Goal: Task Accomplishment & Management: Manage account settings

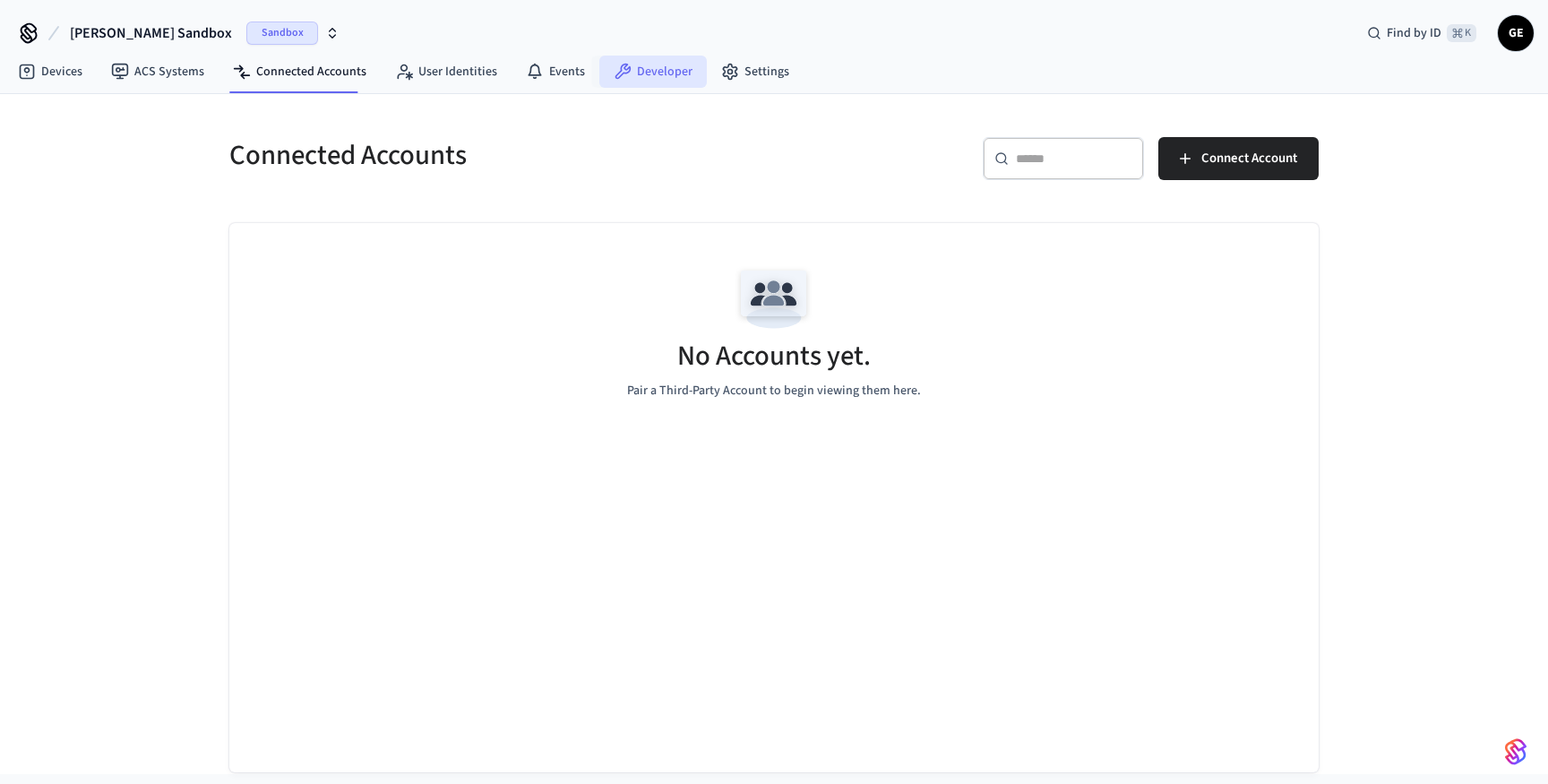
click at [674, 78] on link "Developer" at bounding box center [653, 72] width 107 height 33
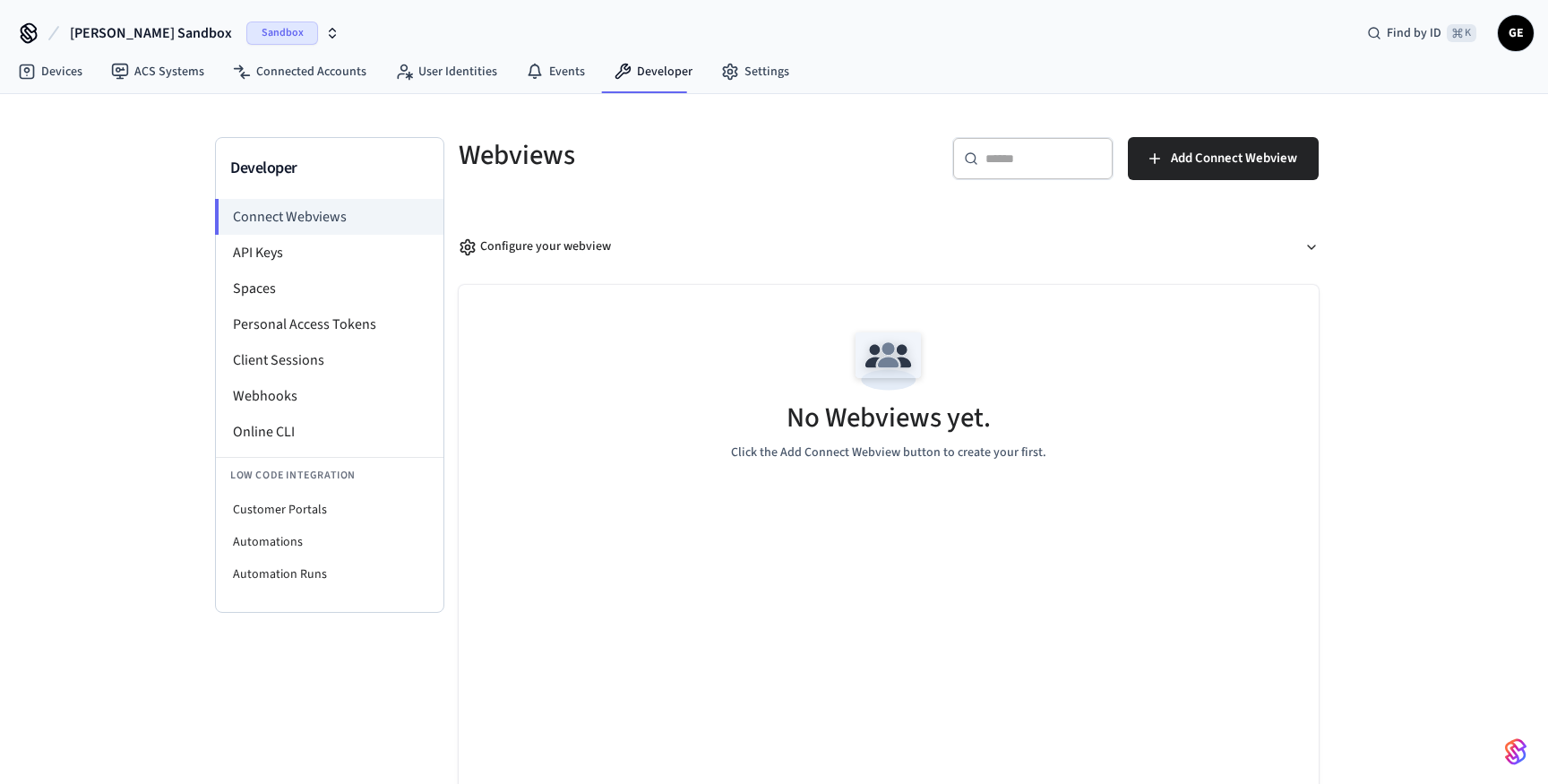
click at [247, 29] on span "Sandbox" at bounding box center [282, 33] width 72 height 23
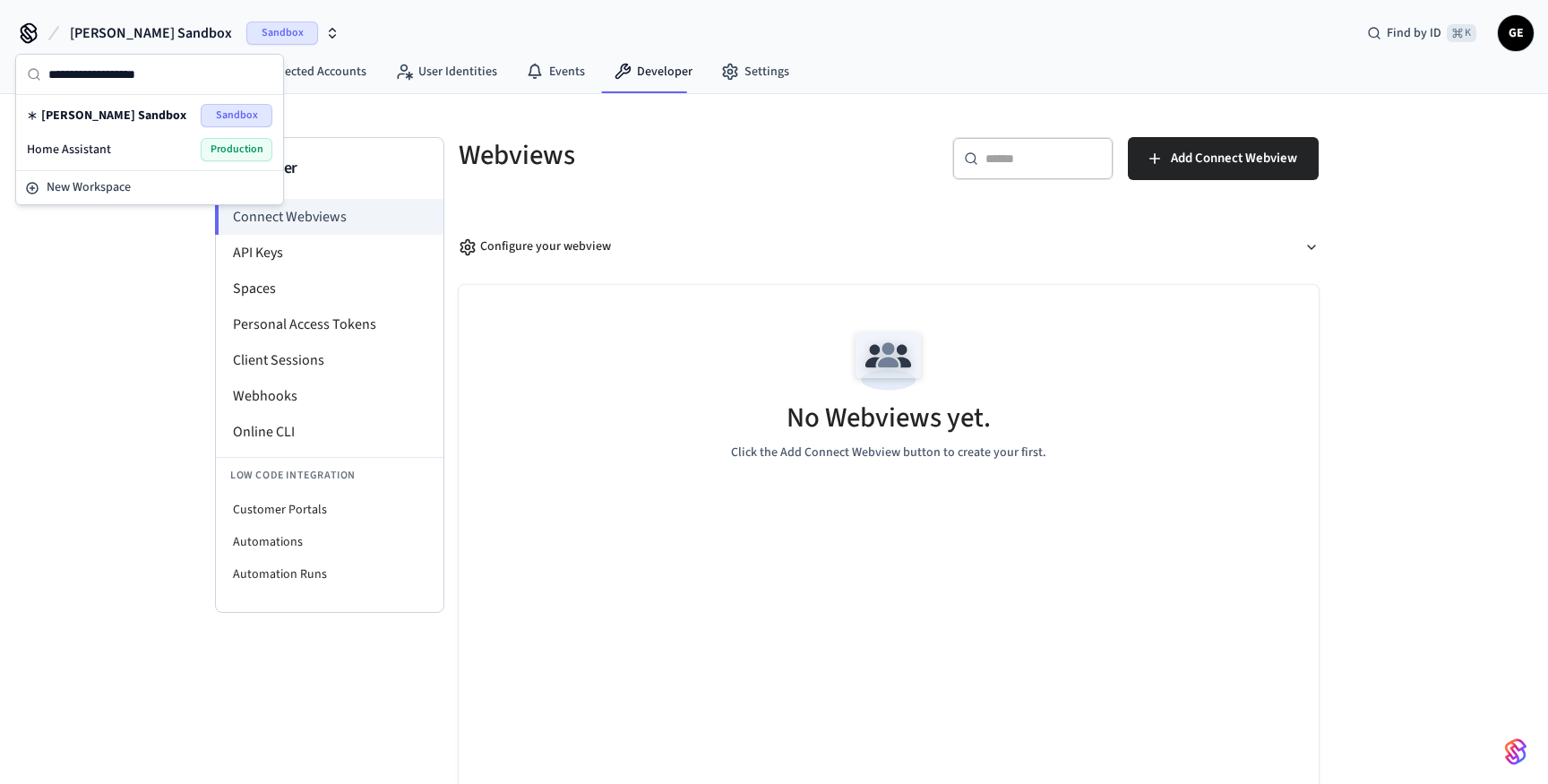
click at [164, 154] on div "Home Assistant Production" at bounding box center [149, 149] width 246 height 23
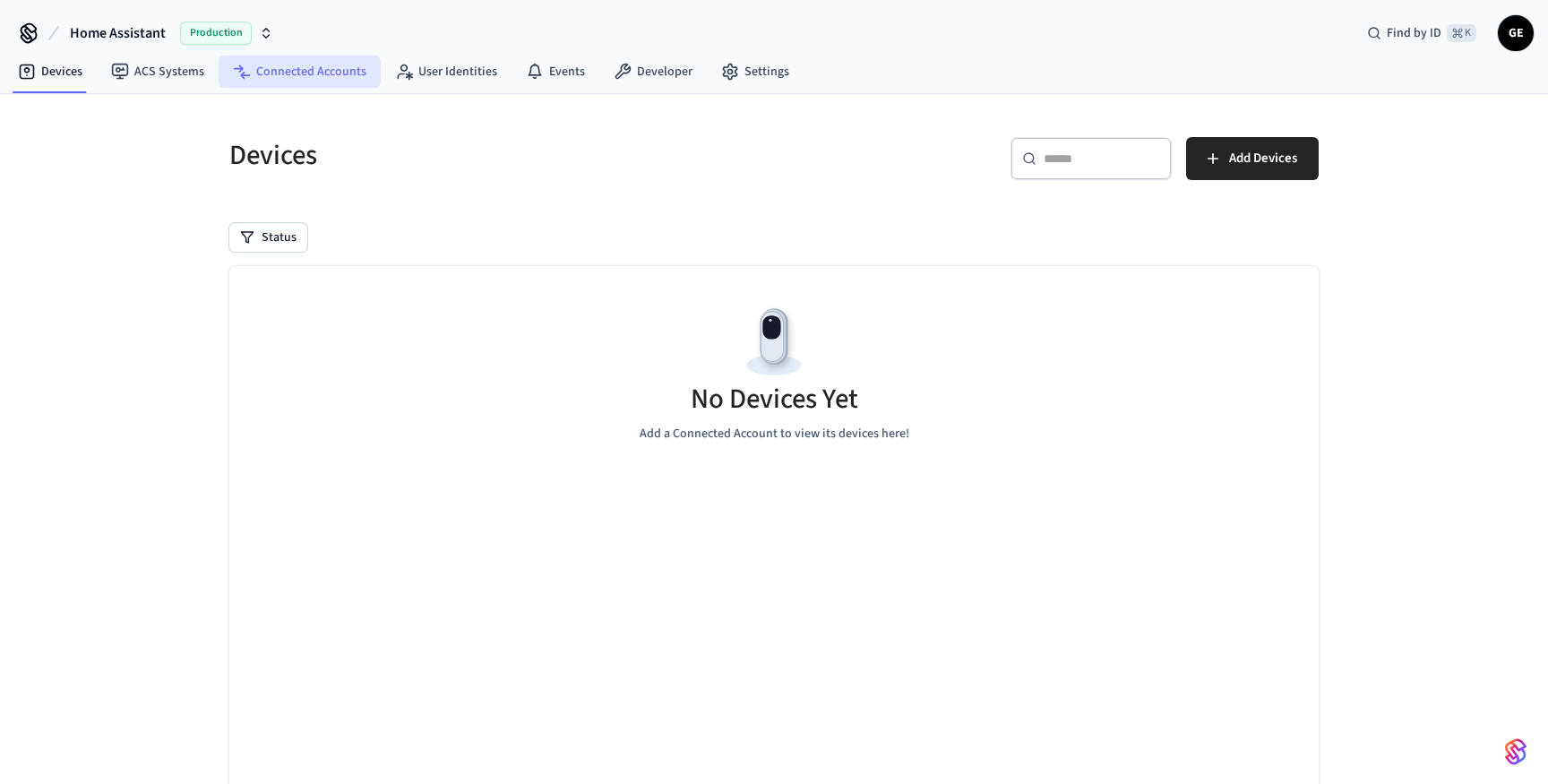
click at [258, 62] on link "Connected Accounts" at bounding box center [300, 72] width 163 height 33
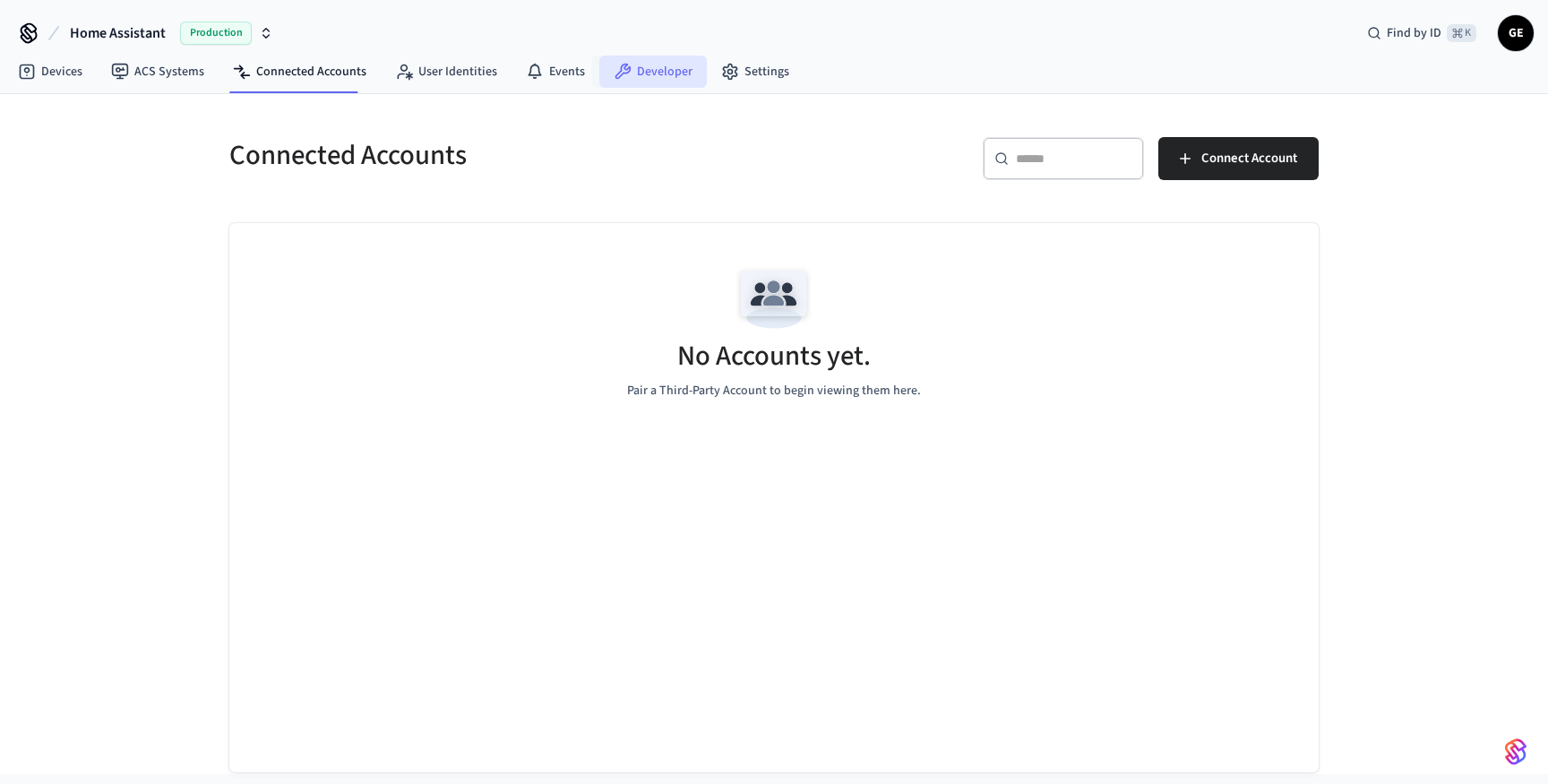
click at [627, 74] on link "Developer" at bounding box center [653, 72] width 107 height 33
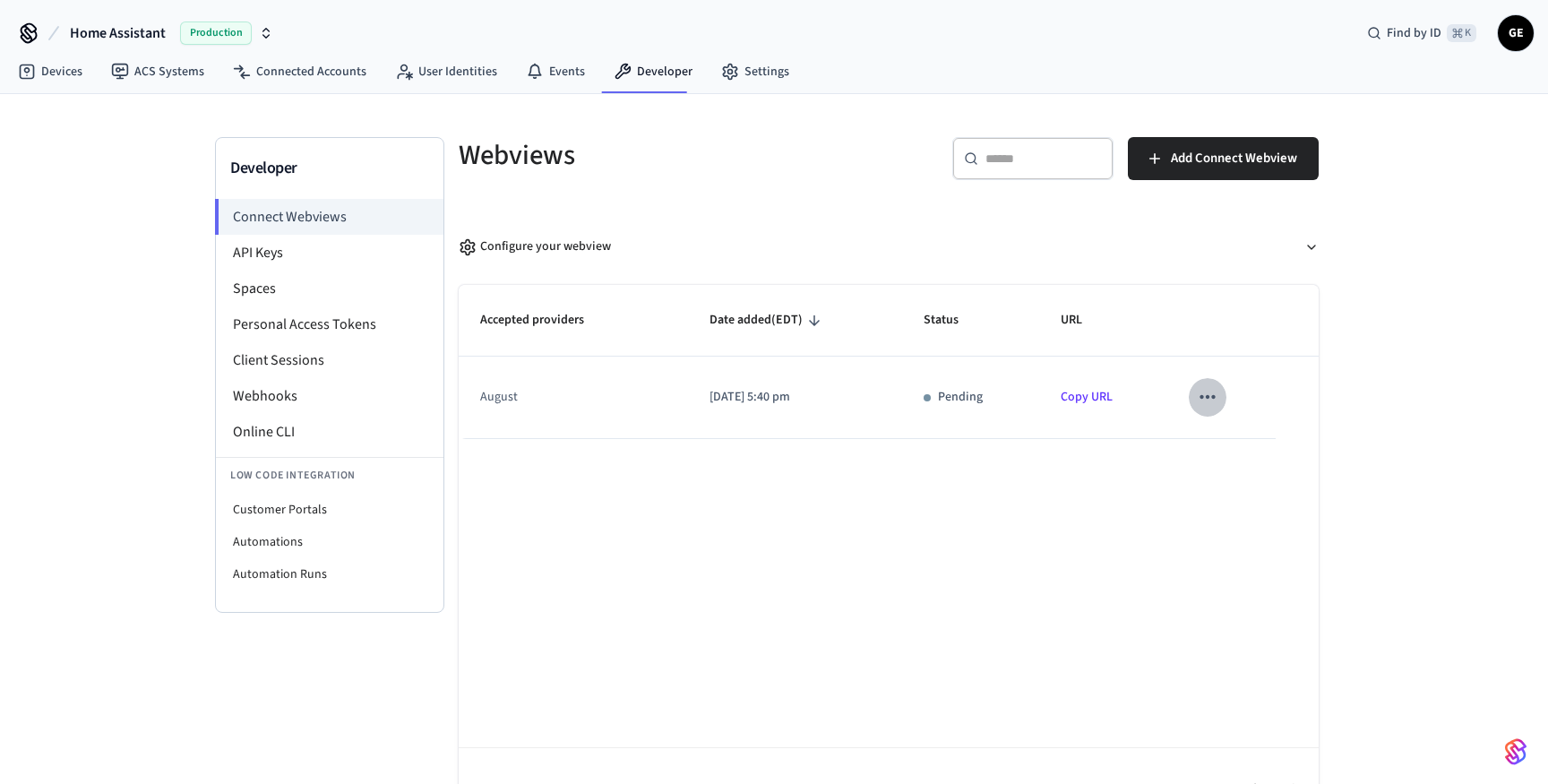
click at [1218, 397] on icon "sticky table" at bounding box center [1208, 397] width 23 height 23
click at [1229, 461] on icon at bounding box center [1224, 455] width 14 height 14
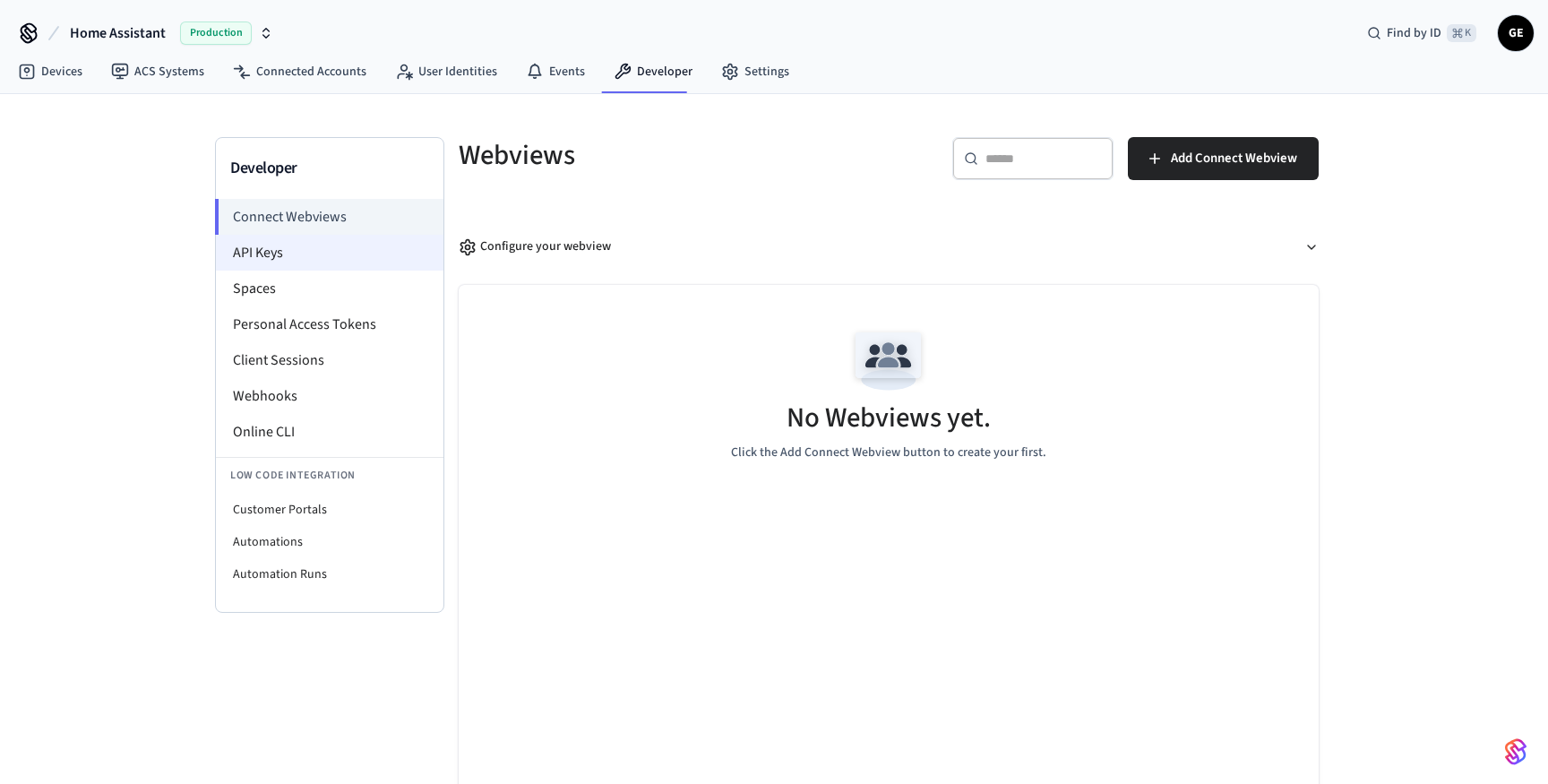
click at [286, 244] on li "API Keys" at bounding box center [330, 252] width 228 height 35
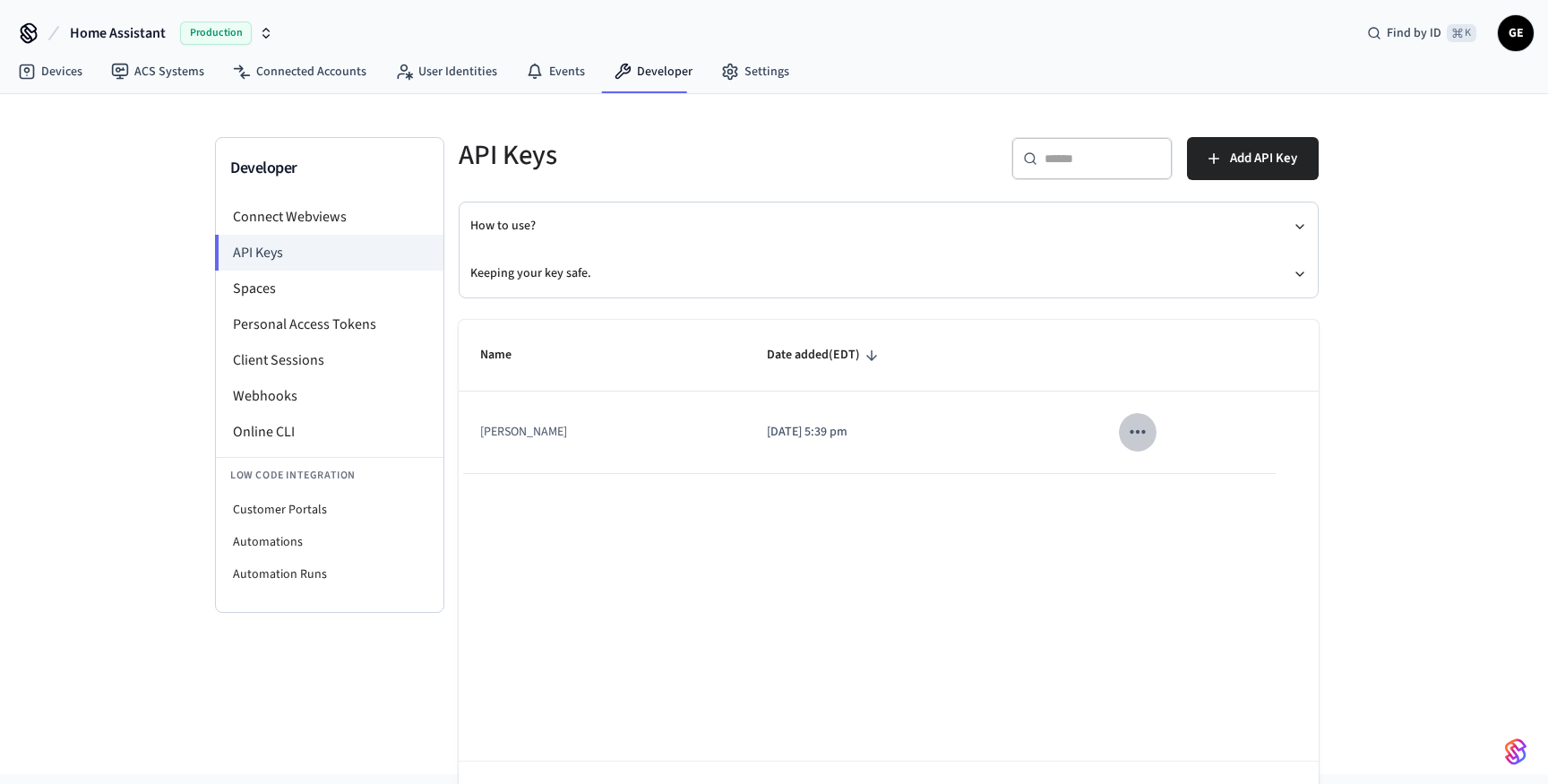
click at [1132, 426] on icon "sticky table" at bounding box center [1138, 432] width 23 height 23
click at [1168, 541] on li "Delete" at bounding box center [1160, 551] width 85 height 56
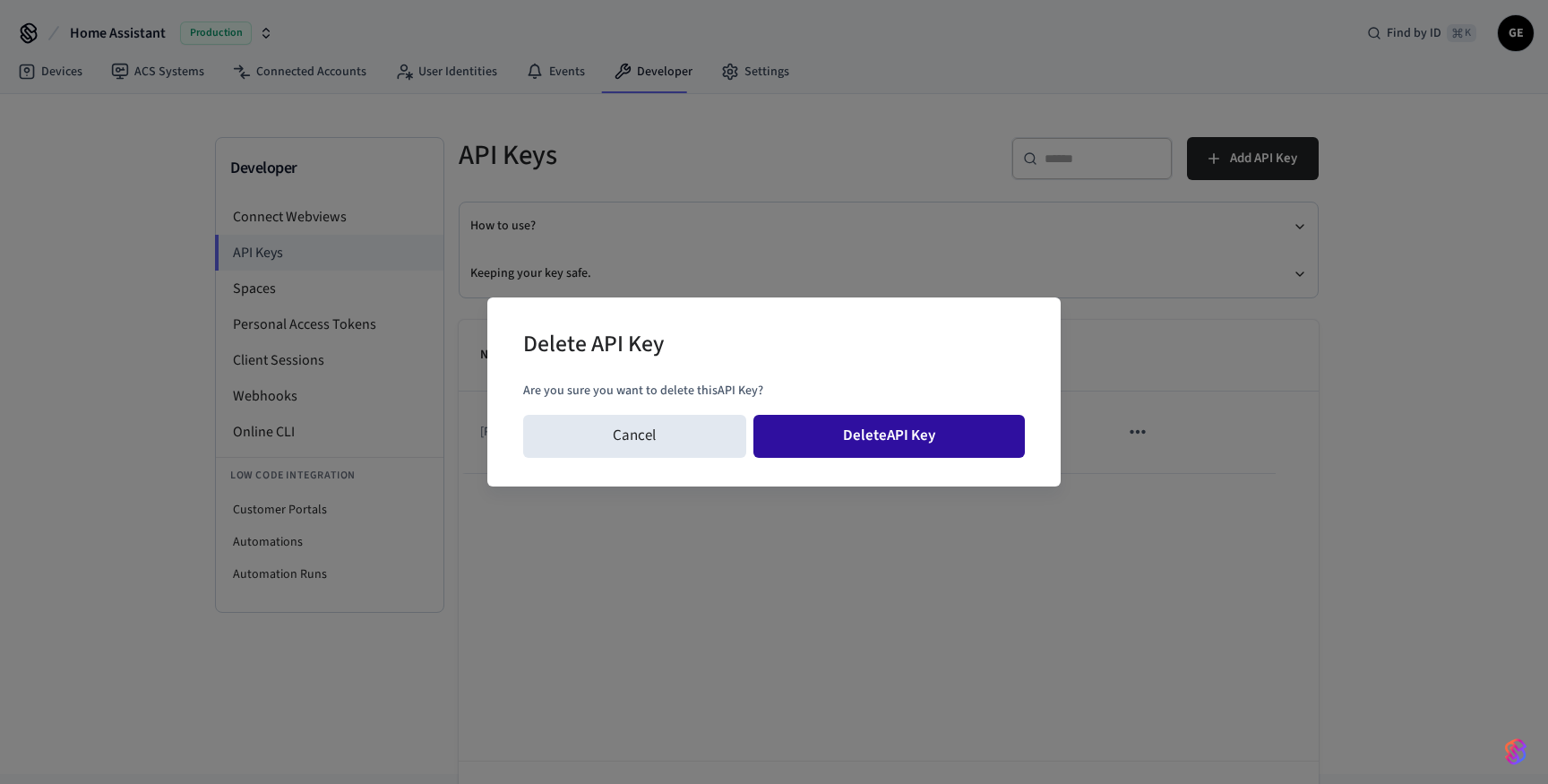
click at [929, 430] on button "Delete API Key" at bounding box center [889, 436] width 273 height 43
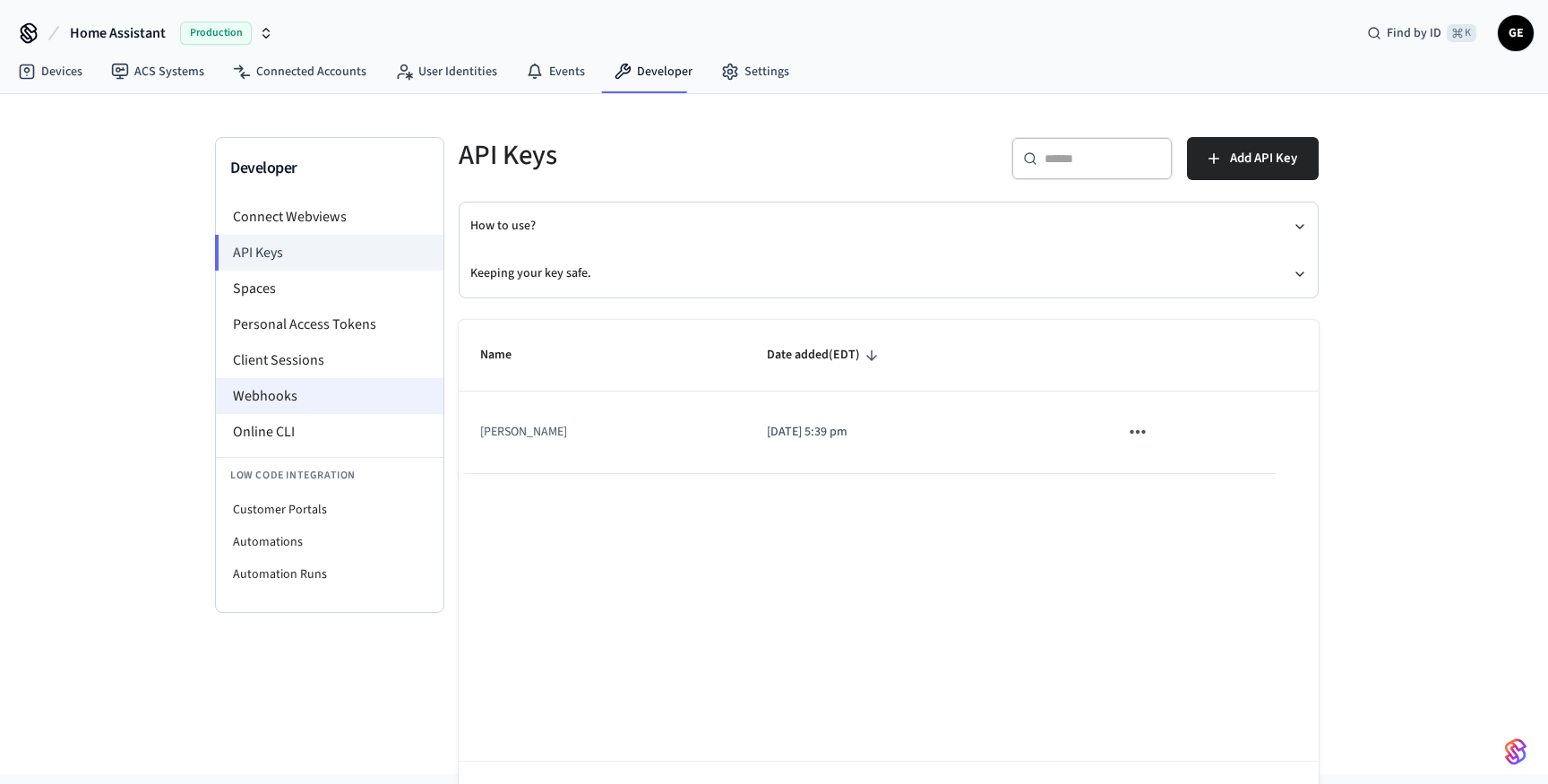
click at [299, 383] on li "Webhooks" at bounding box center [330, 395] width 228 height 35
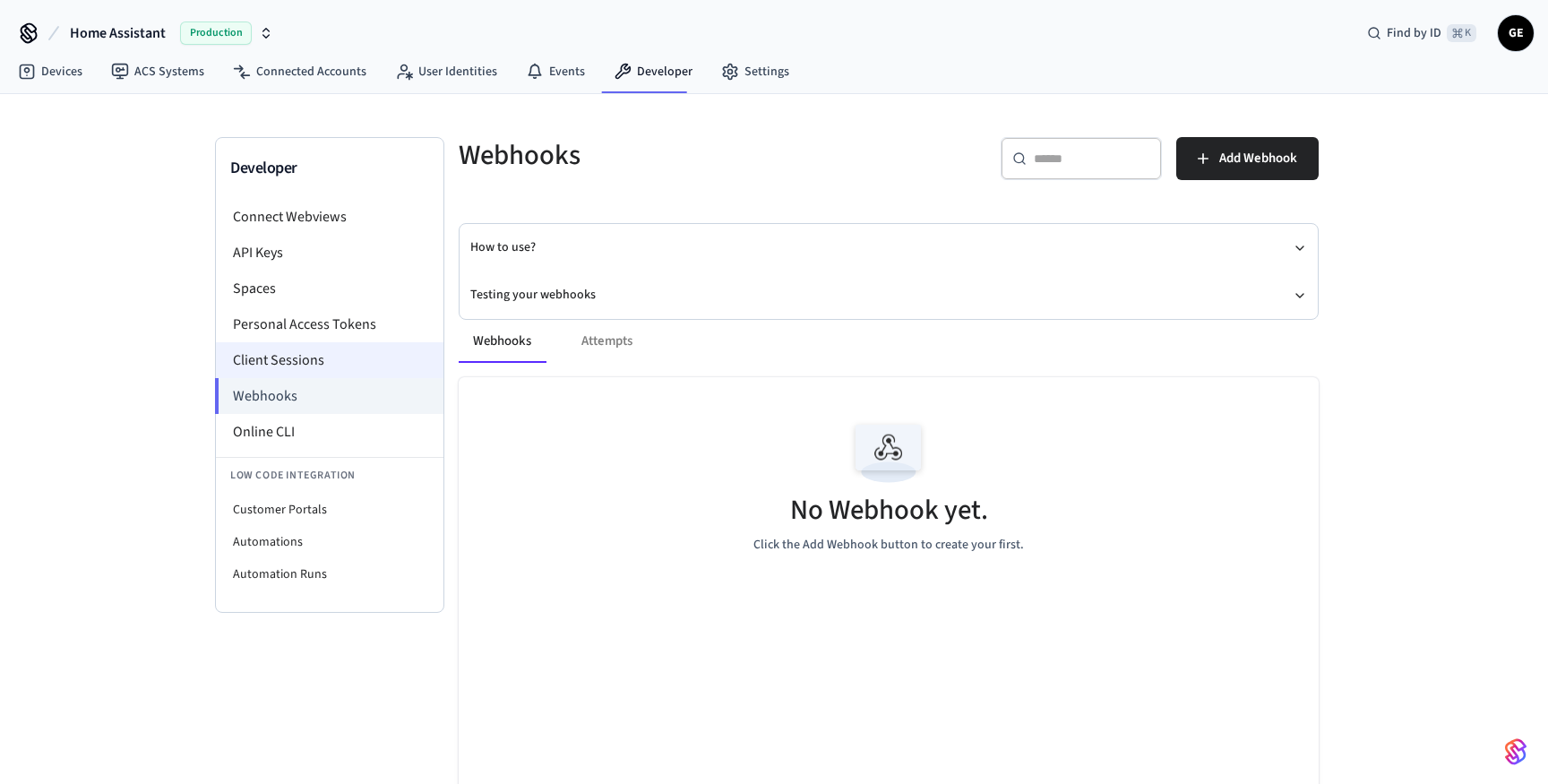
click at [303, 362] on li "Client Sessions" at bounding box center [330, 359] width 228 height 35
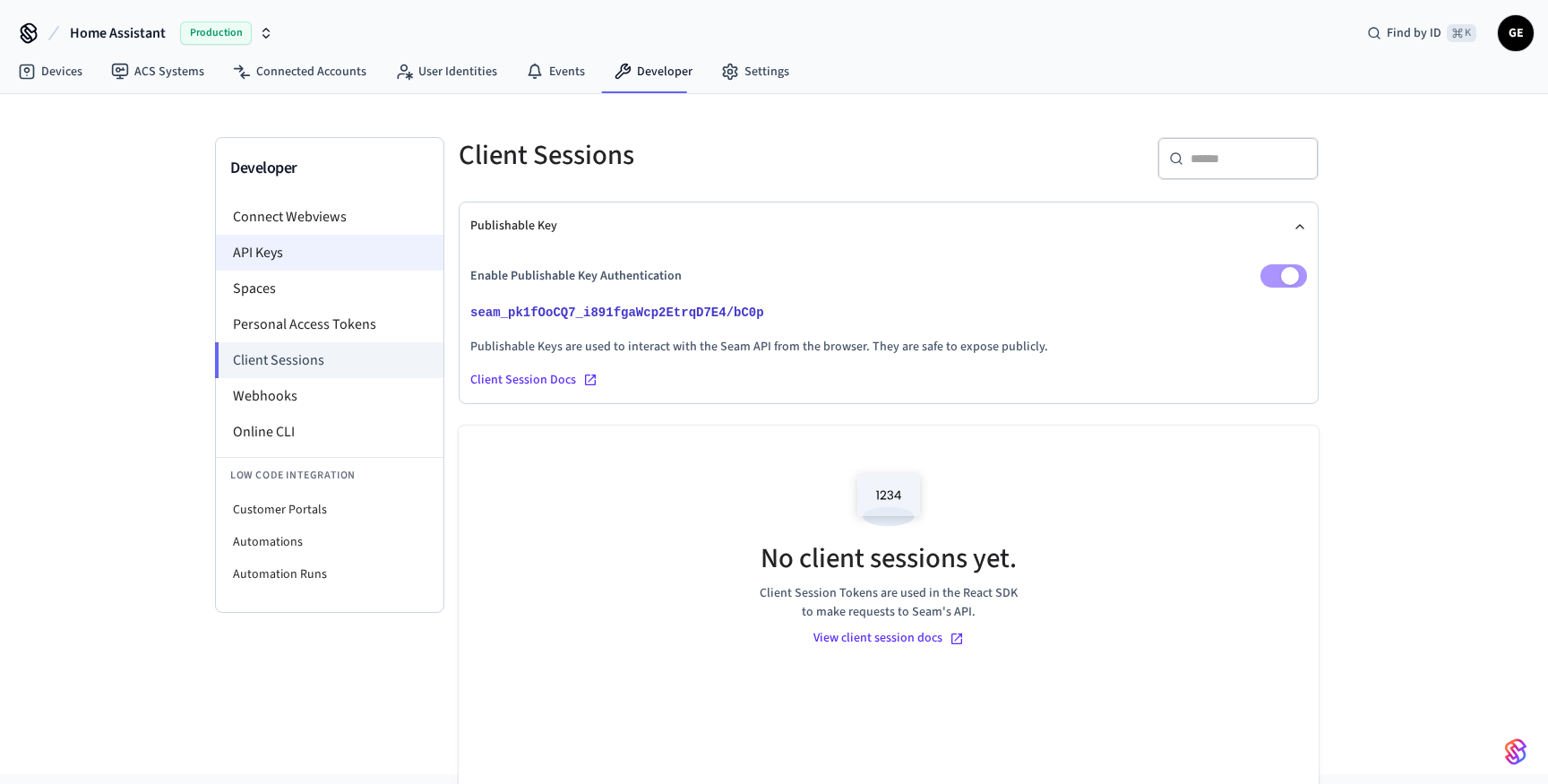
click at [296, 256] on li "API Keys" at bounding box center [330, 252] width 228 height 35
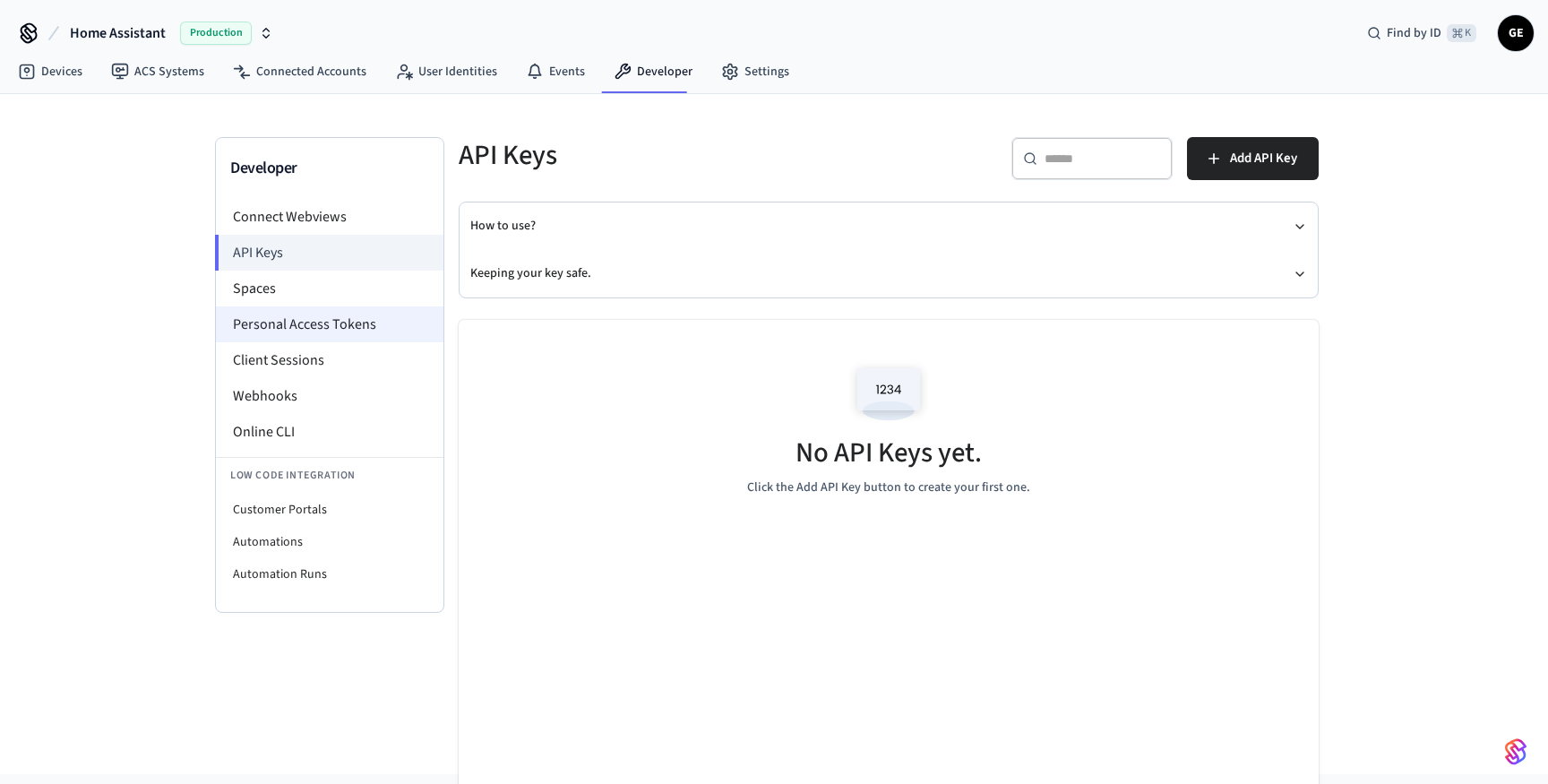
click at [286, 316] on li "Personal Access Tokens" at bounding box center [330, 324] width 228 height 35
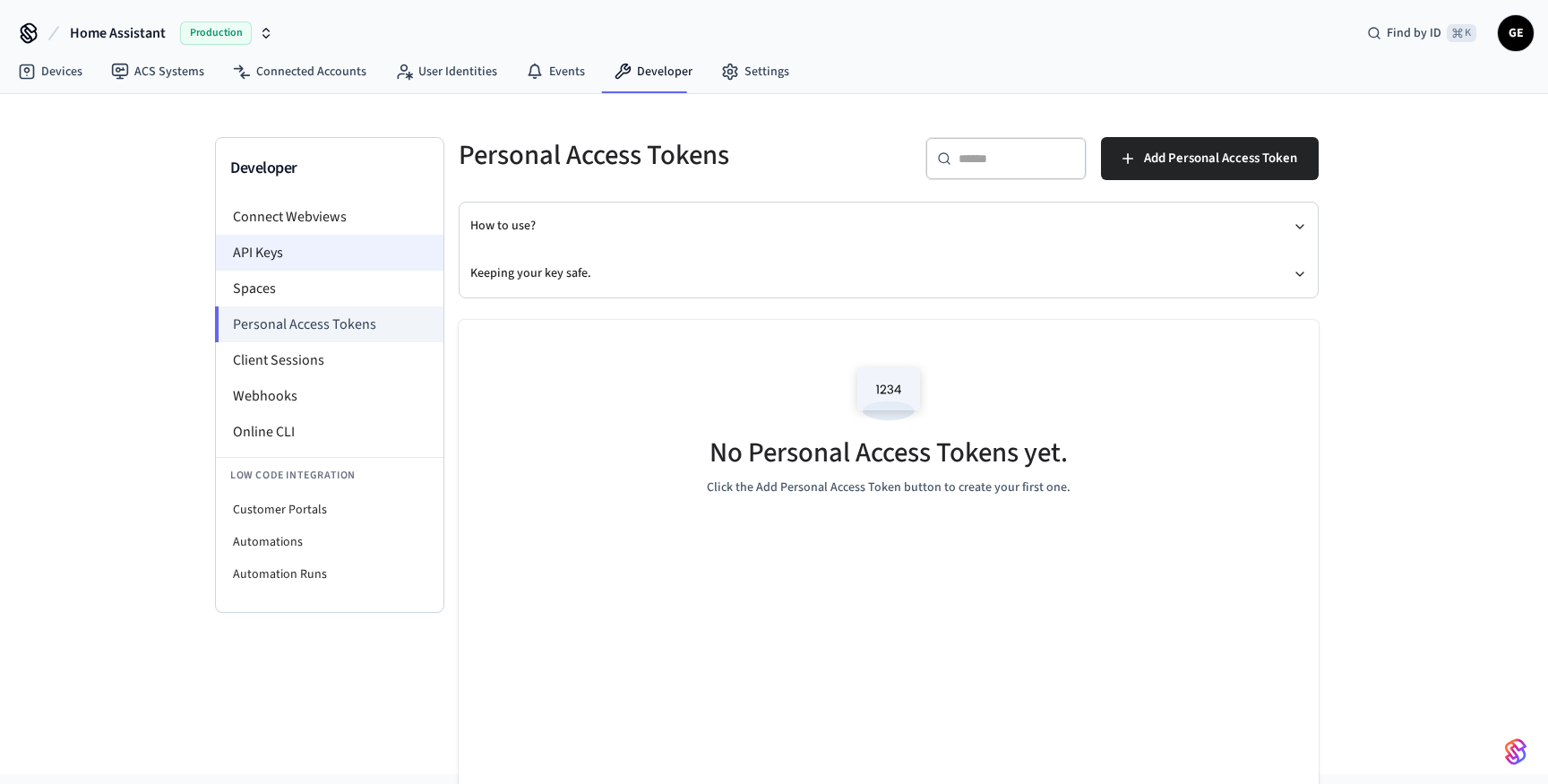
click at [293, 250] on li "API Keys" at bounding box center [330, 252] width 228 height 35
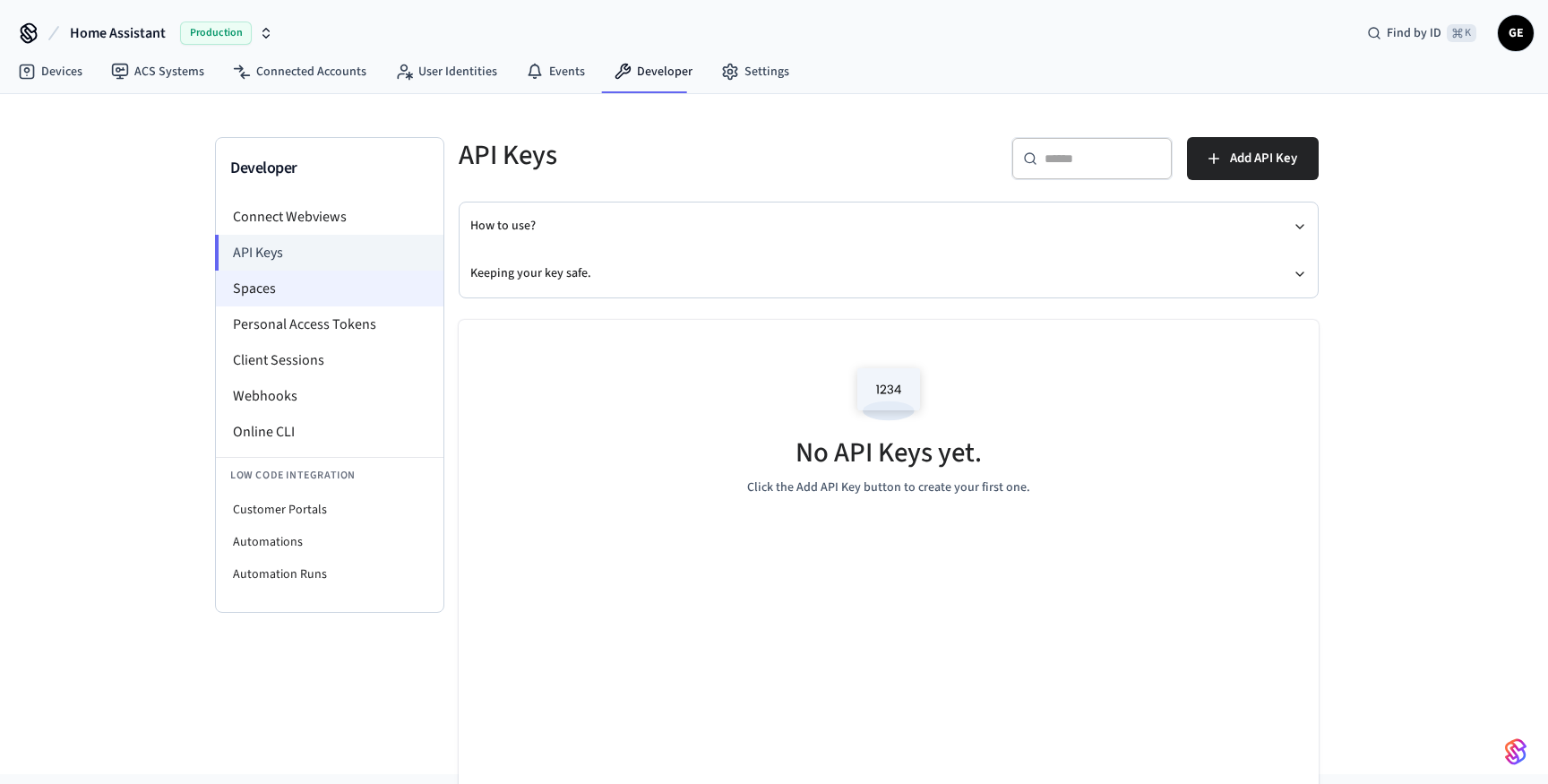
click at [283, 279] on li "Spaces" at bounding box center [330, 288] width 228 height 35
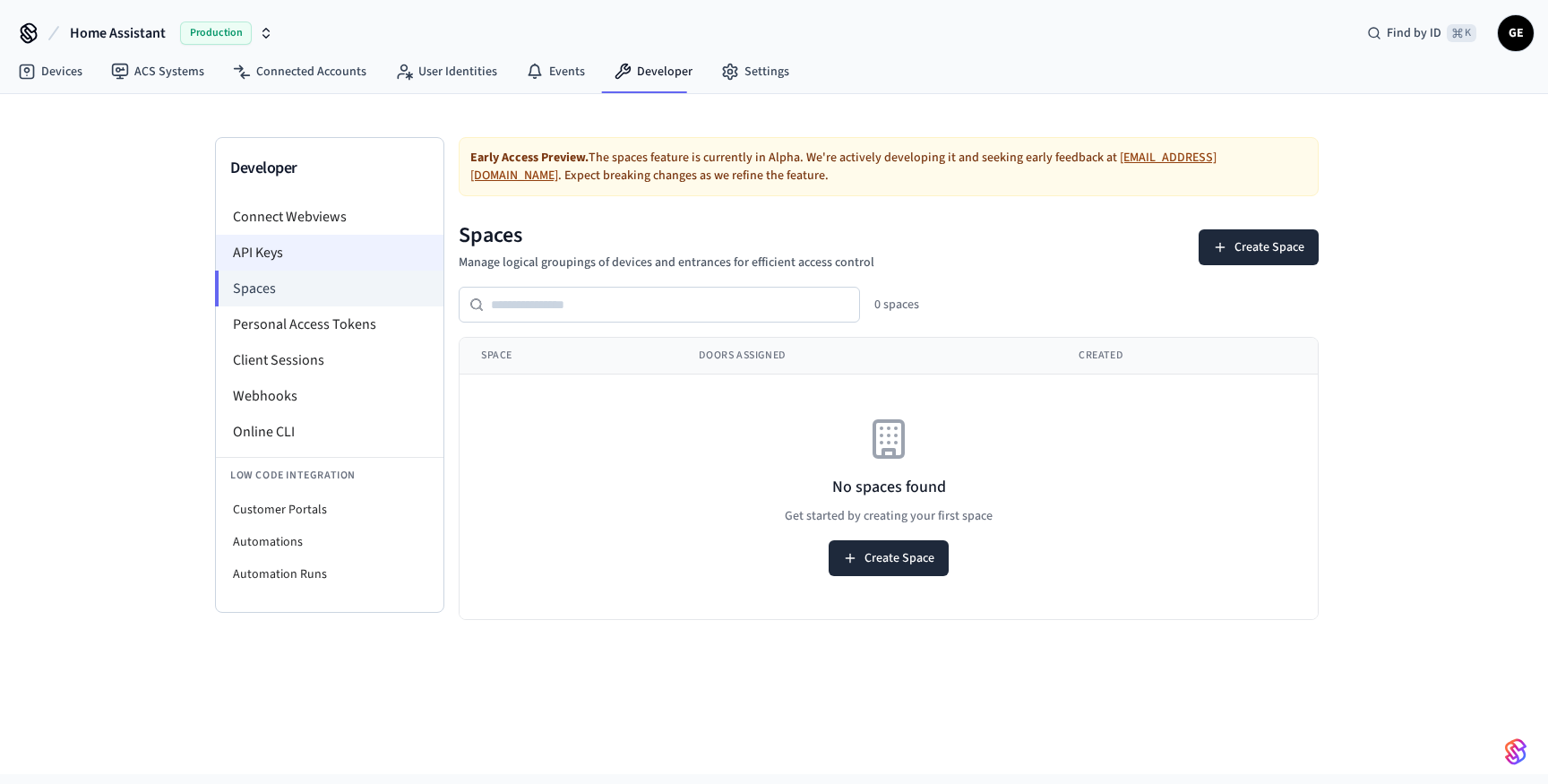
click at [294, 256] on li "API Keys" at bounding box center [330, 252] width 228 height 35
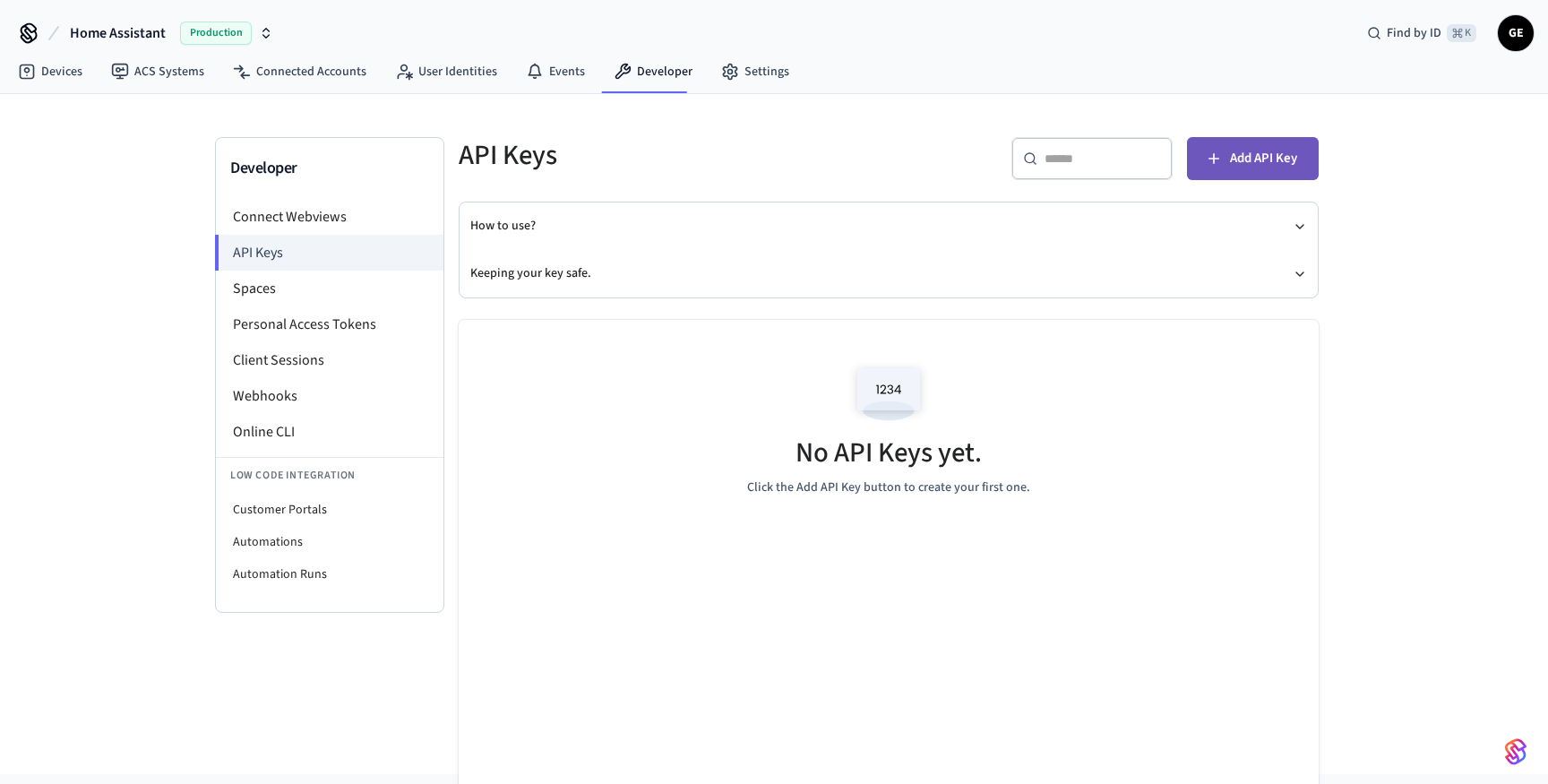
click at [1281, 152] on span "Add API Key" at bounding box center [1264, 159] width 67 height 23
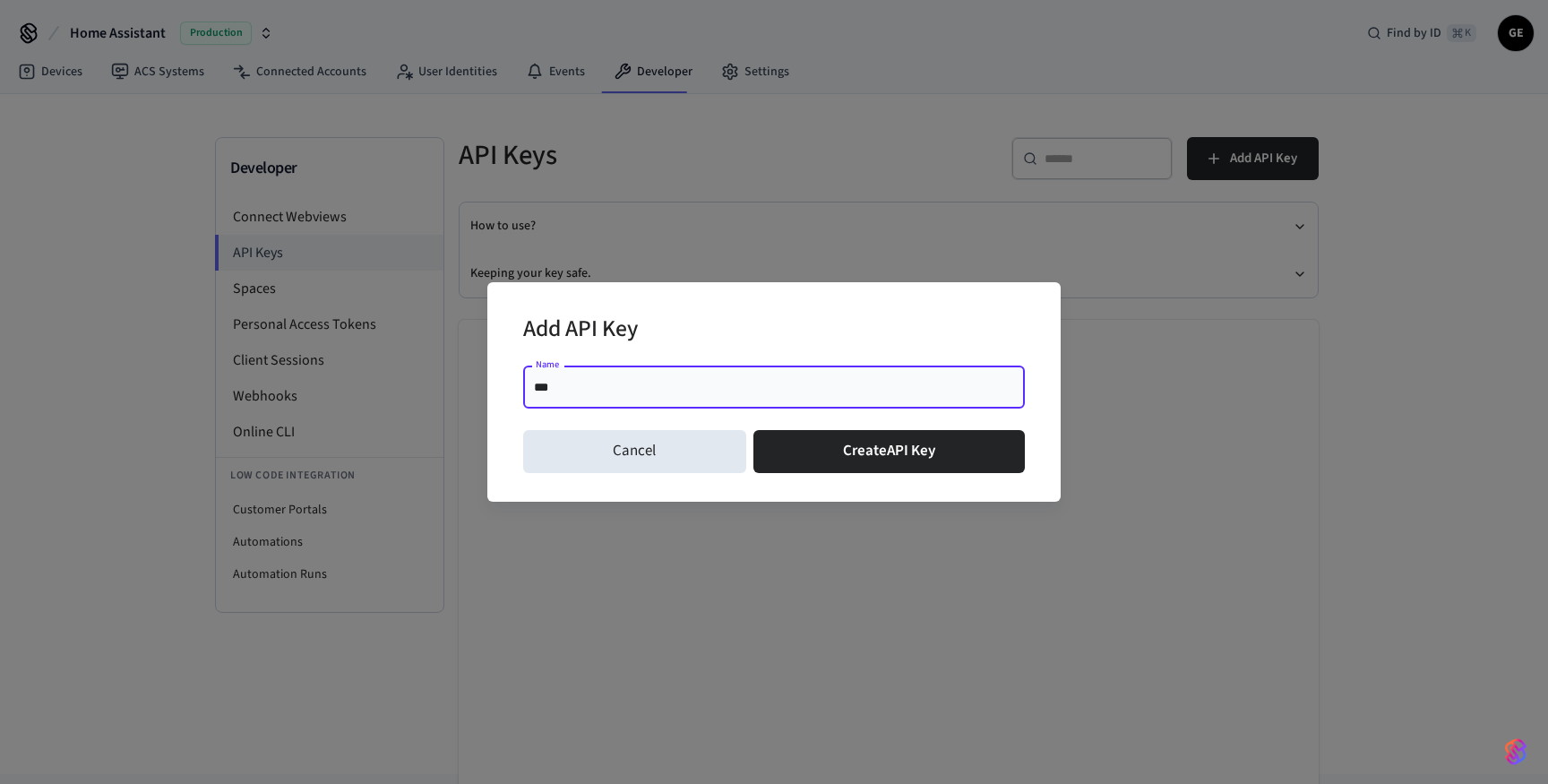
type input "****"
click button "Create API Key" at bounding box center [889, 451] width 273 height 43
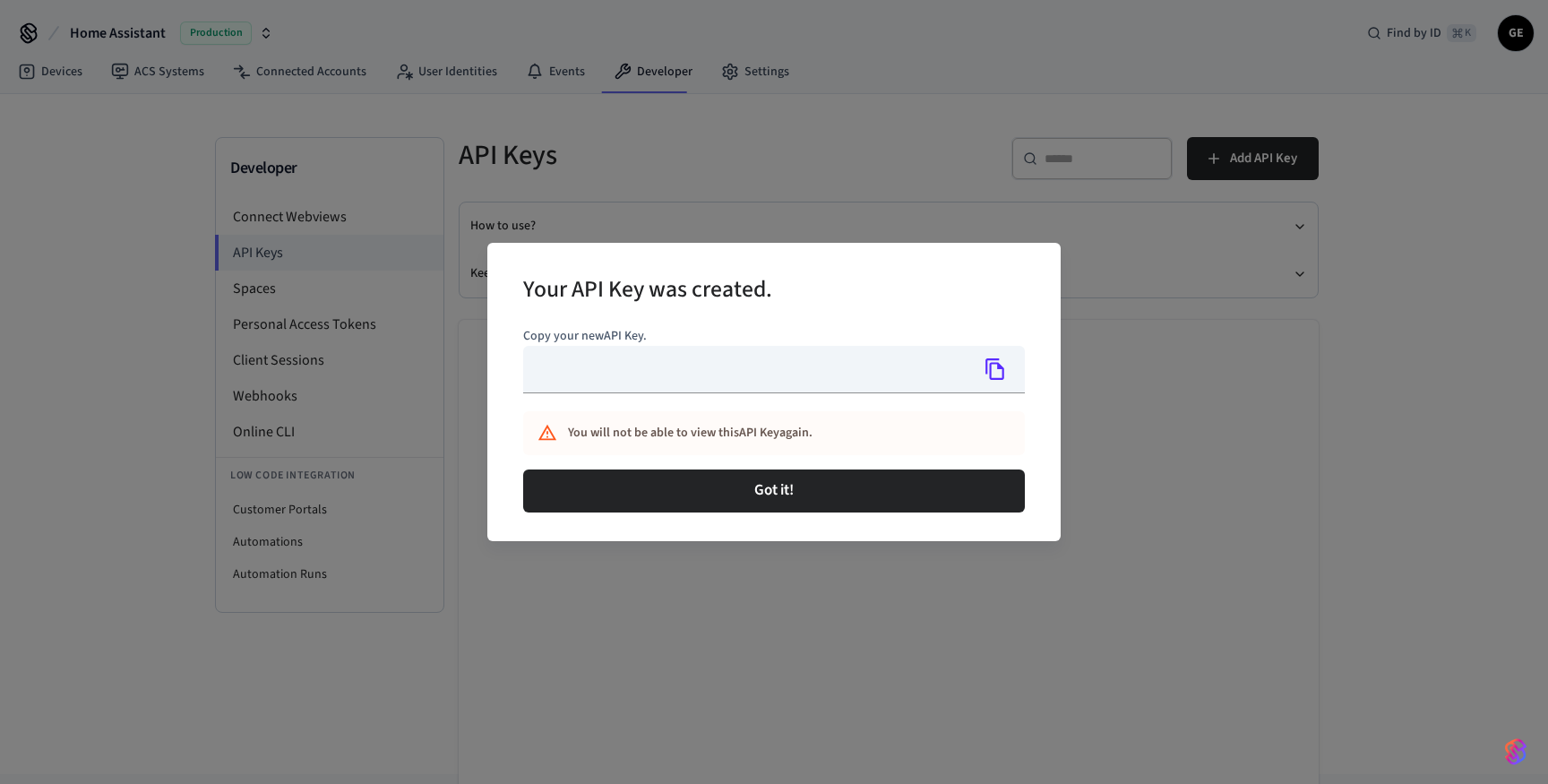
type input "**********"
click at [997, 370] on icon "Copy" at bounding box center [995, 369] width 23 height 23
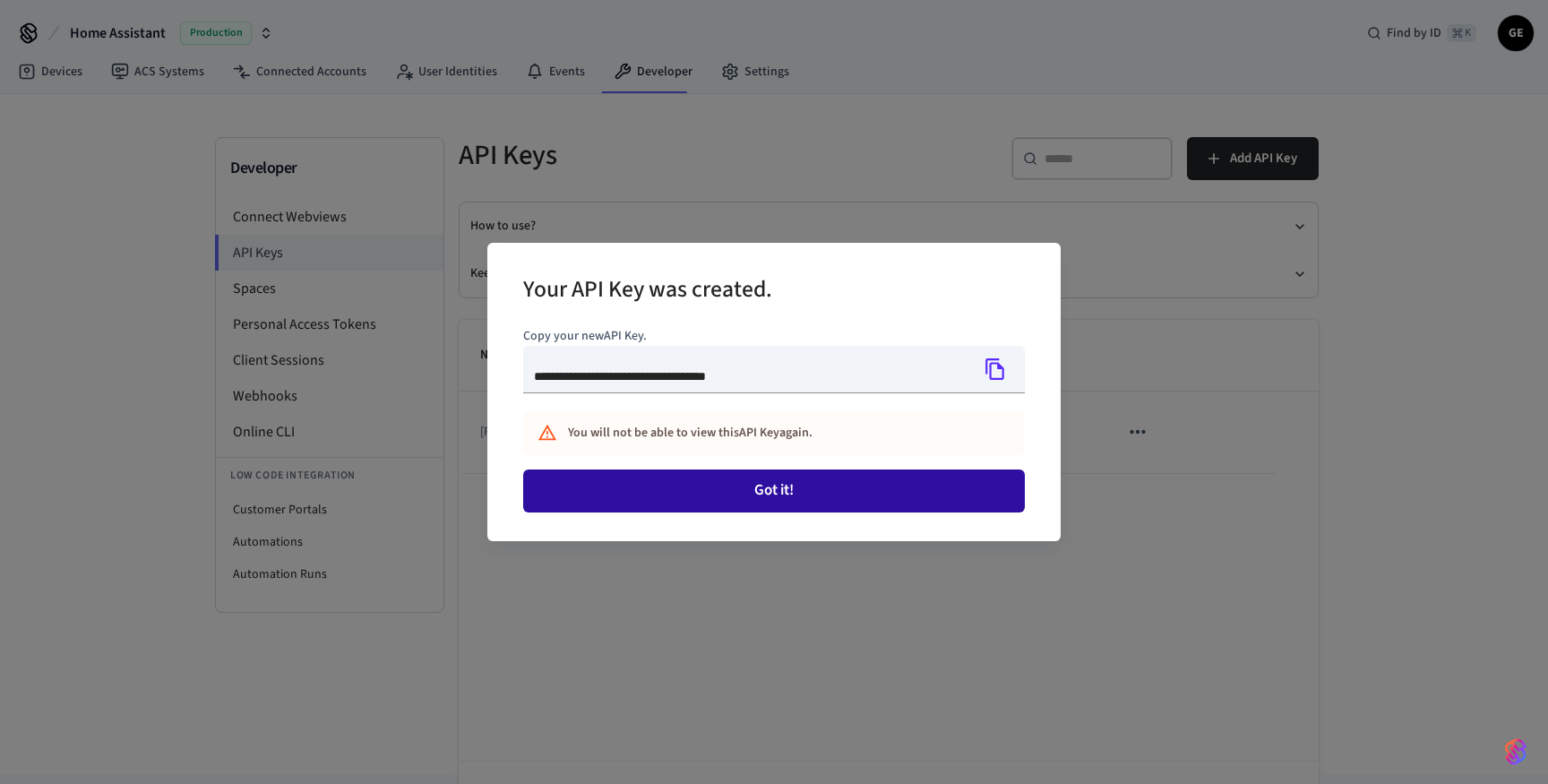
click at [843, 495] on button "Got it!" at bounding box center [774, 490] width 502 height 43
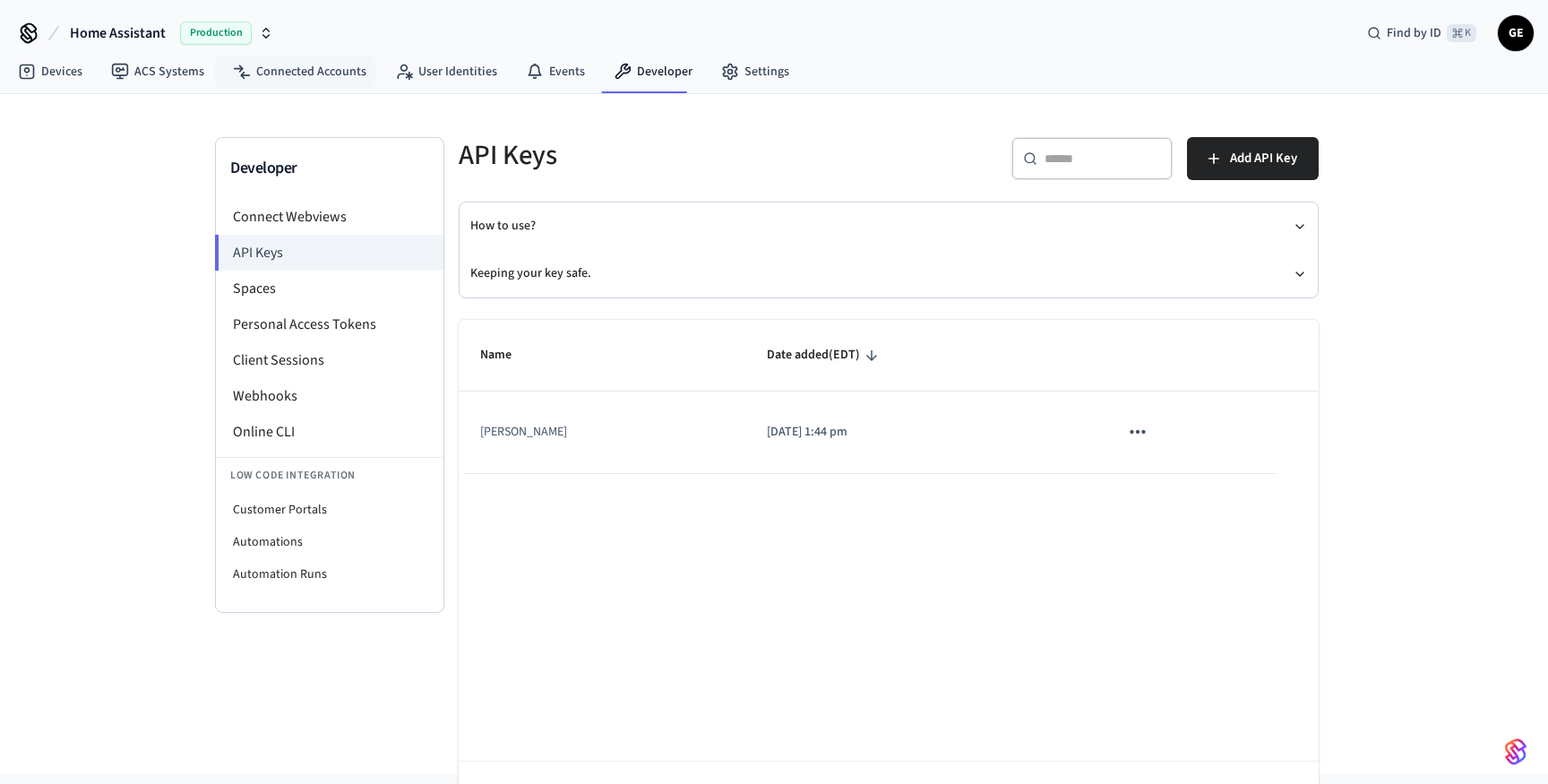
click at [236, 32] on span "Production" at bounding box center [215, 33] width 72 height 23
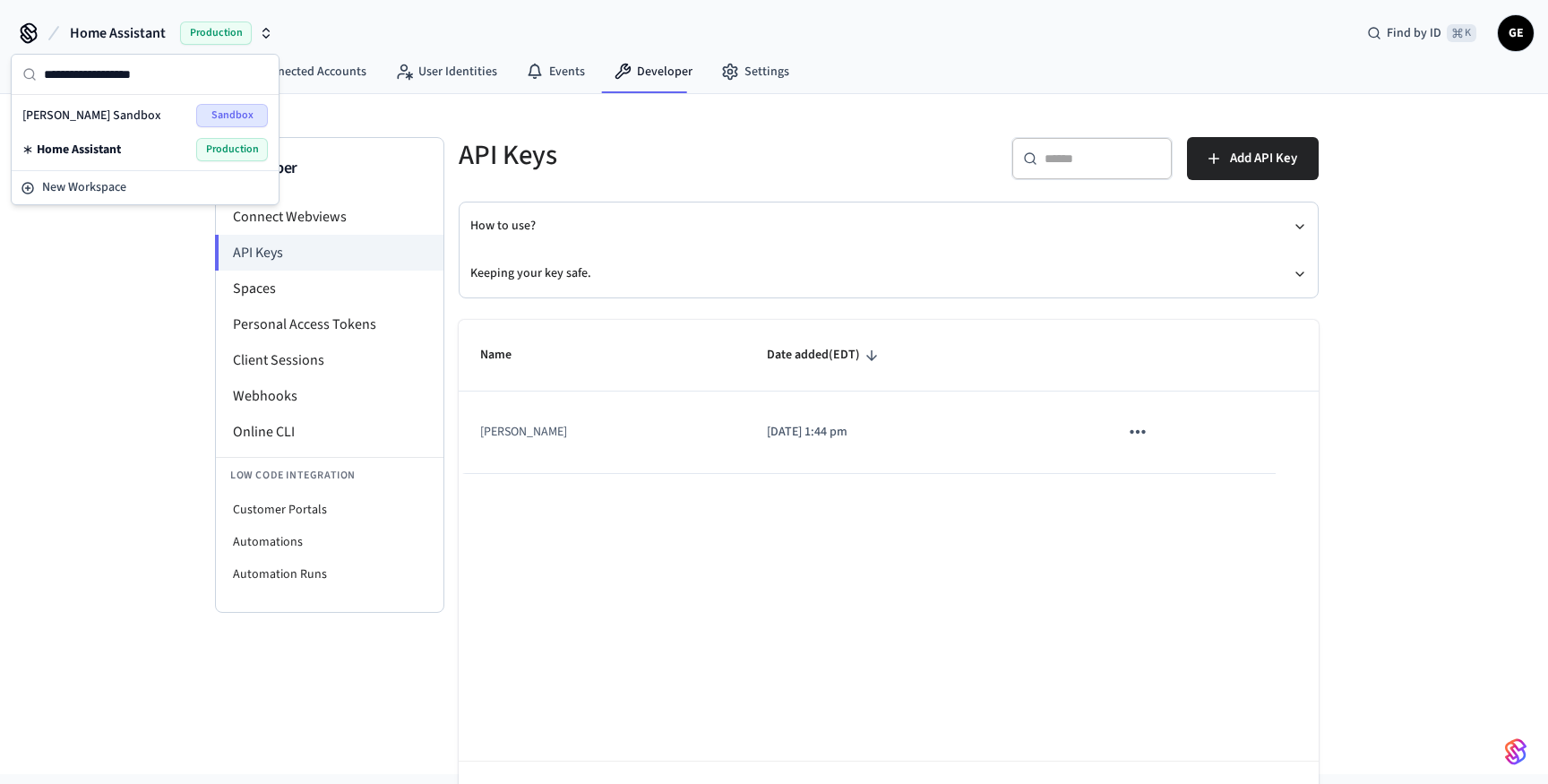
click at [188, 107] on div "Grant's Sandbox Sandbox" at bounding box center [144, 116] width 246 height 23
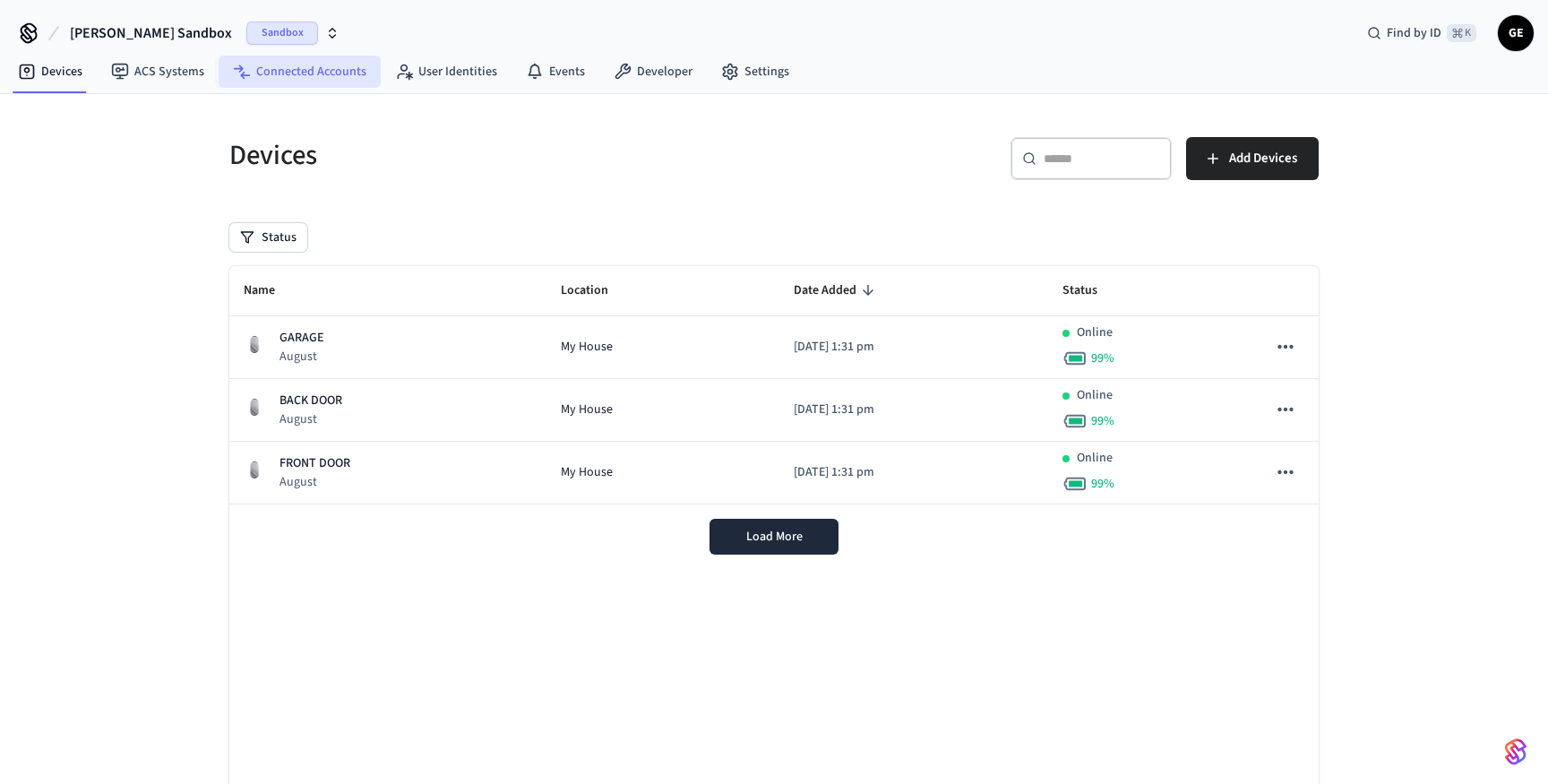
click at [321, 63] on link "Connected Accounts" at bounding box center [300, 72] width 163 height 33
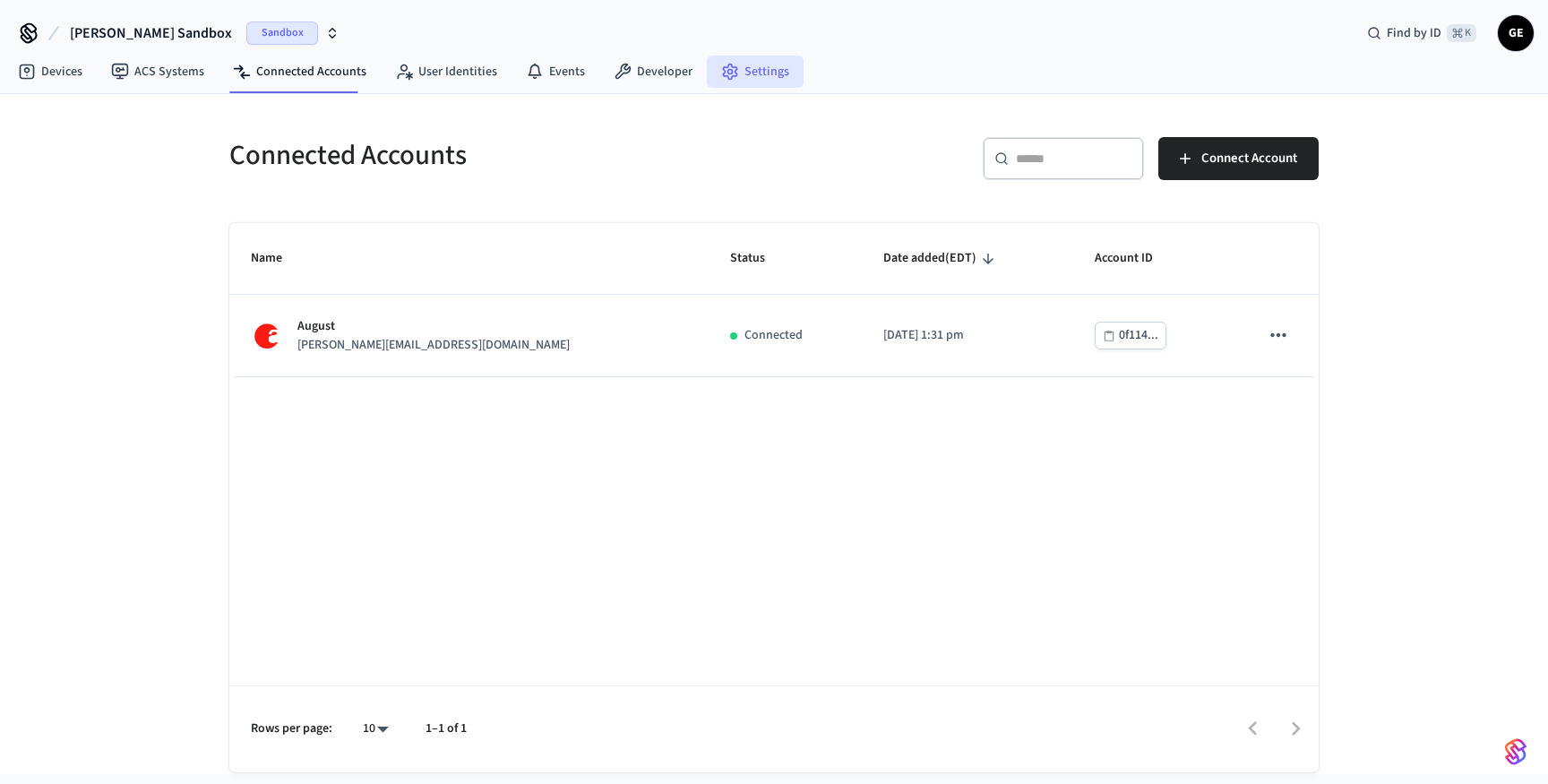
click at [774, 80] on link "Settings" at bounding box center [754, 72] width 97 height 33
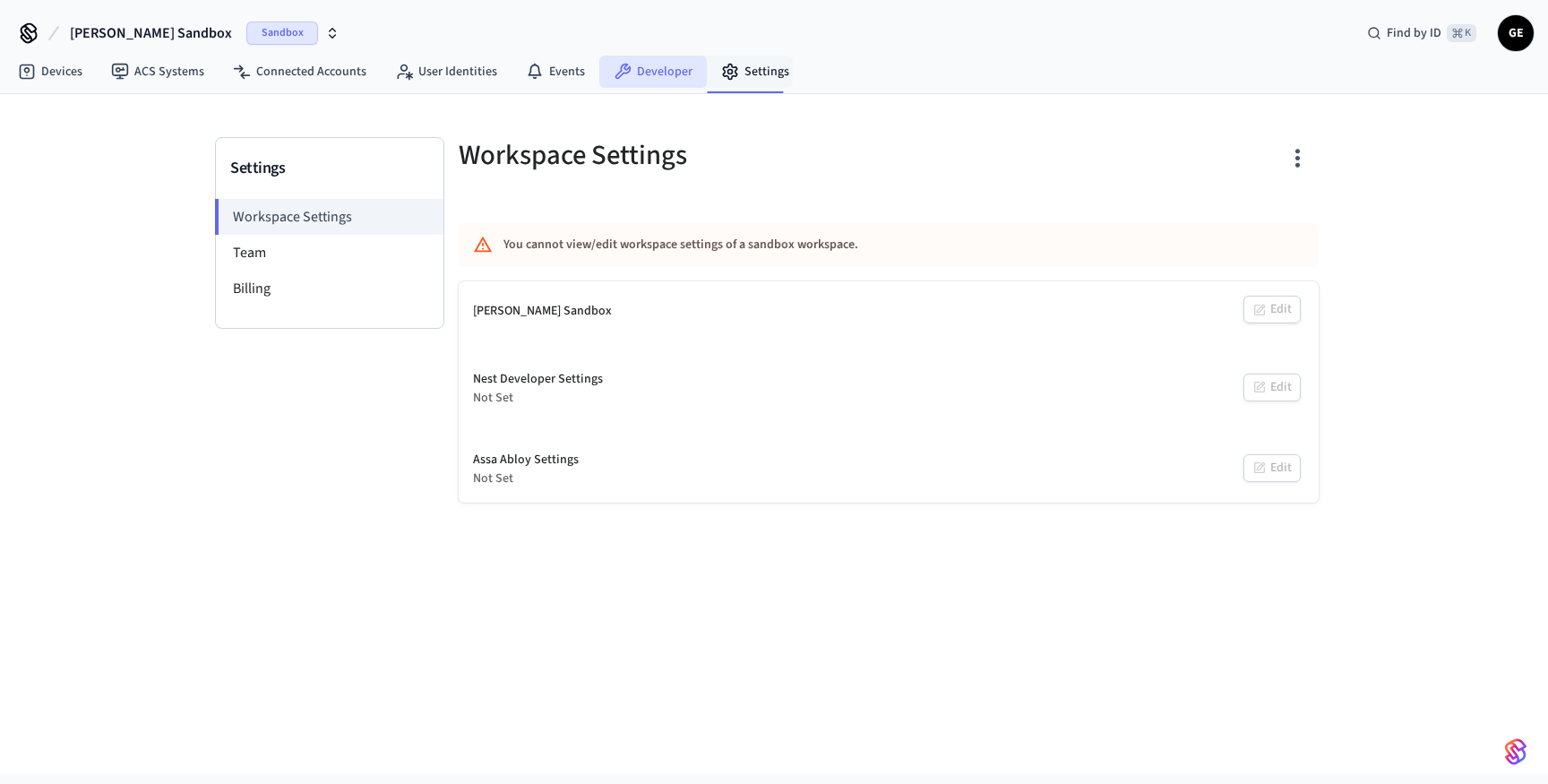
click at [666, 66] on link "Developer" at bounding box center [653, 72] width 107 height 33
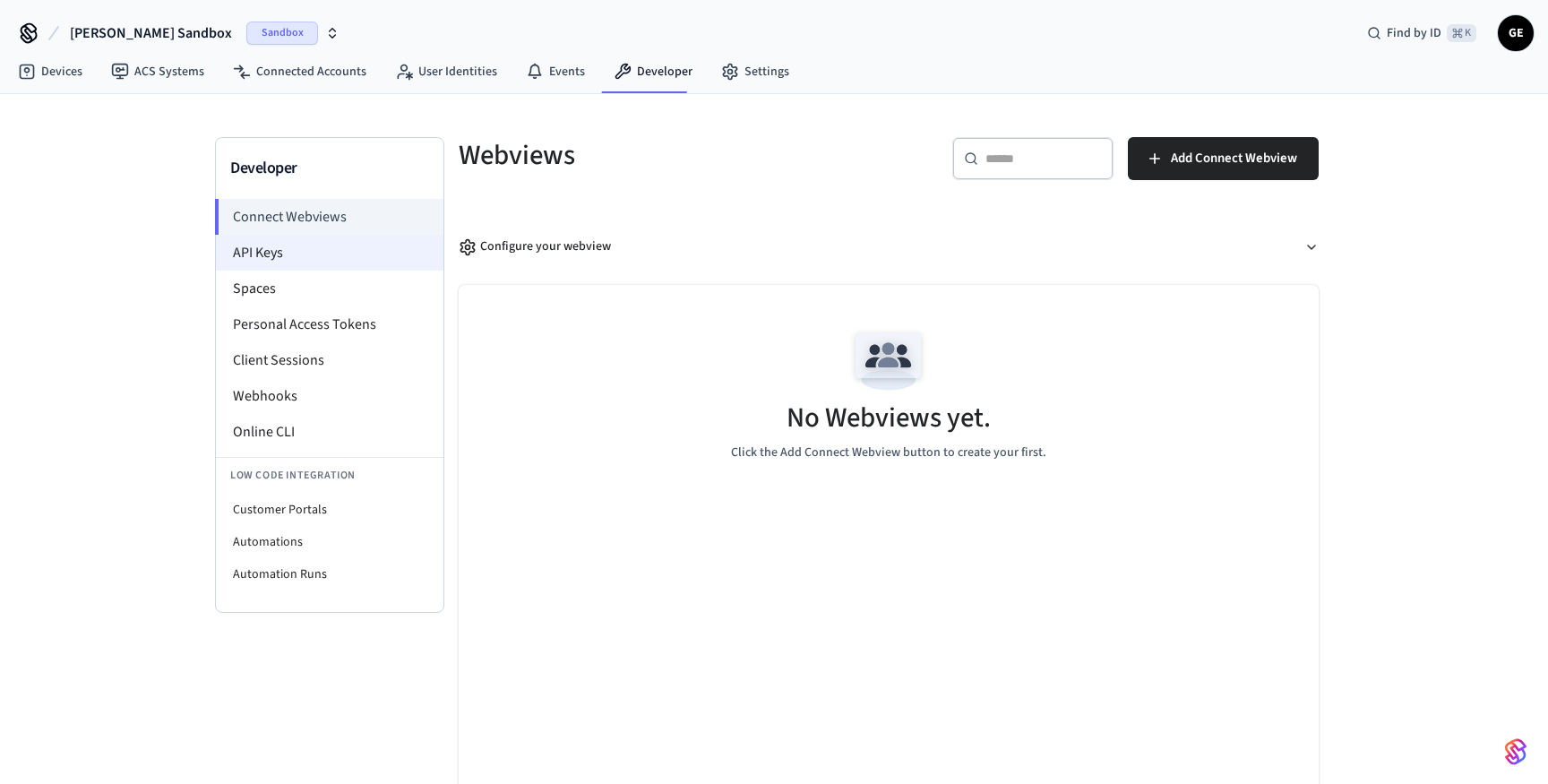
click at [314, 259] on li "API Keys" at bounding box center [330, 252] width 228 height 35
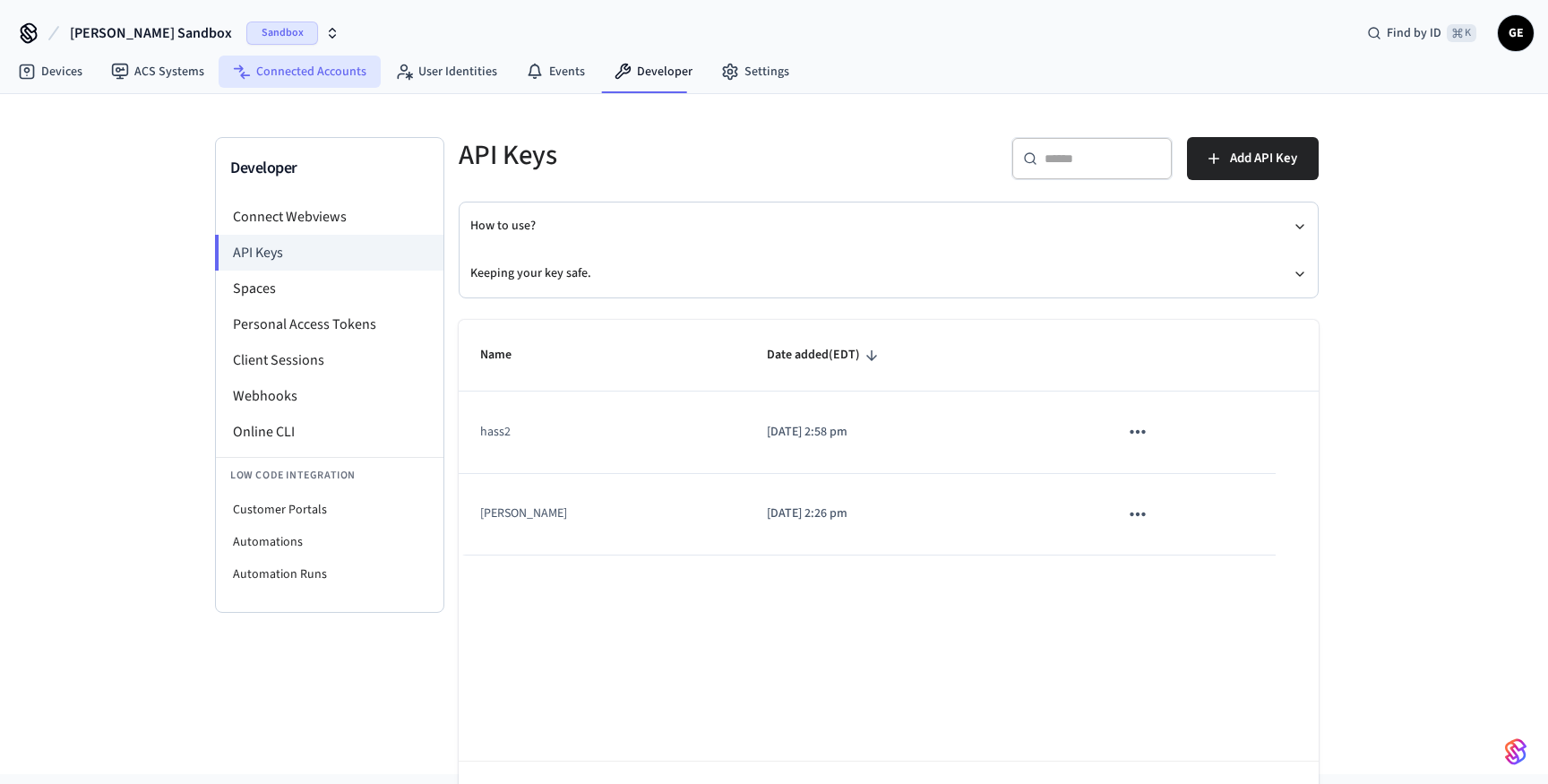
click at [350, 87] on link "Connected Accounts" at bounding box center [300, 72] width 163 height 33
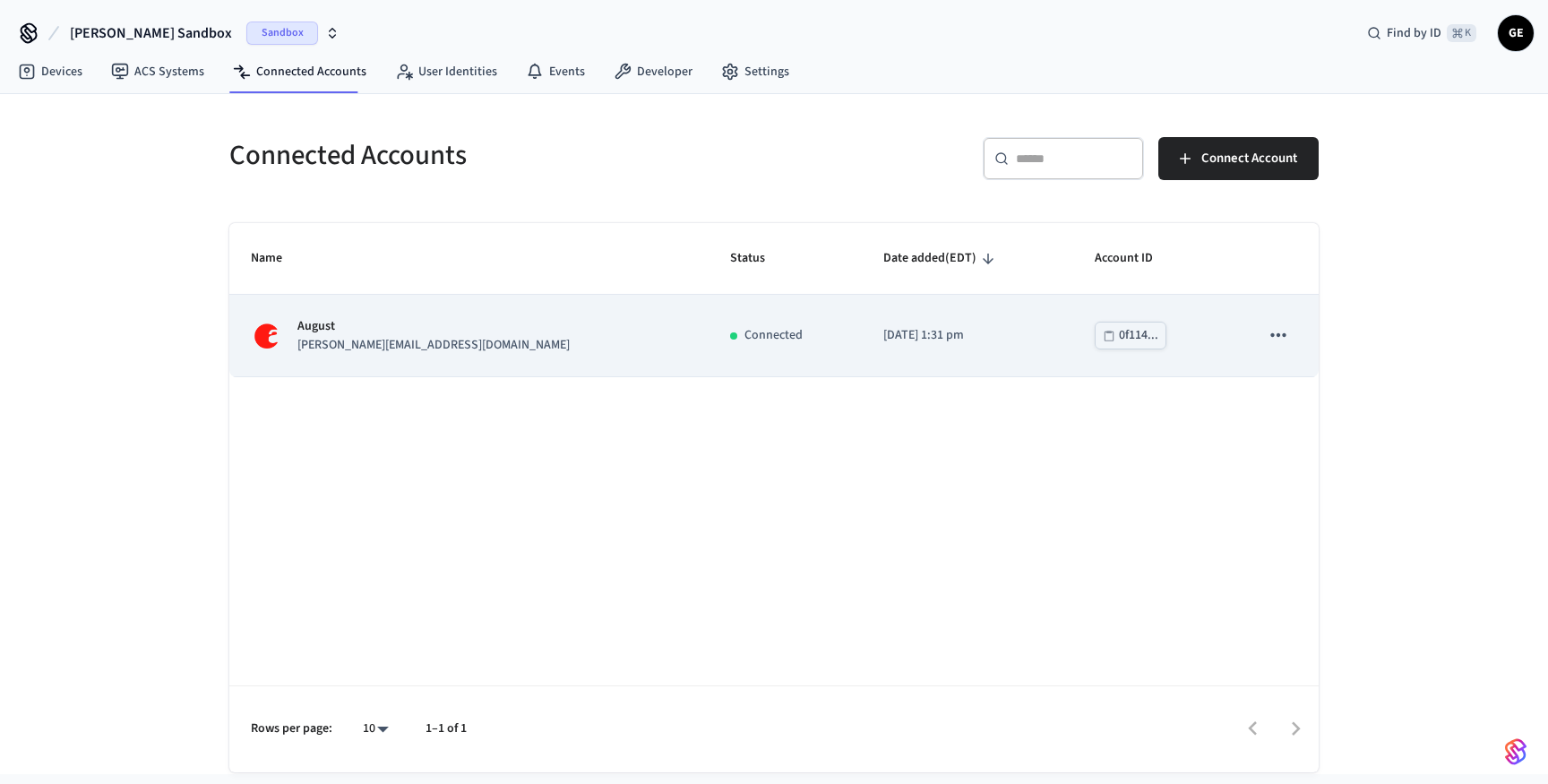
click at [1283, 334] on icon "sticky table" at bounding box center [1278, 335] width 23 height 23
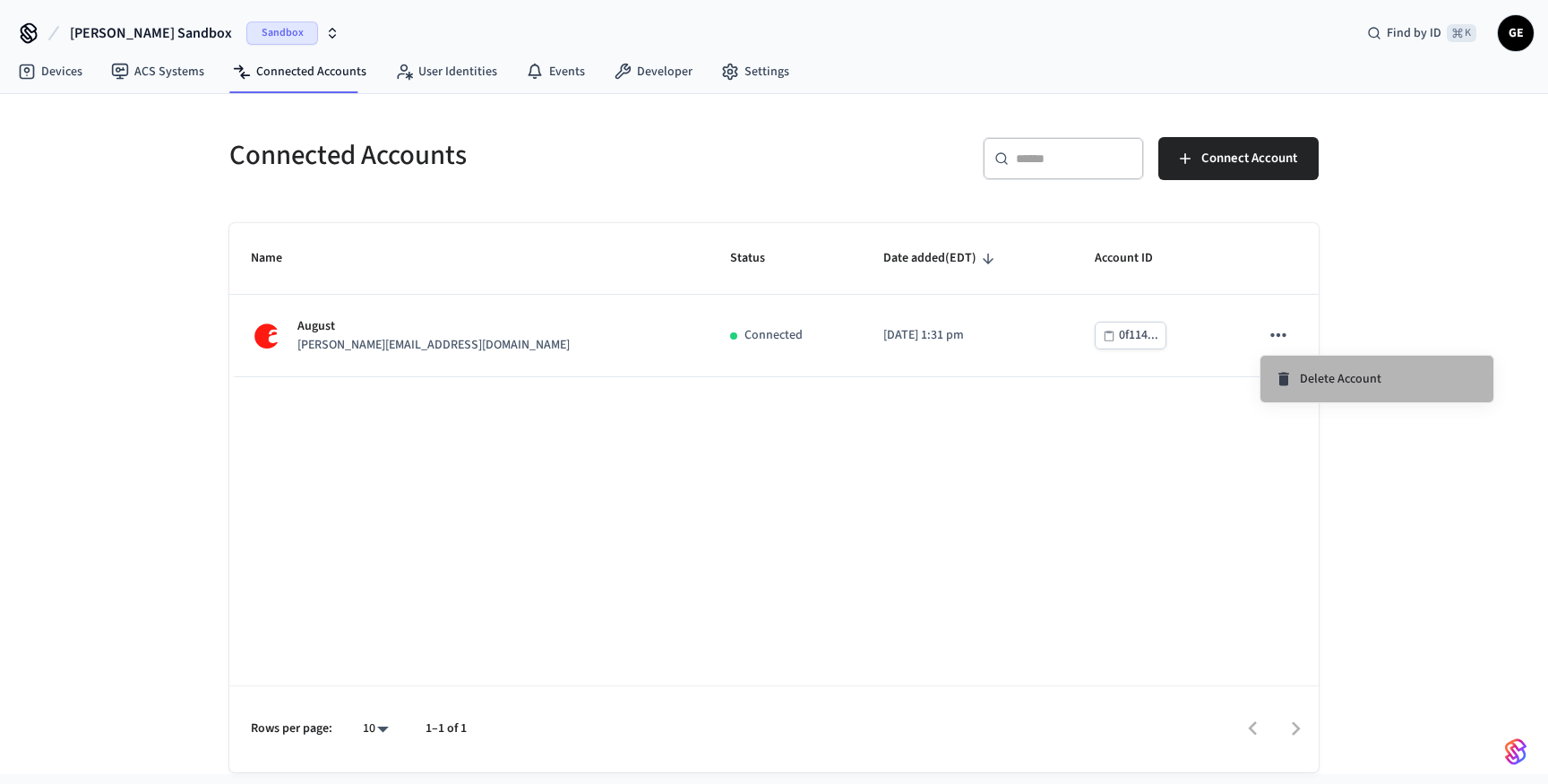
click at [1343, 378] on span "Delete Account" at bounding box center [1341, 379] width 81 height 18
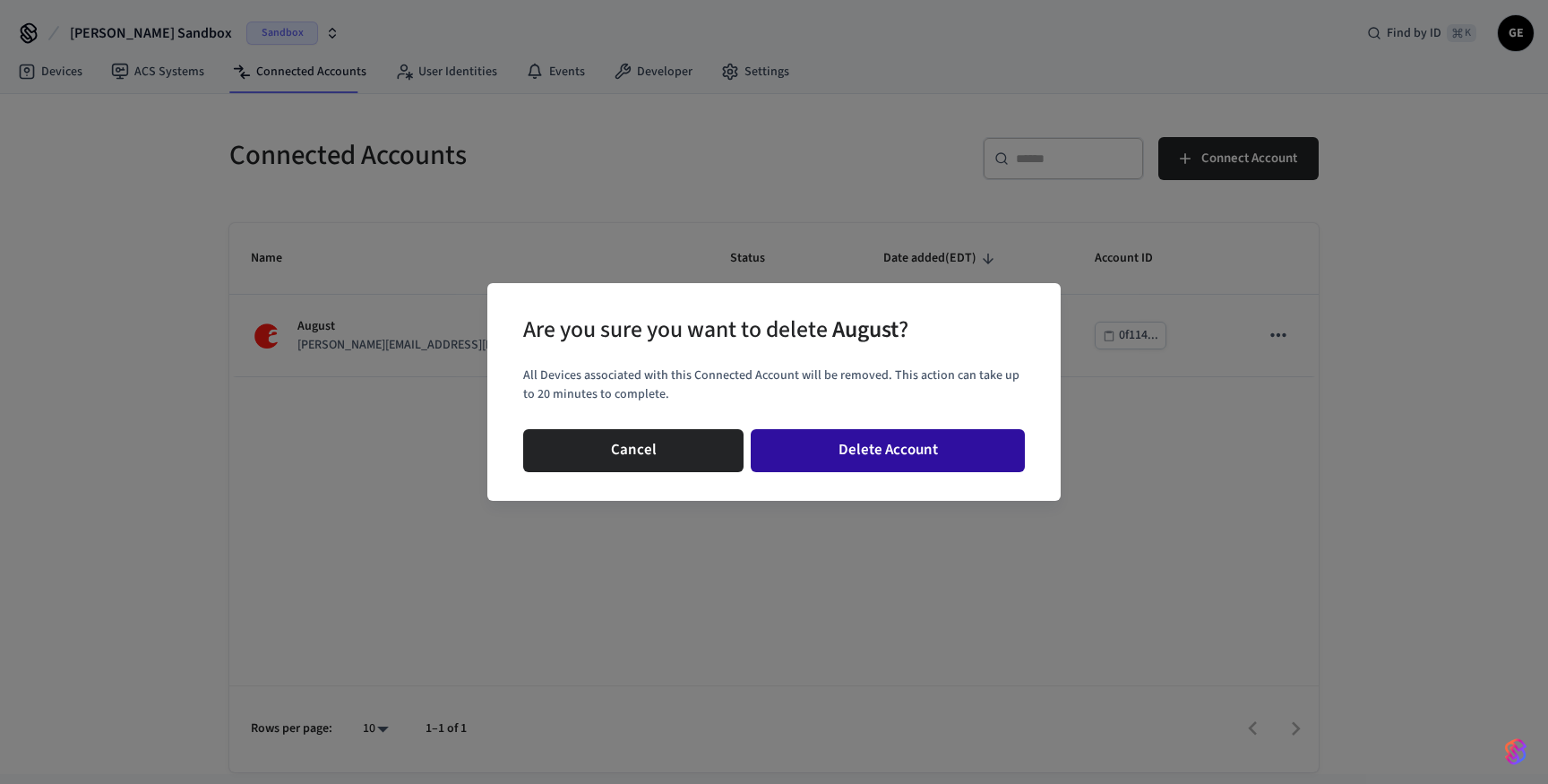
click at [884, 470] on button "Delete Account" at bounding box center [887, 450] width 274 height 43
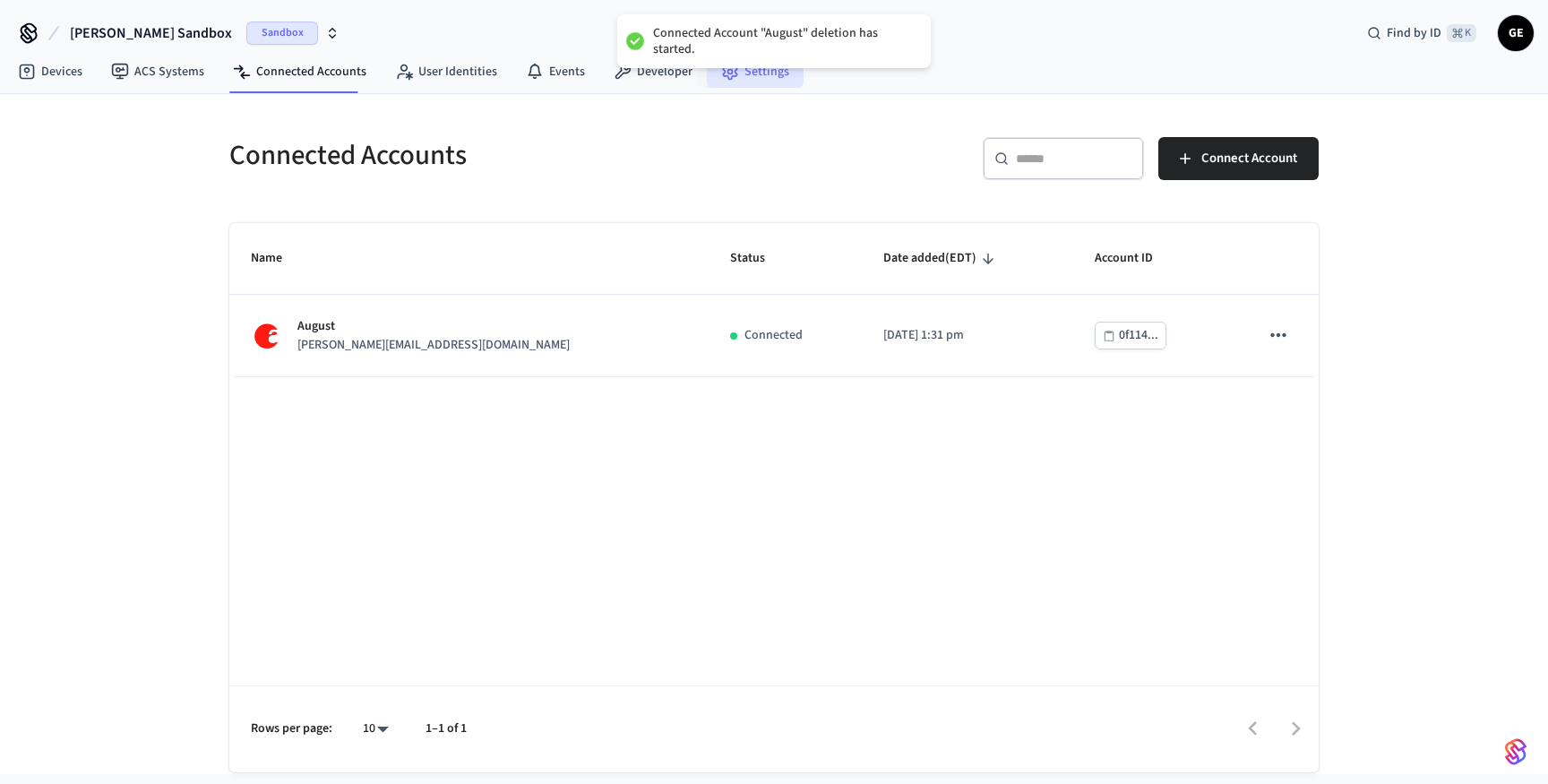
click at [751, 76] on link "Settings" at bounding box center [754, 72] width 97 height 33
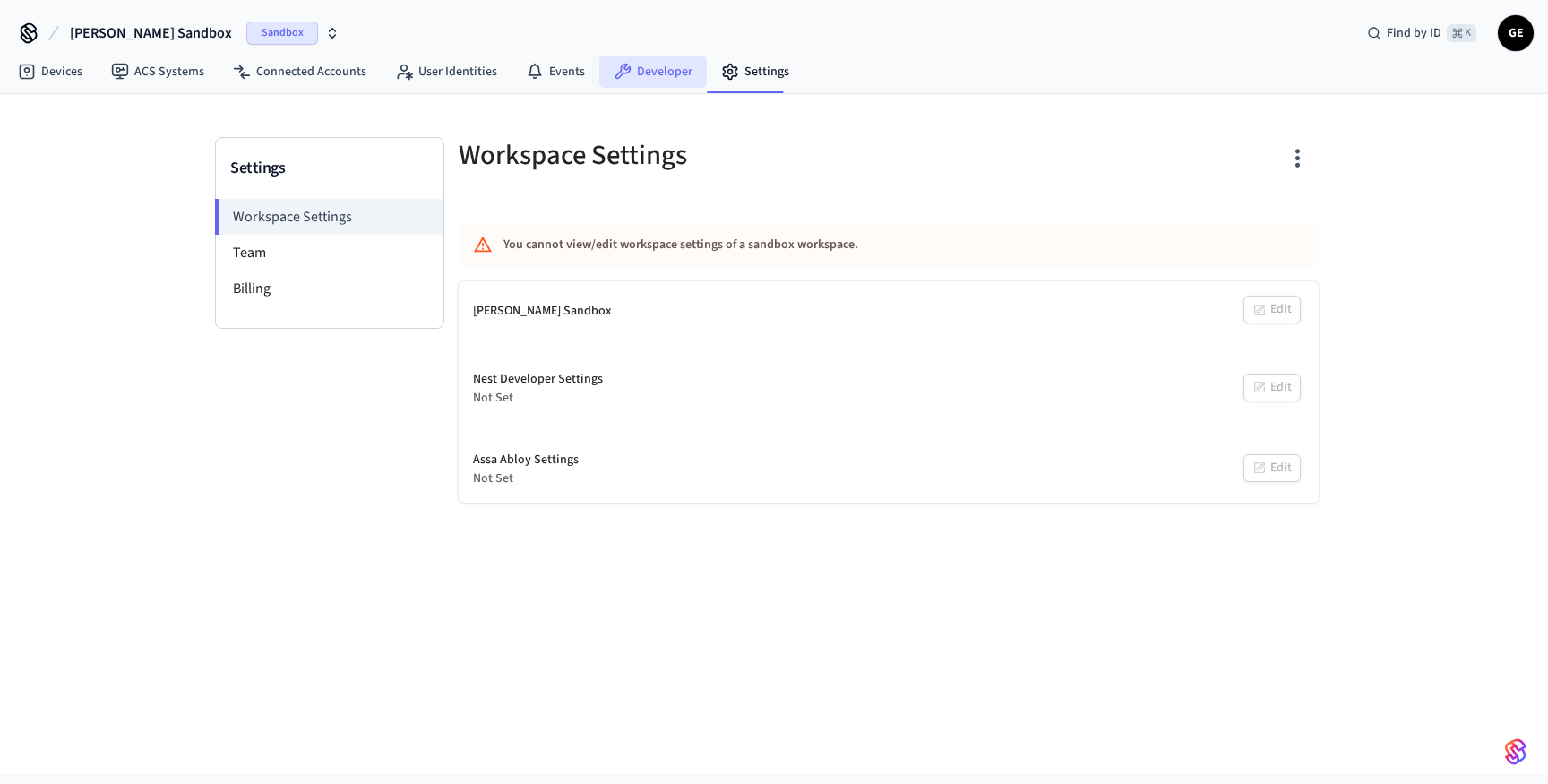
click at [618, 54] on nav "Devices ACS Systems Connected Accounts User Identities Events Developer Settings" at bounding box center [403, 72] width 800 height 41
click at [621, 68] on icon at bounding box center [623, 72] width 16 height 16
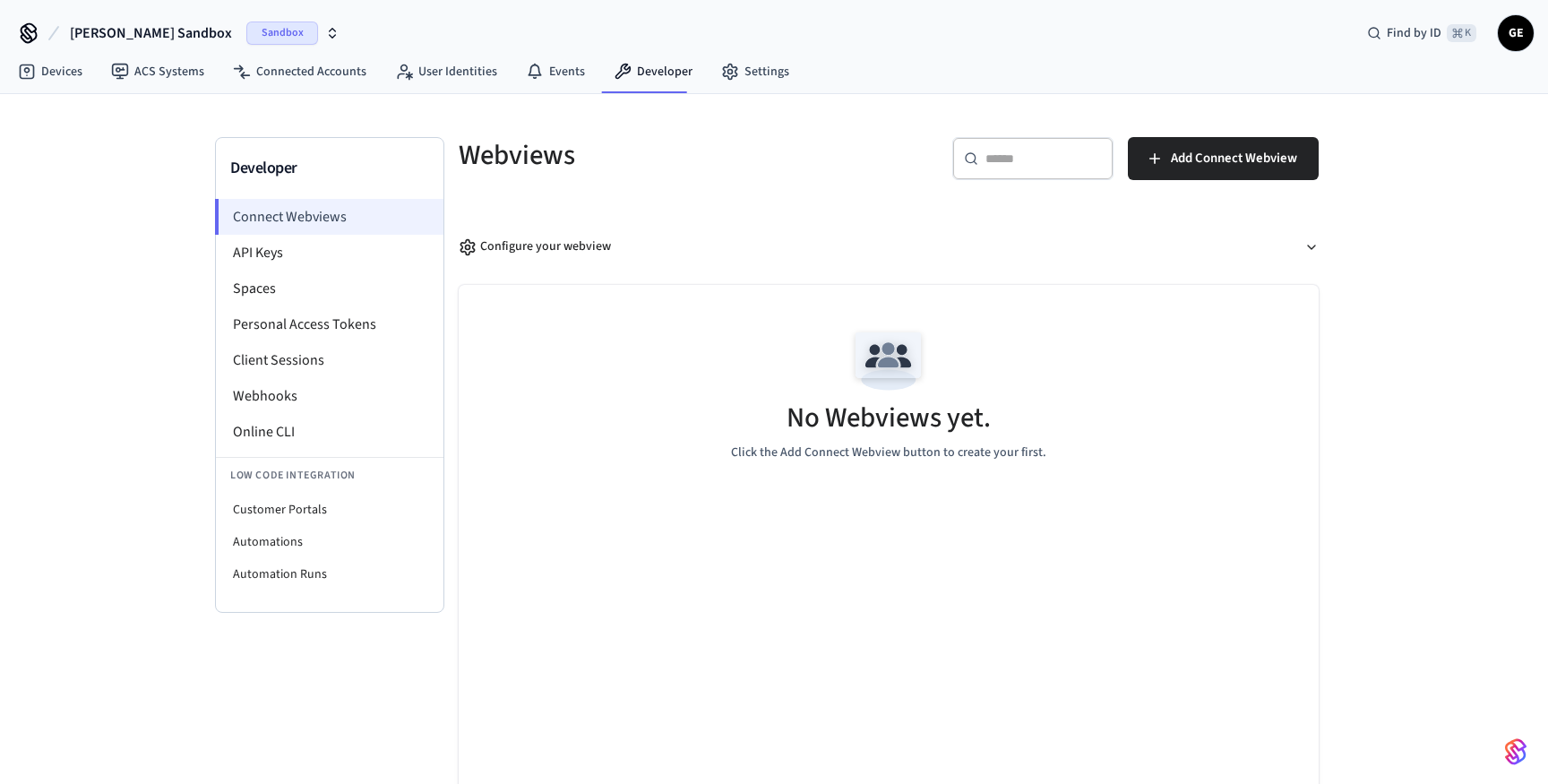
click at [327, 211] on li "Connect Webviews" at bounding box center [329, 216] width 229 height 35
click at [298, 251] on li "API Keys" at bounding box center [330, 252] width 228 height 35
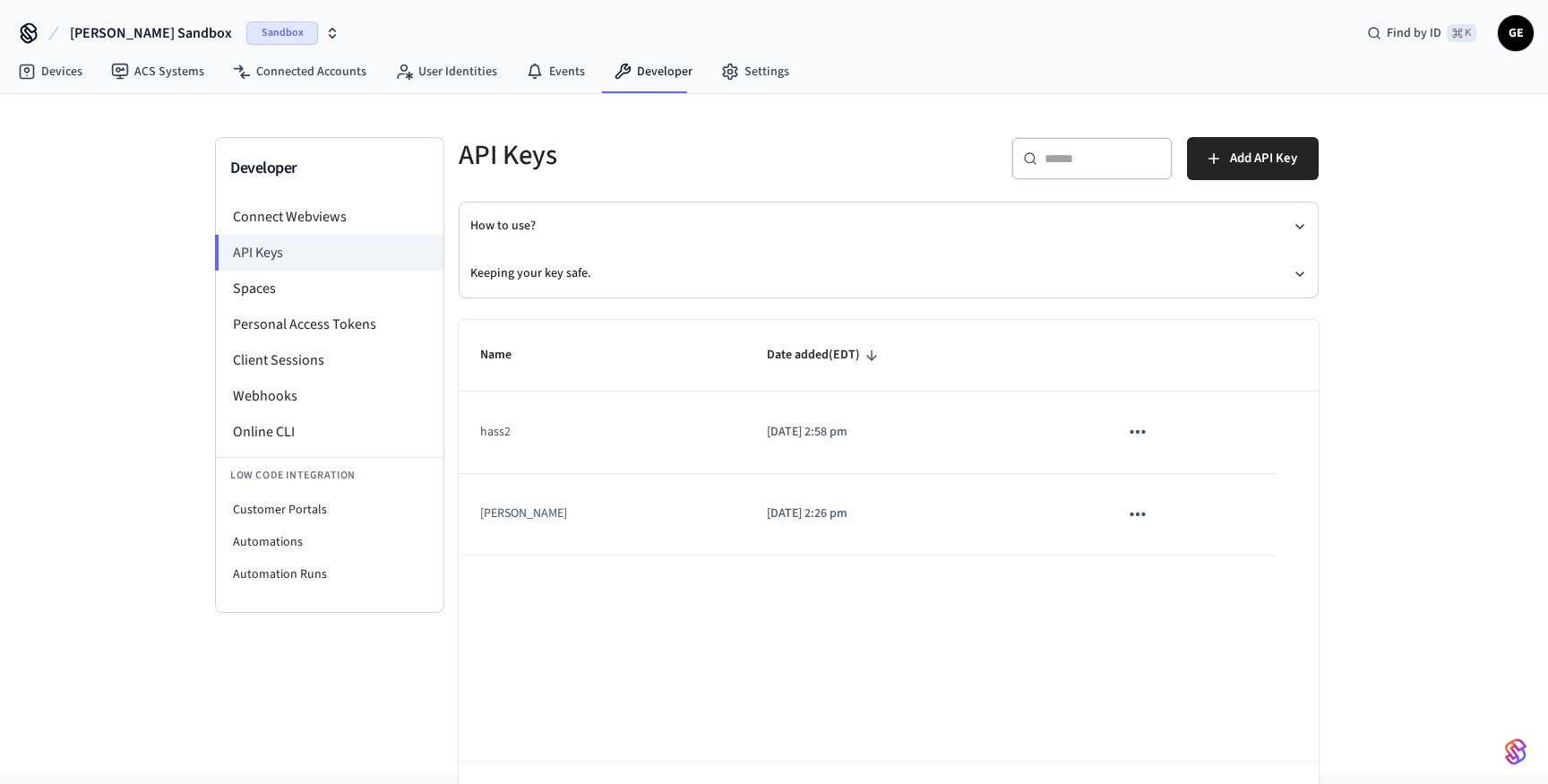
click at [1126, 423] on icon "sticky table" at bounding box center [1138, 432] width 23 height 23
click at [1143, 568] on li "Delete" at bounding box center [1160, 551] width 85 height 56
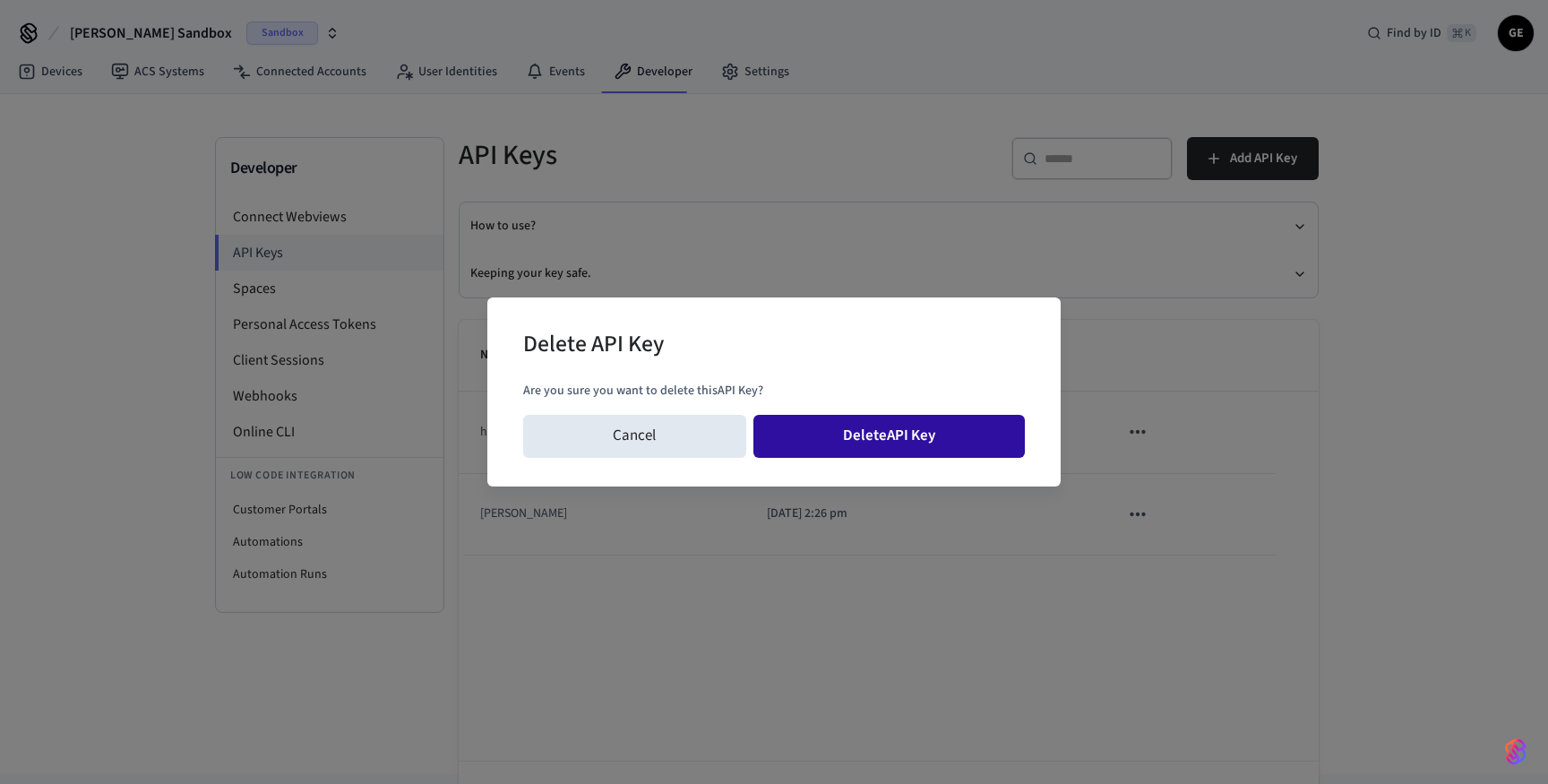
click at [970, 449] on button "Delete API Key" at bounding box center [889, 436] width 273 height 43
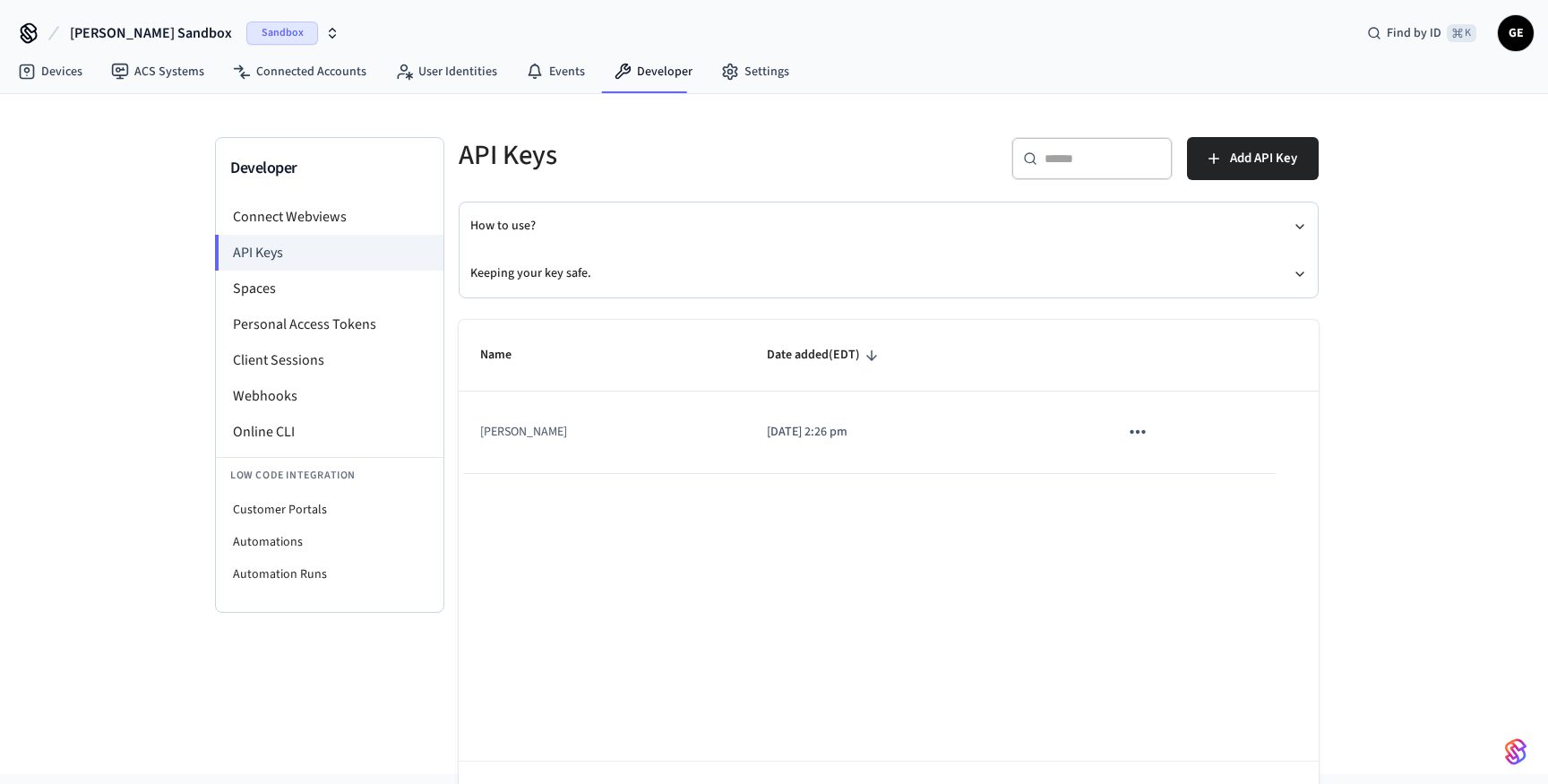
click at [1127, 497] on div "Name Date added (EDT) hass 2025/09/29 at 2:26 pm Rows per page: 10 ** 1–1 of 1" at bounding box center [889, 584] width 861 height 528
click at [1130, 424] on icon "sticky table" at bounding box center [1138, 432] width 23 height 23
click at [1181, 546] on li "Delete" at bounding box center [1160, 551] width 85 height 56
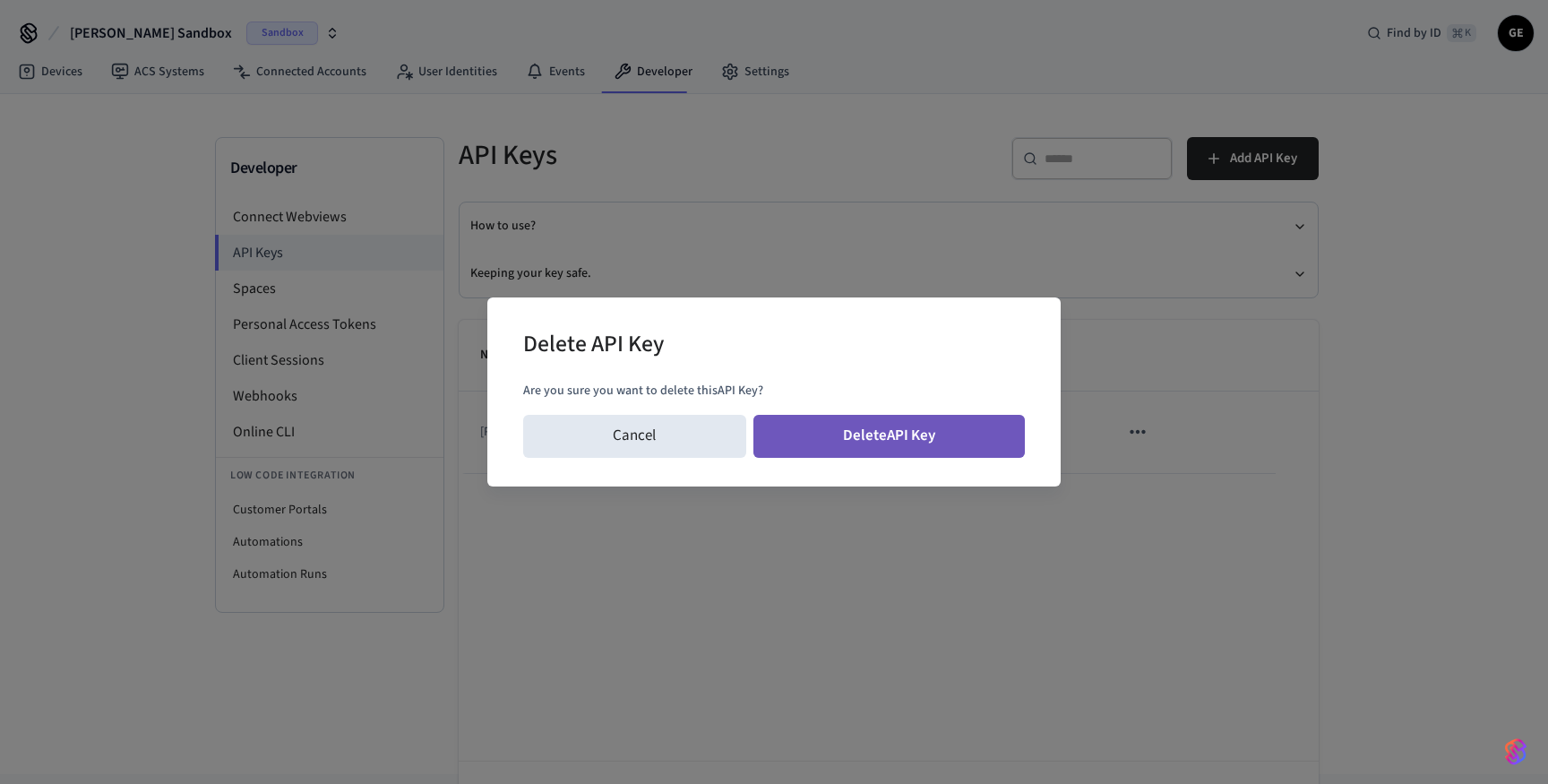
click at [954, 424] on button "Delete API Key" at bounding box center [889, 436] width 273 height 43
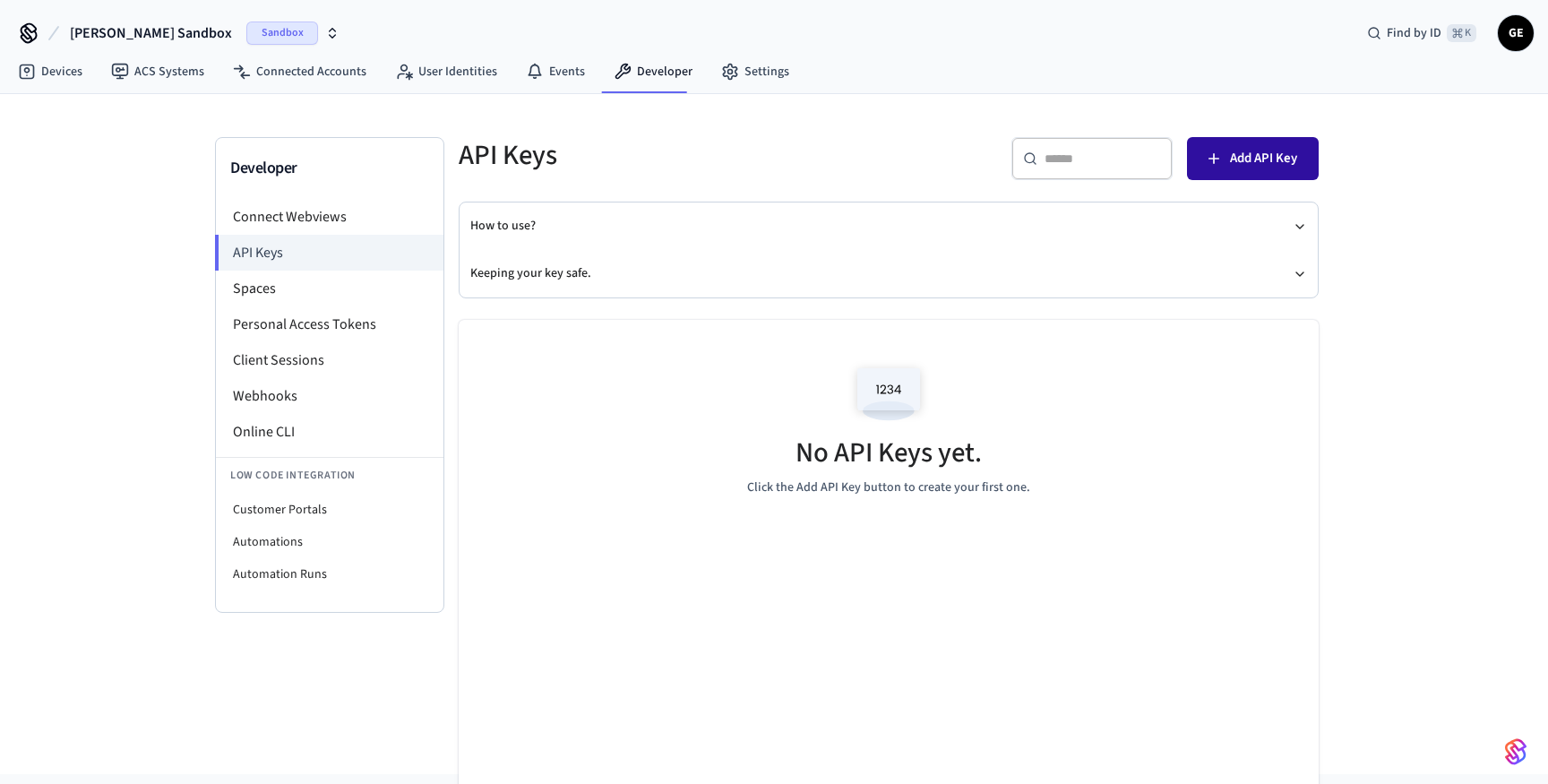
click at [1238, 157] on span "Add API Key" at bounding box center [1264, 159] width 67 height 23
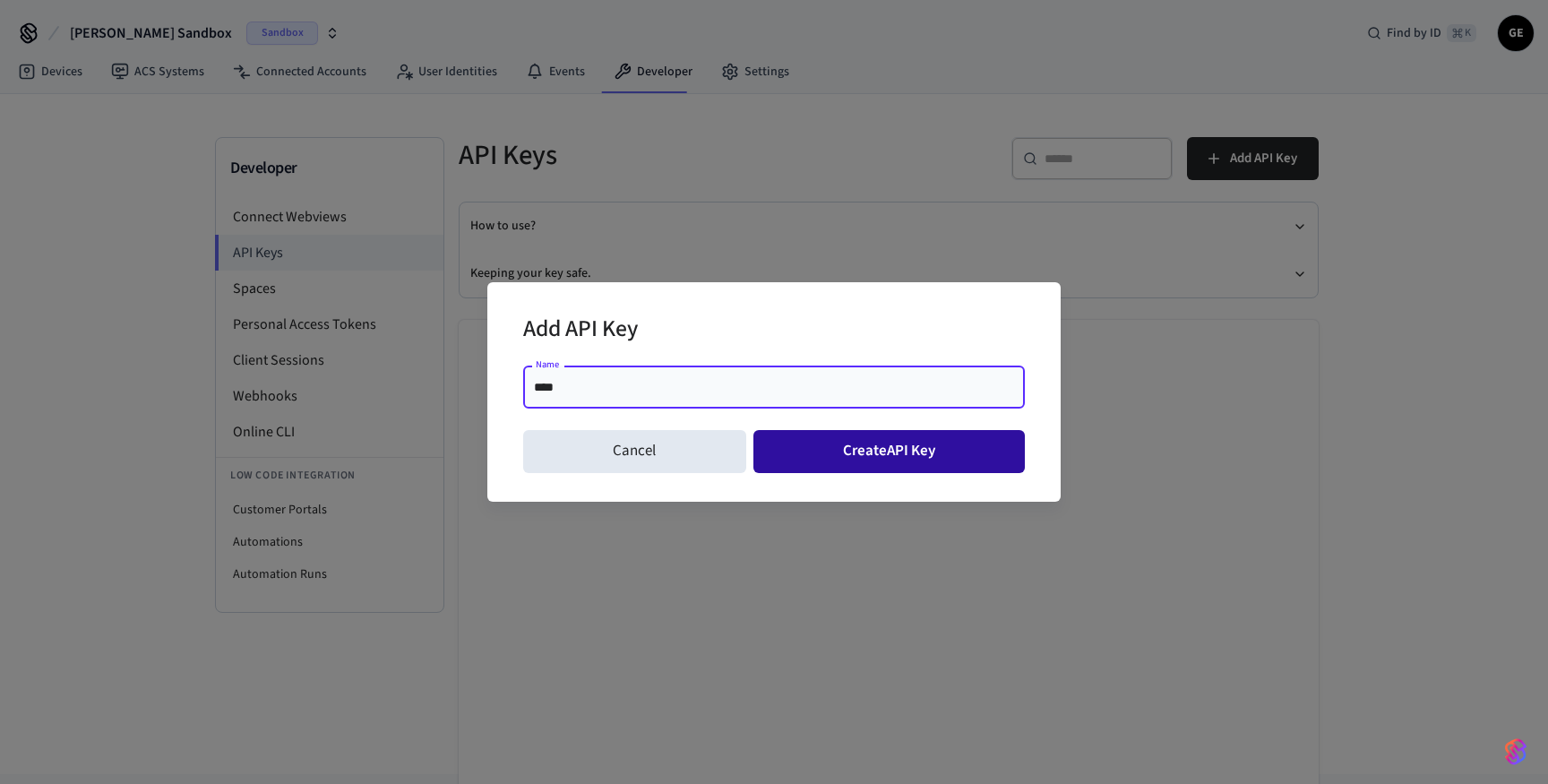
type input "****"
click at [950, 443] on button "Create API Key" at bounding box center [889, 451] width 273 height 43
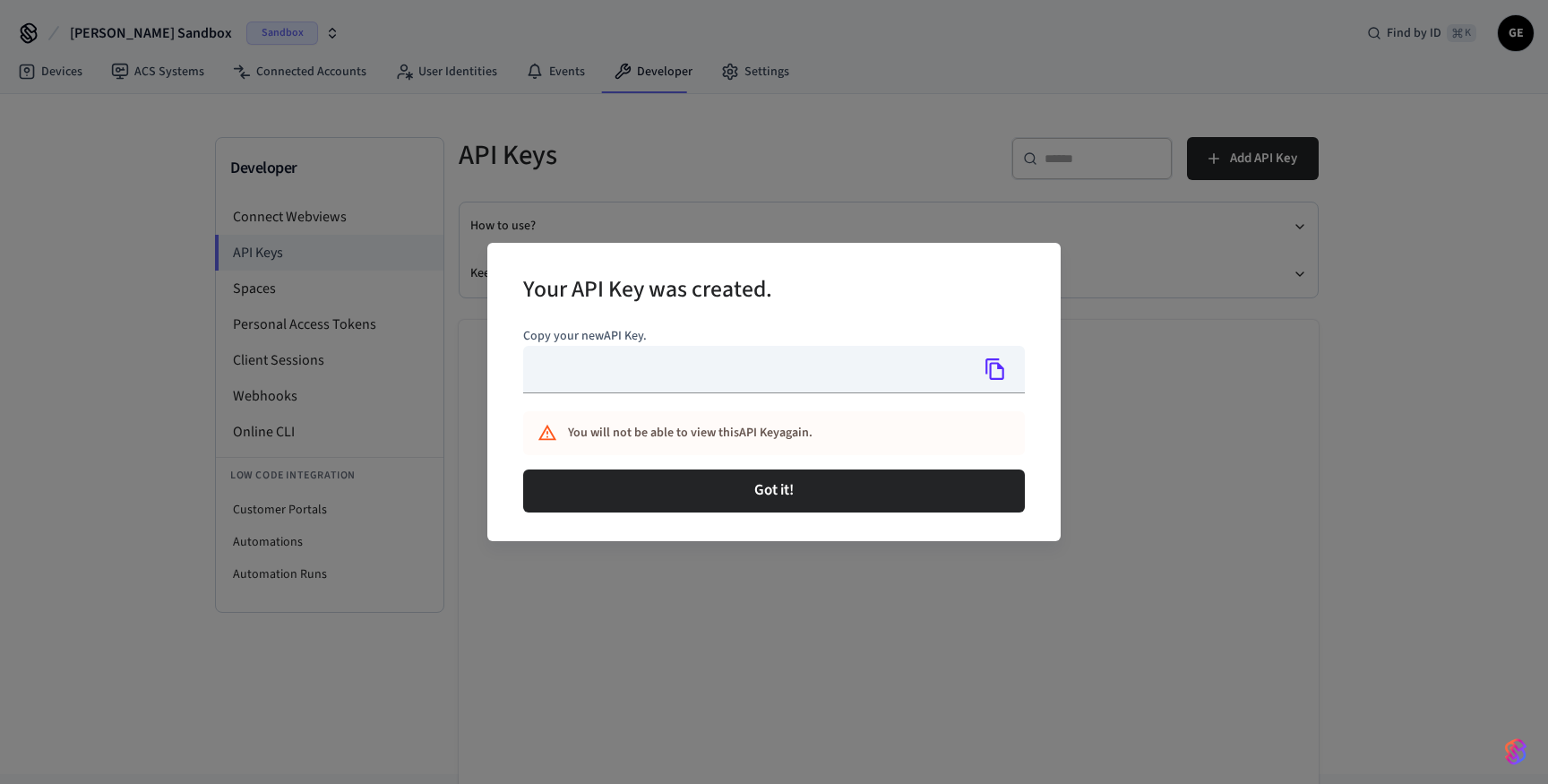
type input "**********"
click at [985, 378] on icon "Copy" at bounding box center [995, 369] width 23 height 23
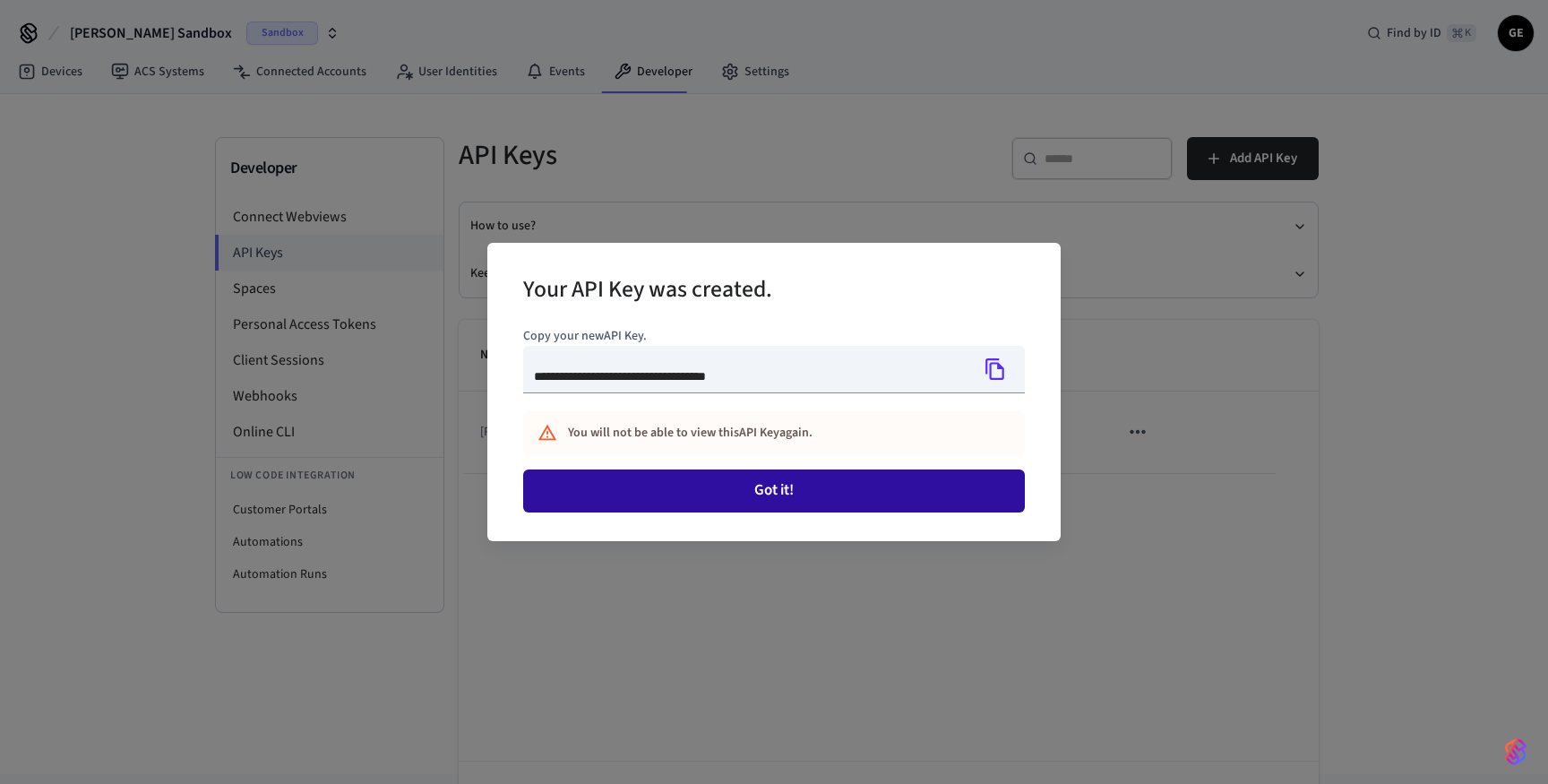
click at [845, 487] on button "Got it!" at bounding box center [774, 490] width 502 height 43
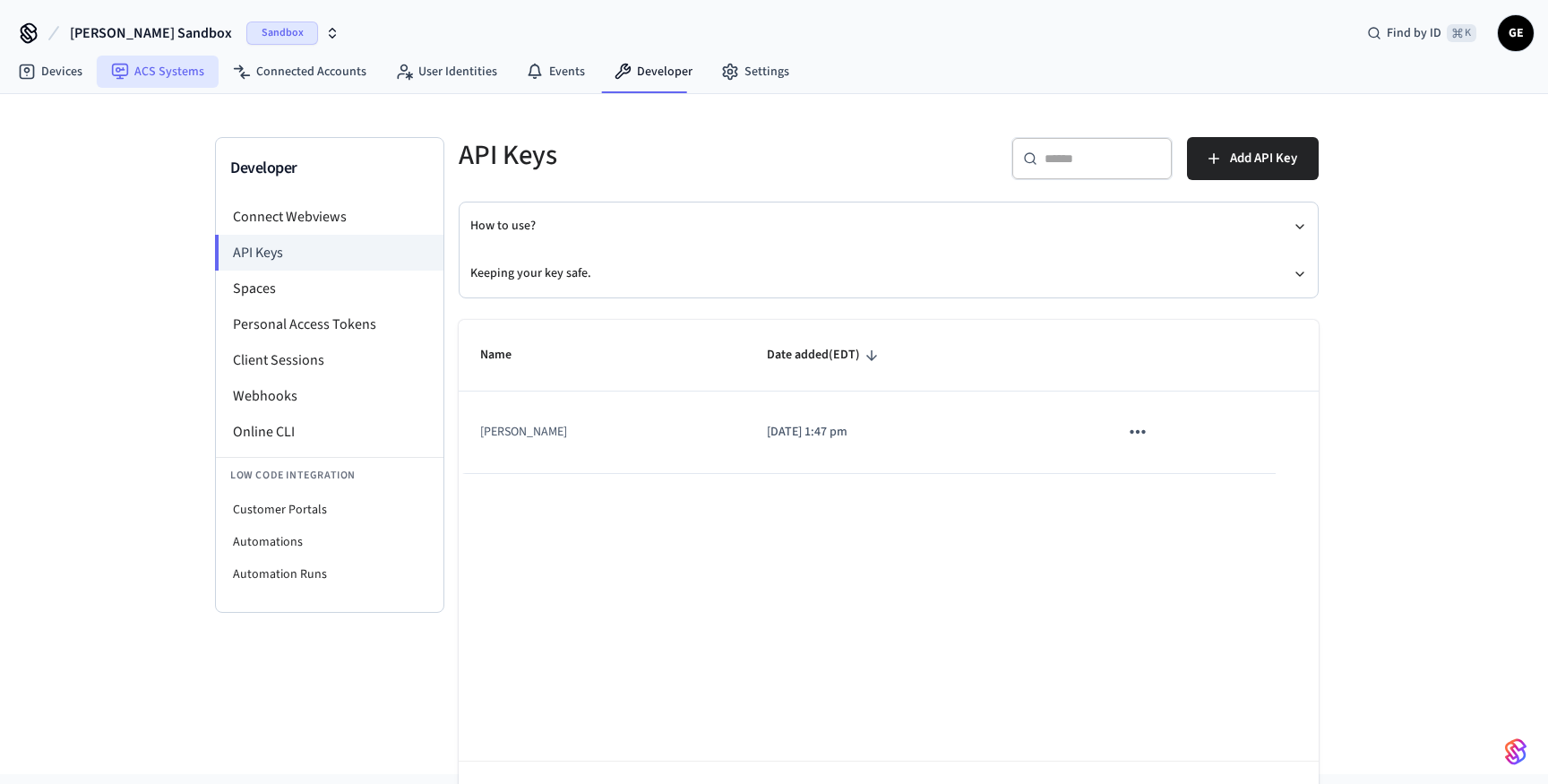
click at [209, 76] on link "ACS Systems" at bounding box center [157, 72] width 121 height 33
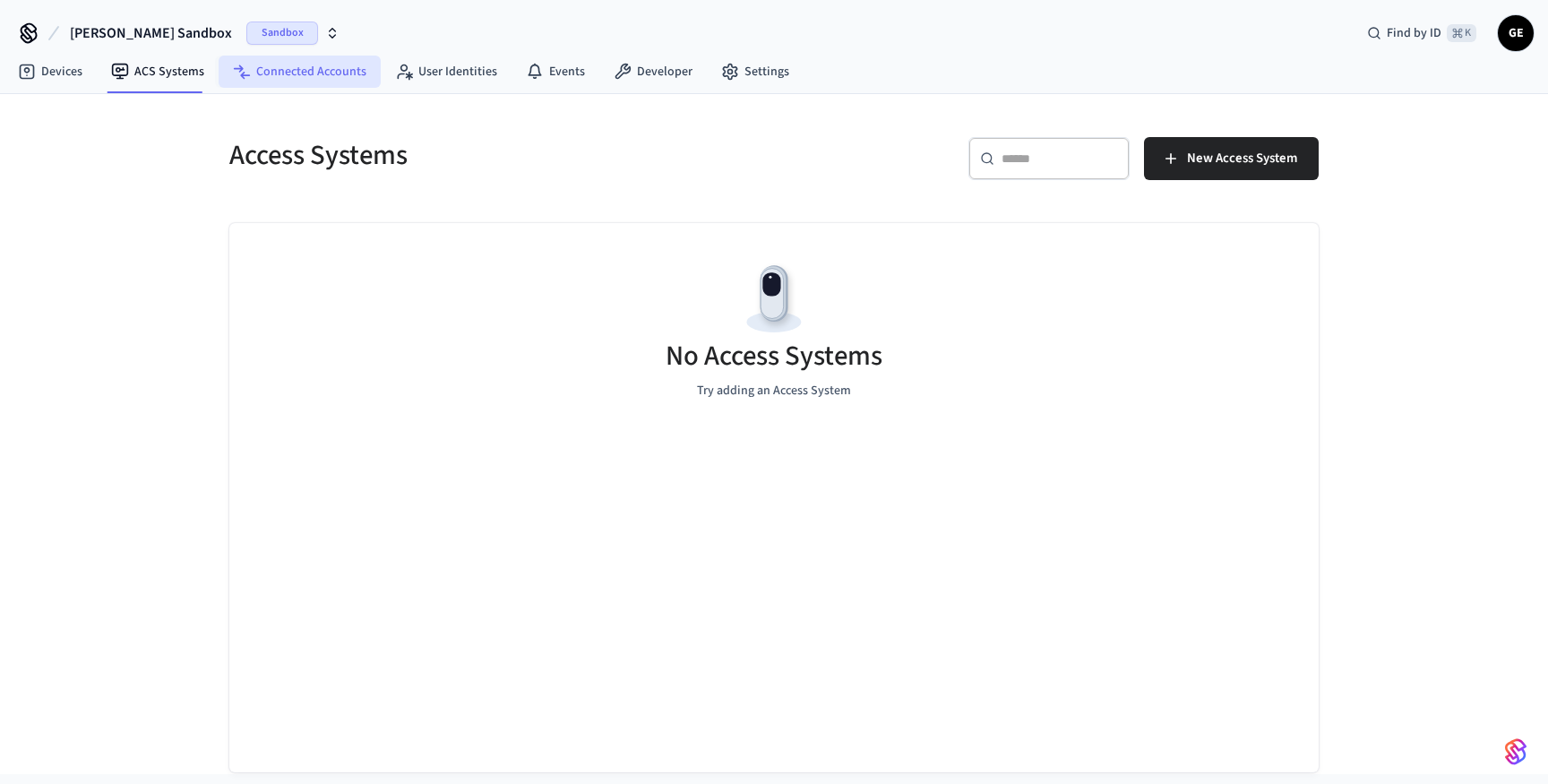
click at [243, 75] on icon at bounding box center [245, 75] width 10 height 7
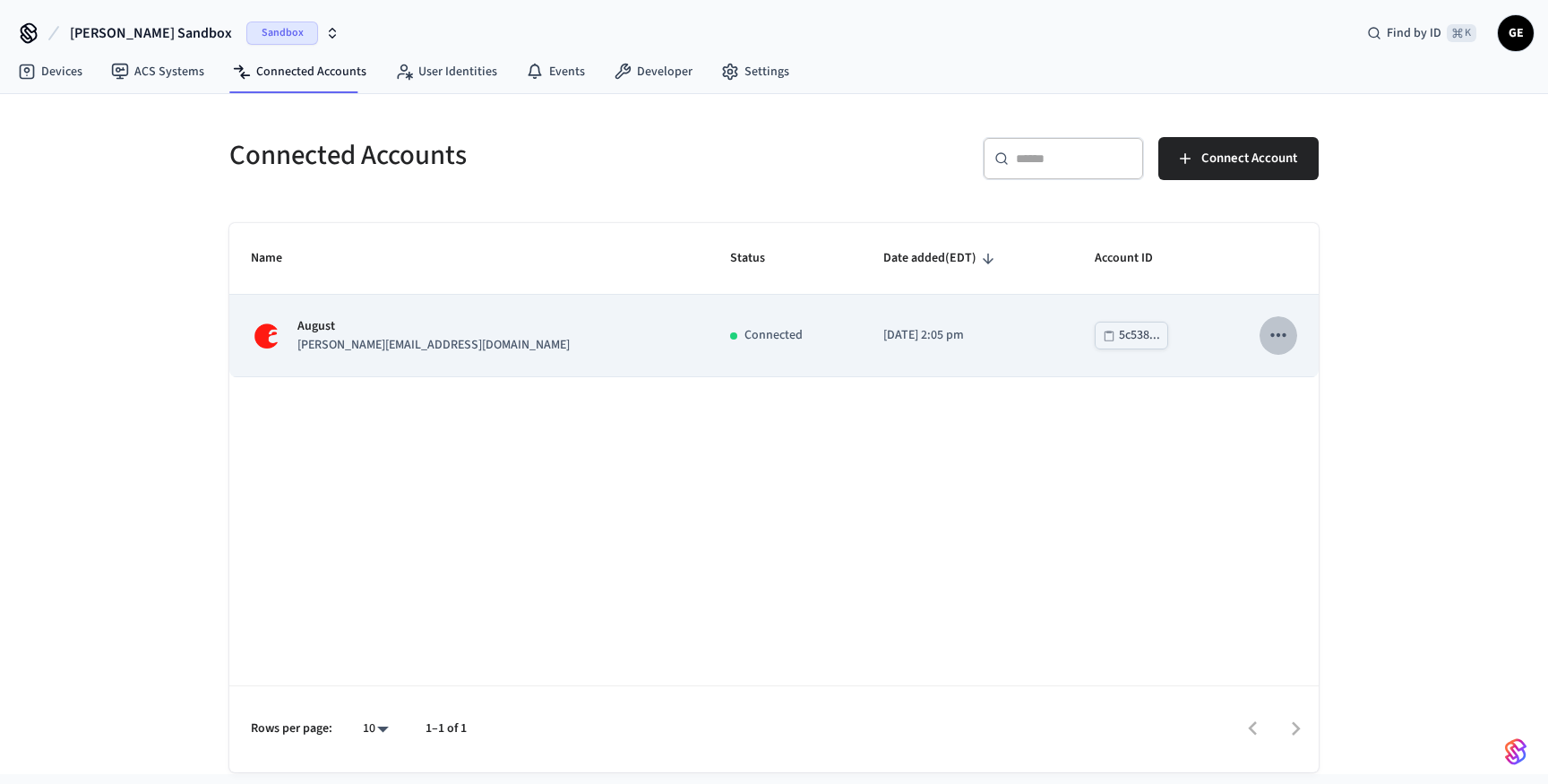
click at [1278, 336] on icon "sticky table" at bounding box center [1278, 336] width 15 height 4
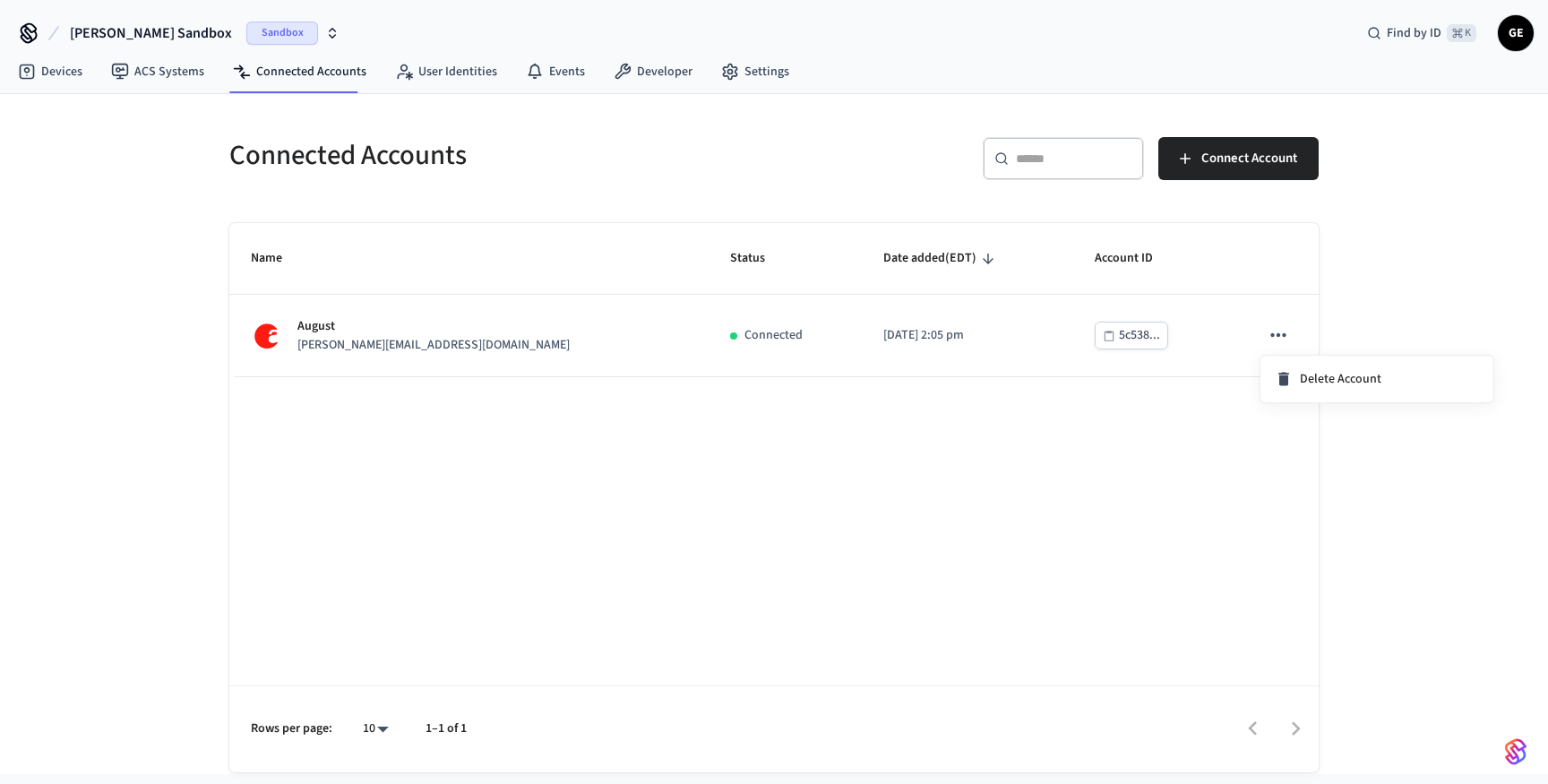
click at [971, 226] on div at bounding box center [774, 392] width 1548 height 784
click at [247, 33] on span "Sandbox" at bounding box center [282, 33] width 72 height 23
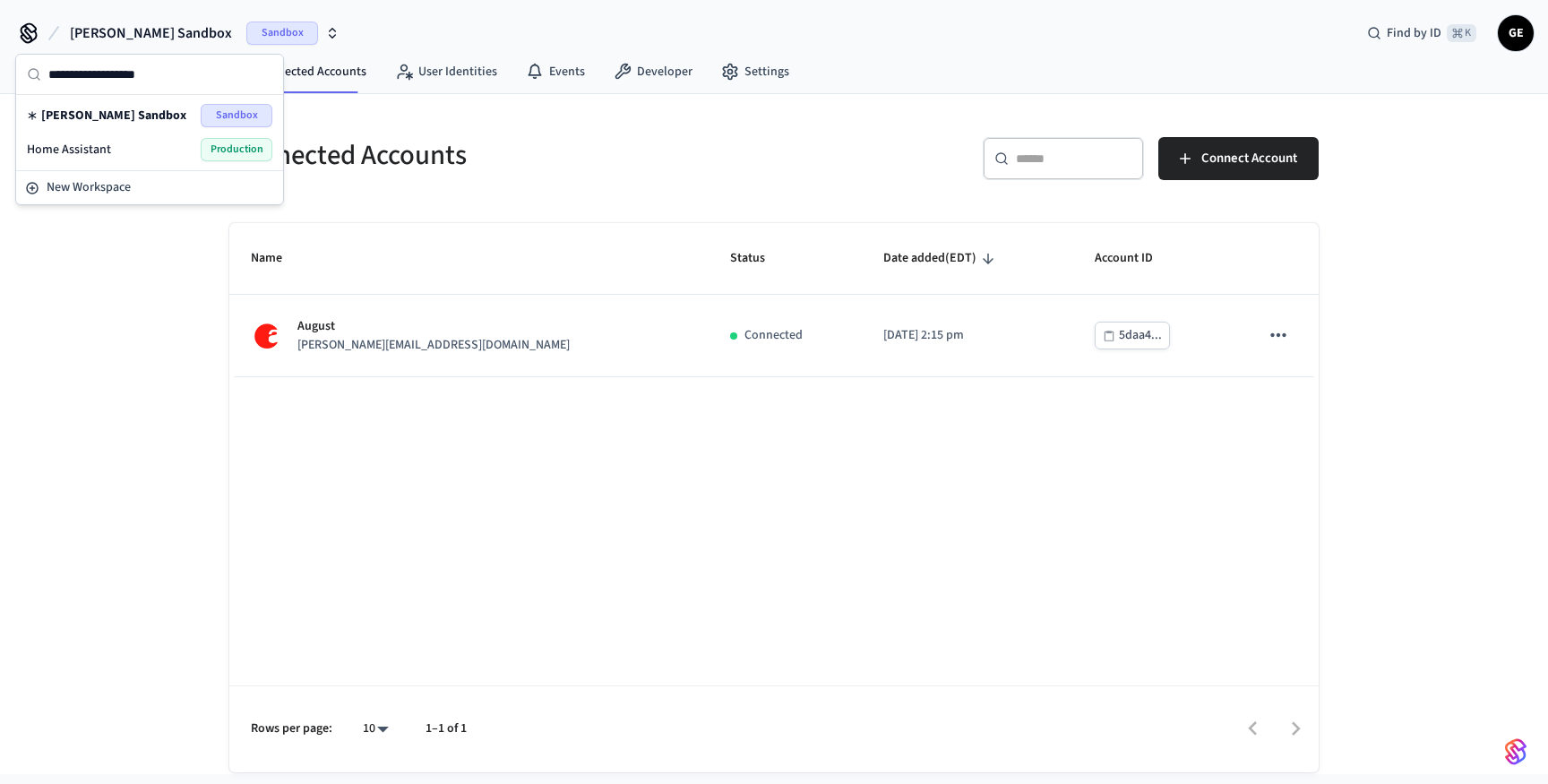
click at [130, 148] on div "Home Assistant Production" at bounding box center [149, 149] width 246 height 23
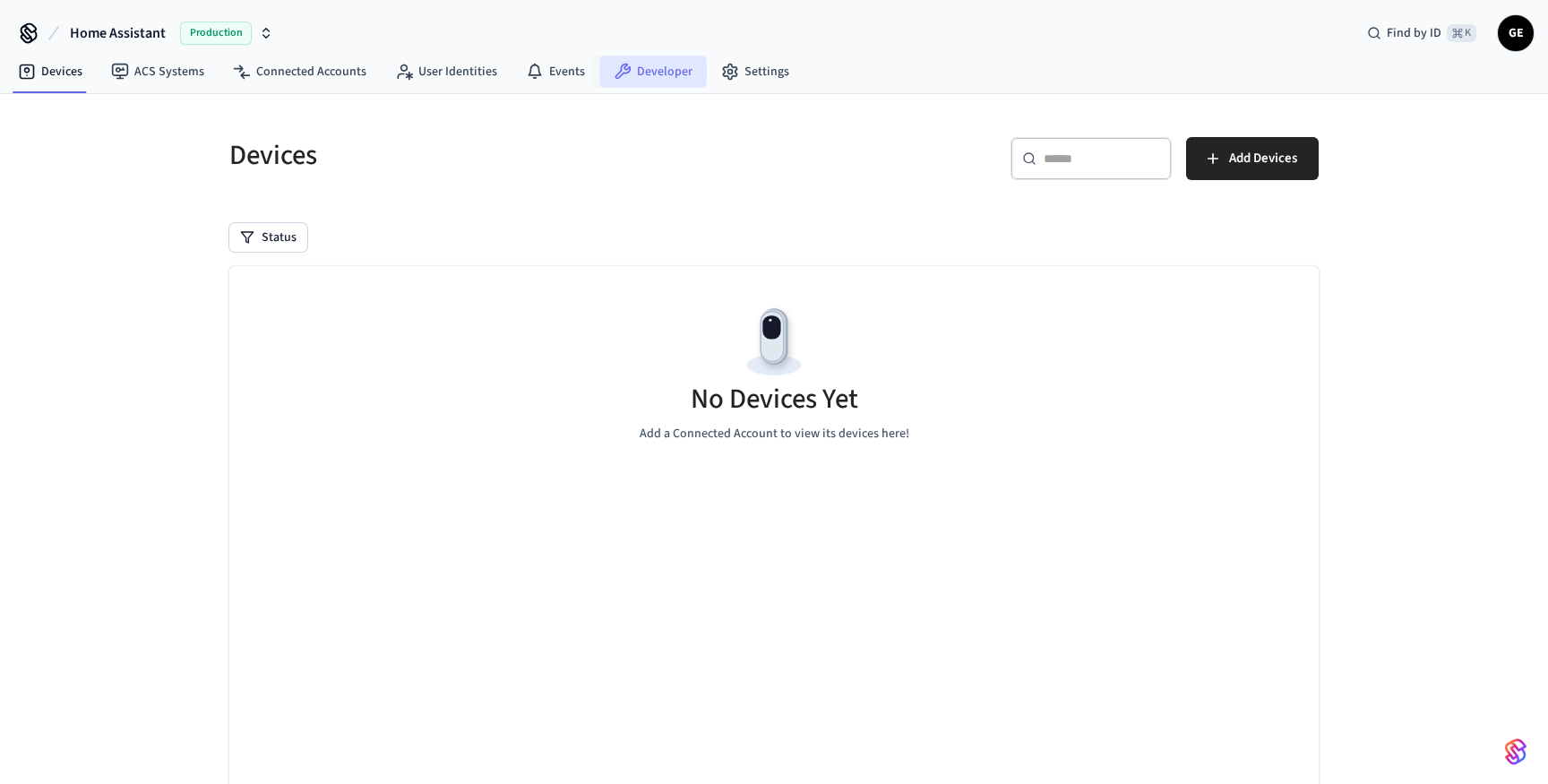
click at [663, 64] on link "Developer" at bounding box center [653, 72] width 107 height 33
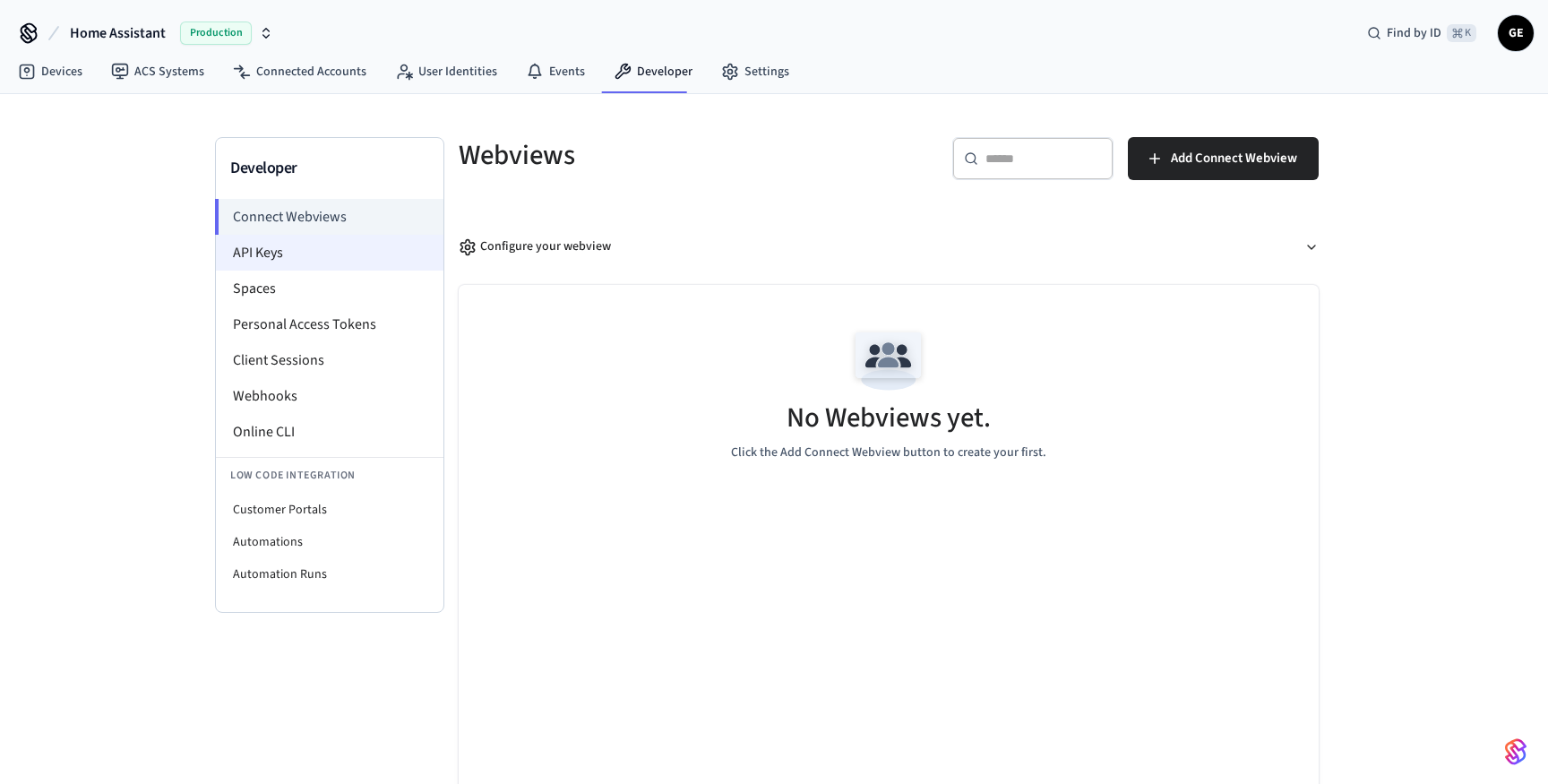
click at [321, 261] on li "API Keys" at bounding box center [330, 252] width 228 height 35
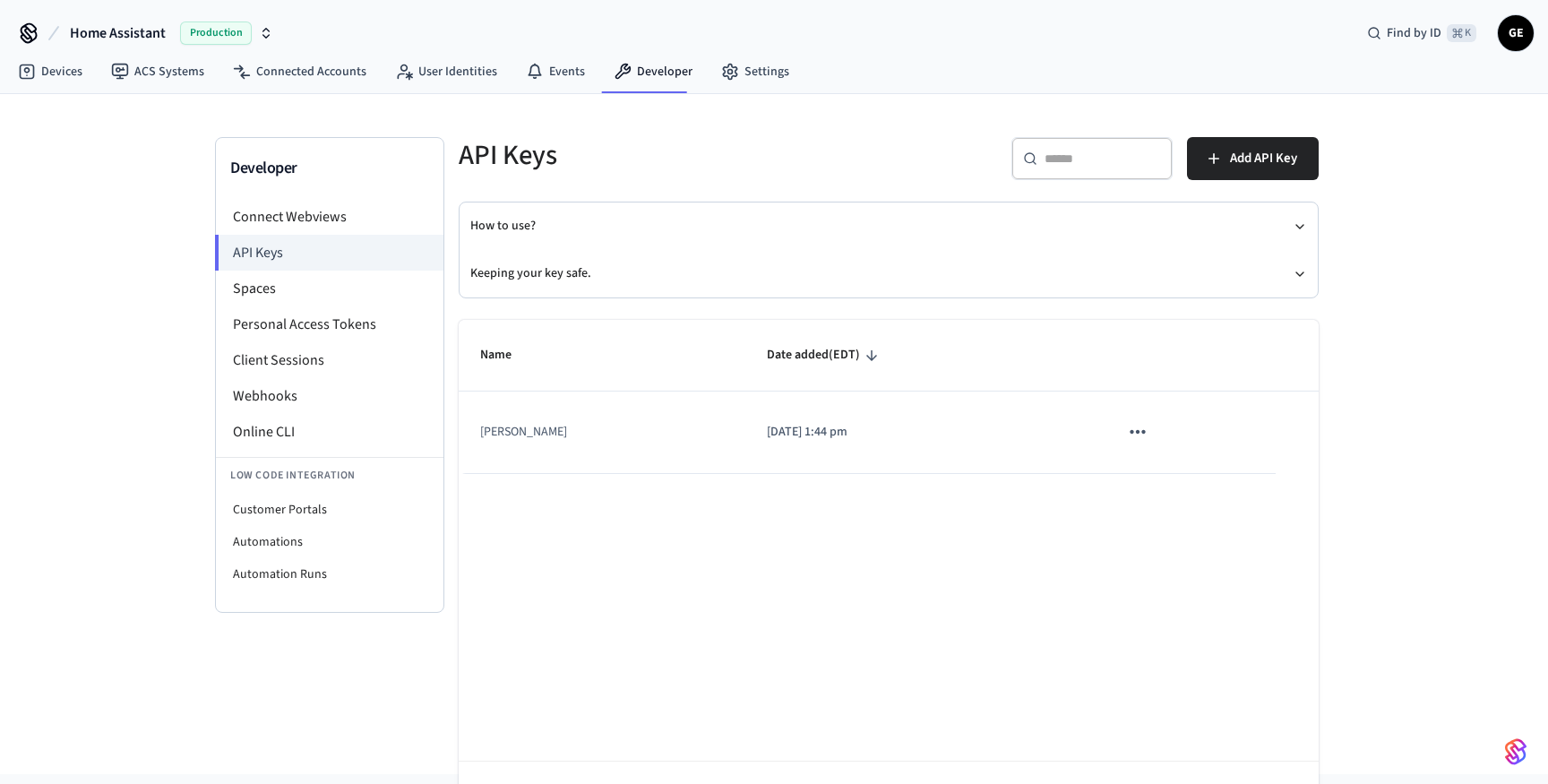
click at [1130, 433] on icon "sticky table" at bounding box center [1138, 432] width 15 height 4
click at [1180, 558] on li "Delete" at bounding box center [1160, 551] width 85 height 56
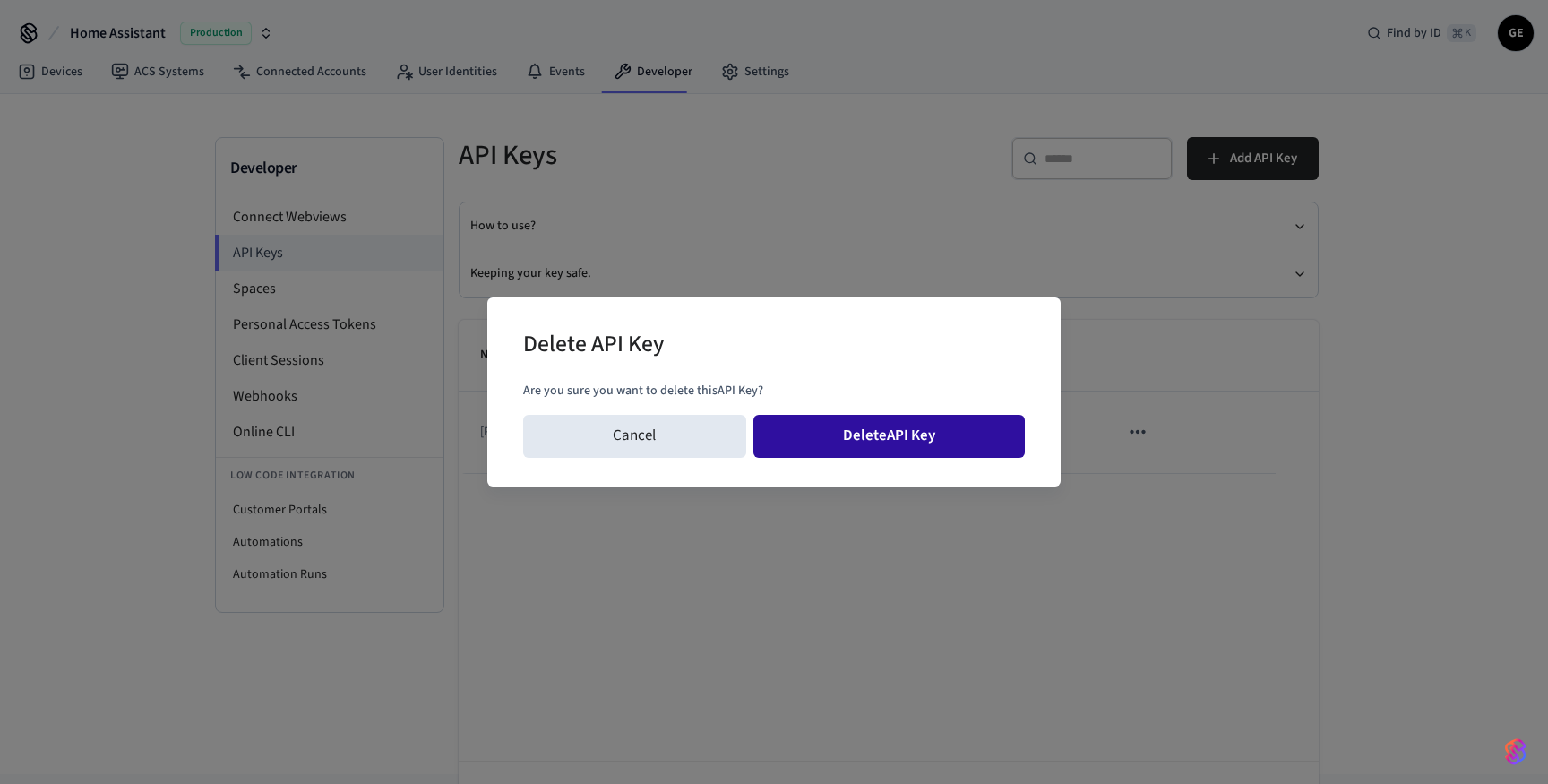
click at [963, 436] on button "Delete API Key" at bounding box center [889, 436] width 273 height 43
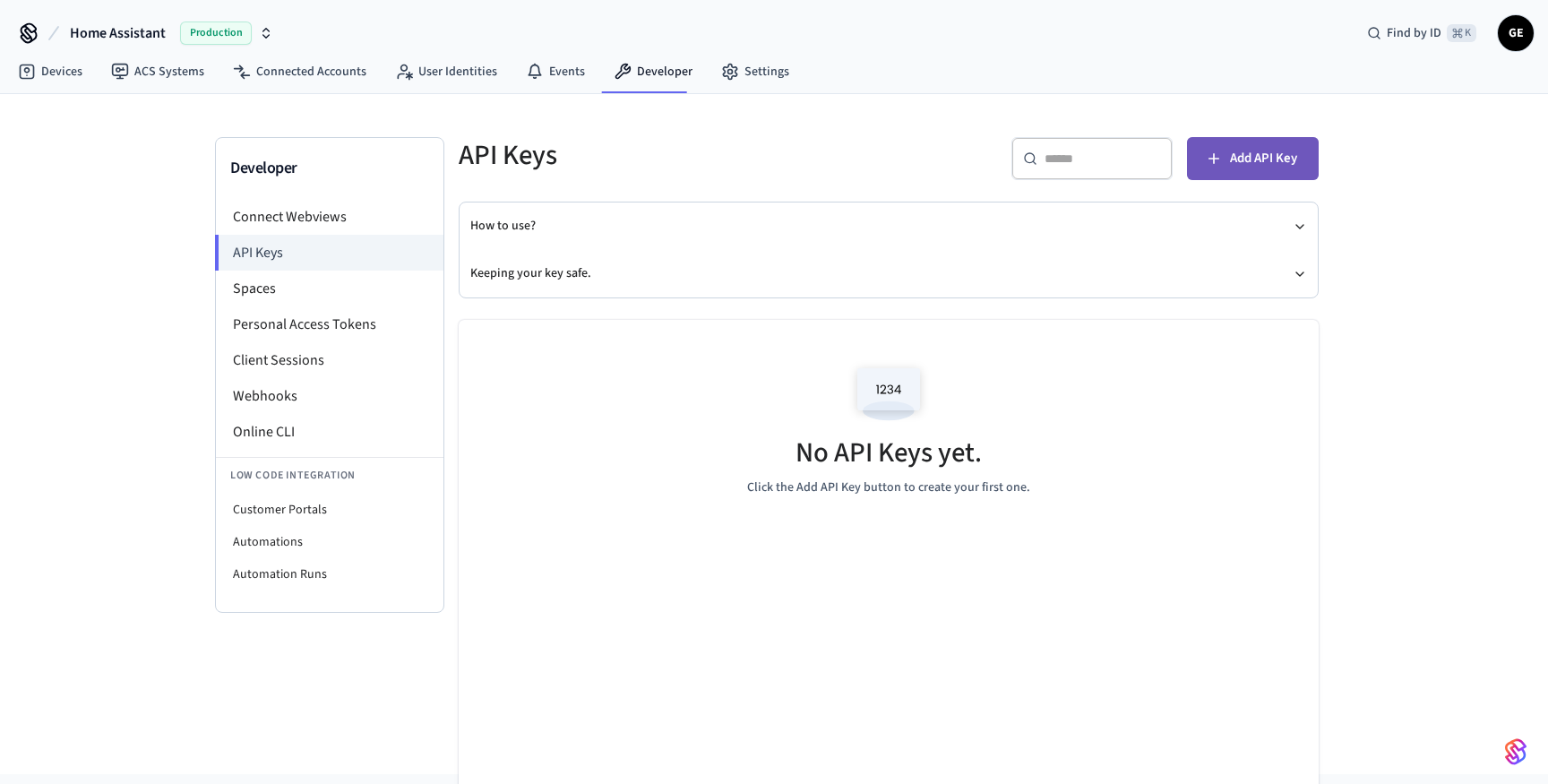
click at [1282, 159] on span "Add API Key" at bounding box center [1264, 159] width 67 height 23
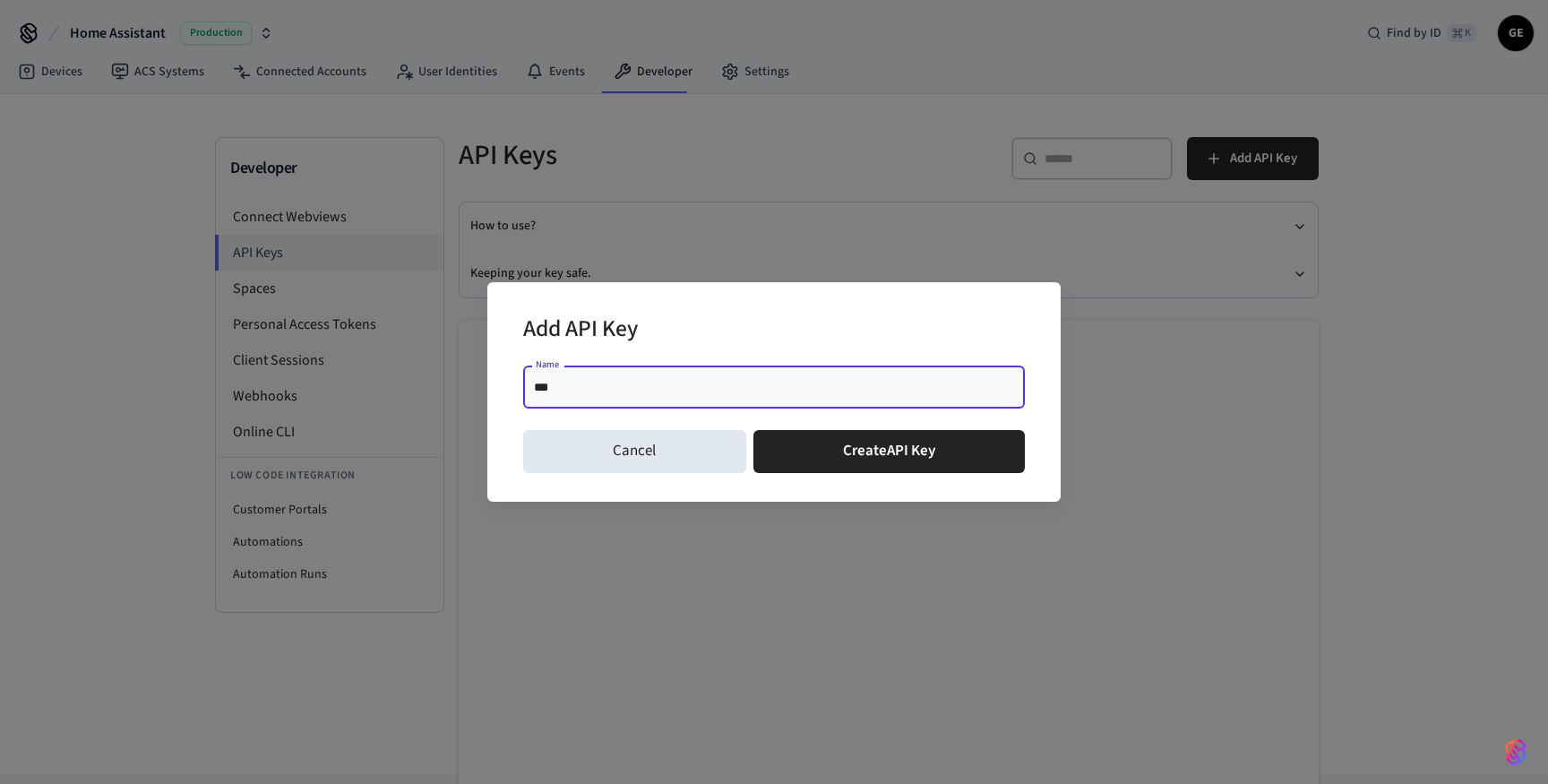
type input "****"
click button "Create API Key" at bounding box center [889, 451] width 273 height 43
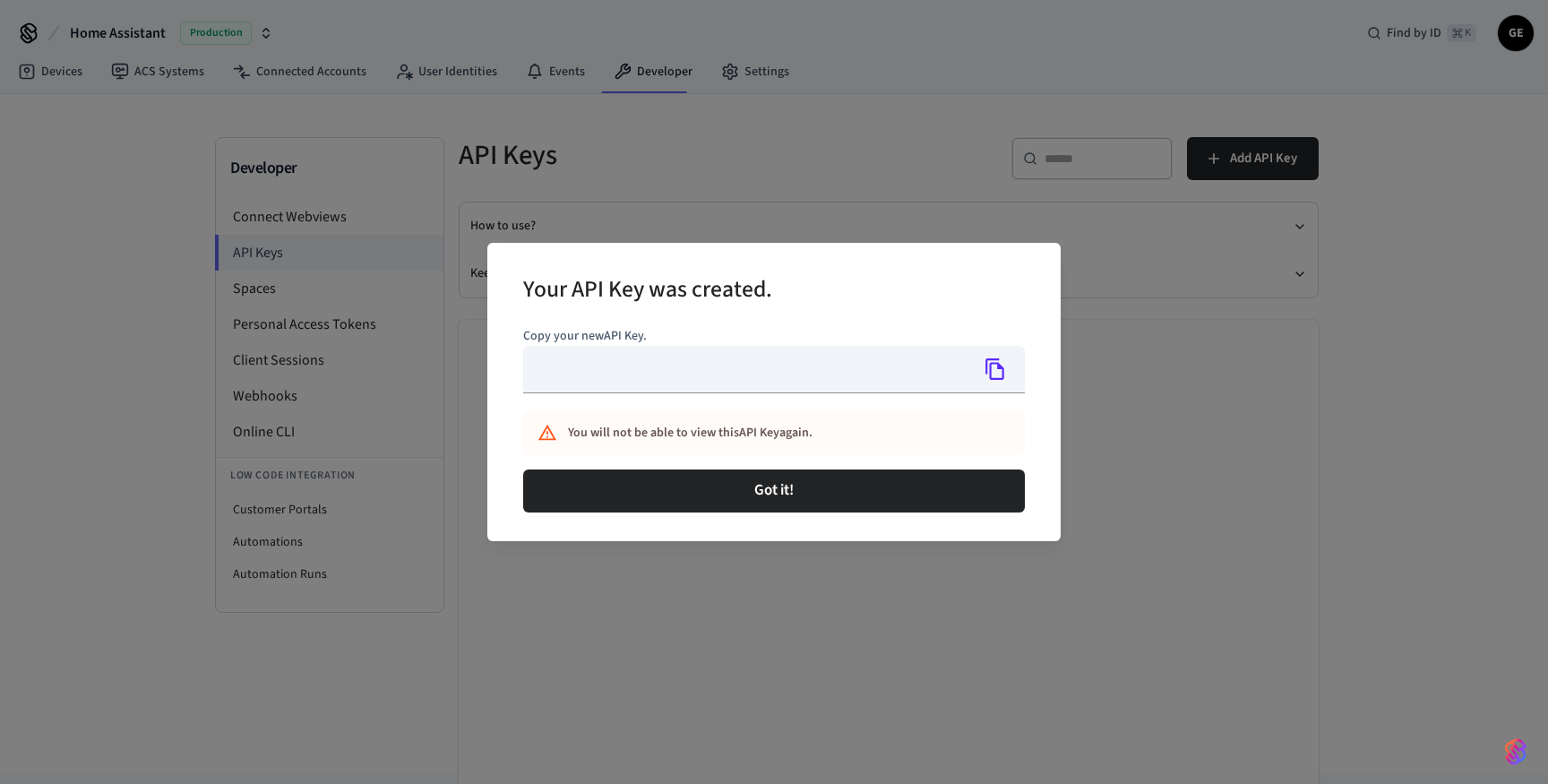
type input "**********"
click at [992, 368] on icon "Copy" at bounding box center [995, 369] width 23 height 23
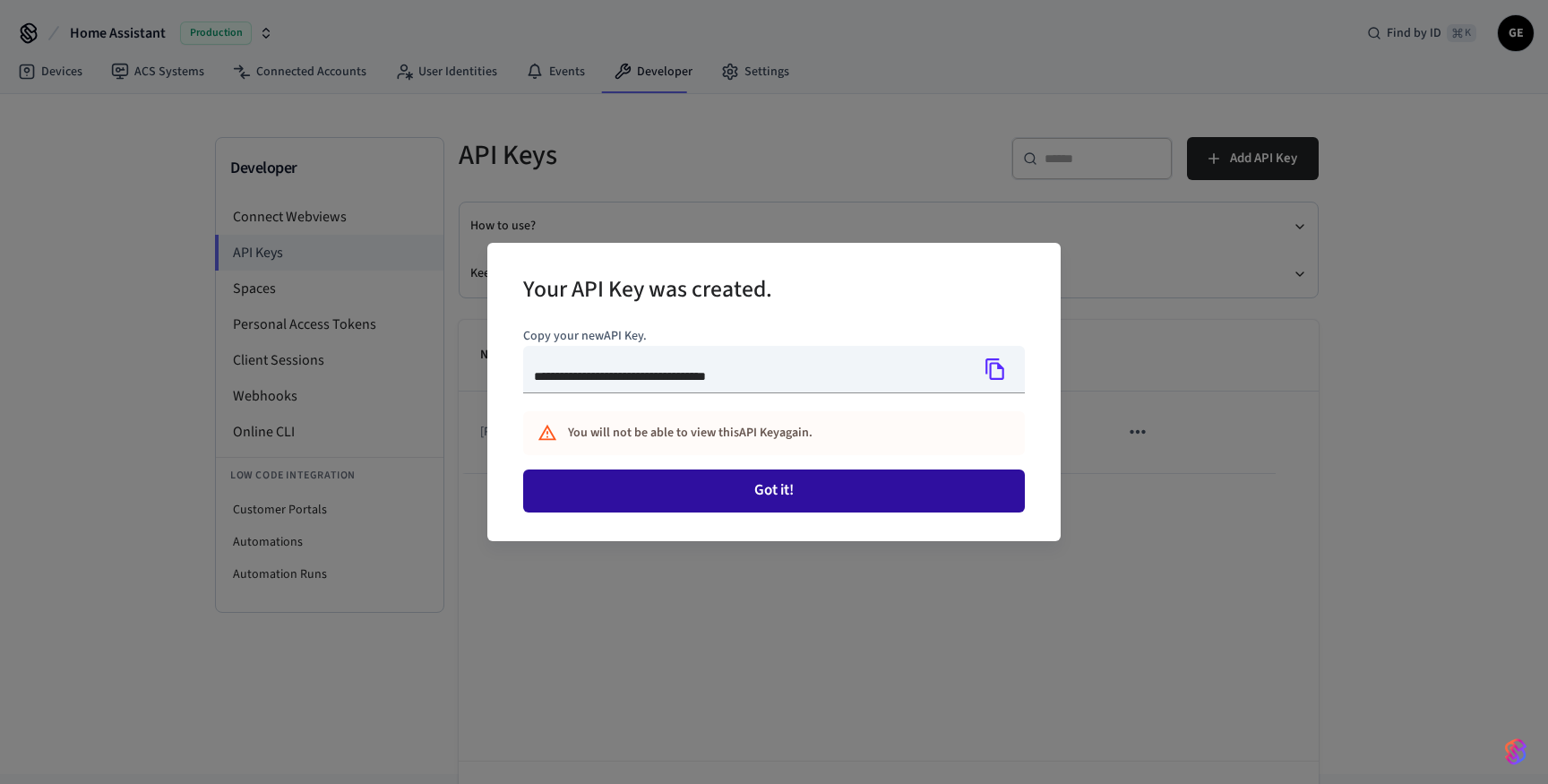
click at [818, 492] on button "Got it!" at bounding box center [774, 490] width 502 height 43
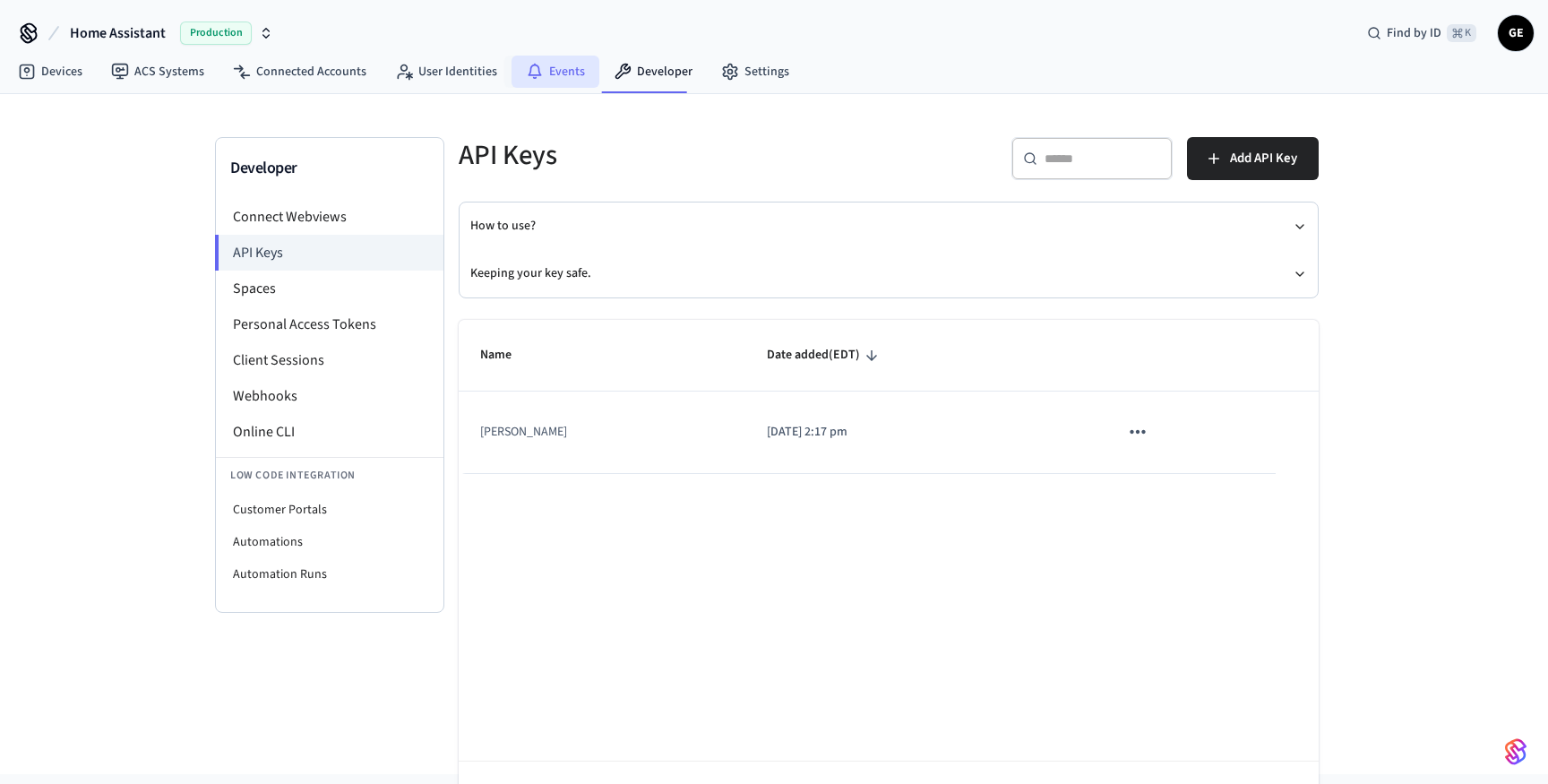
click at [535, 77] on icon at bounding box center [534, 72] width 18 height 18
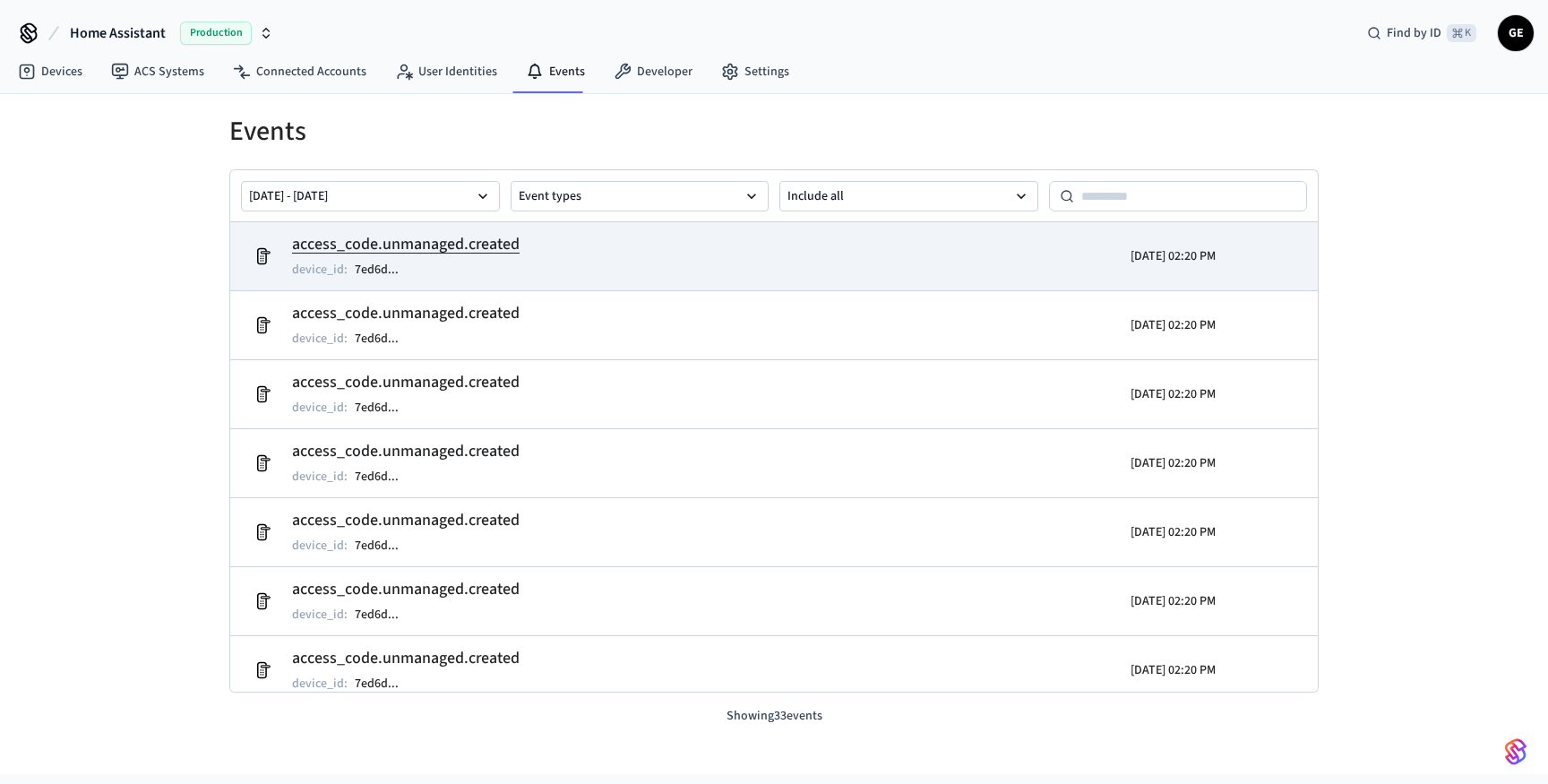
scroll to position [18, 0]
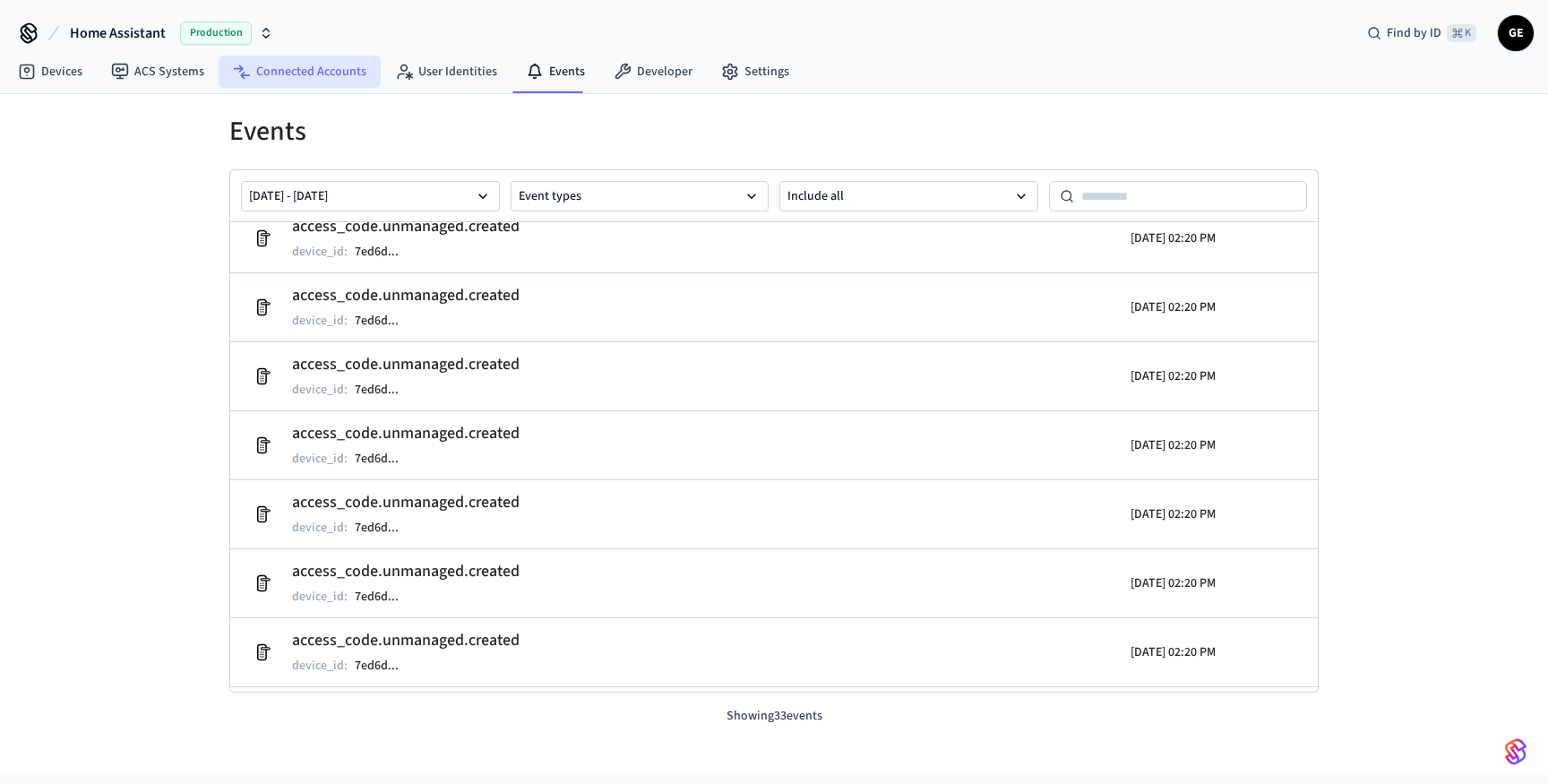
click at [271, 77] on link "Connected Accounts" at bounding box center [300, 72] width 163 height 33
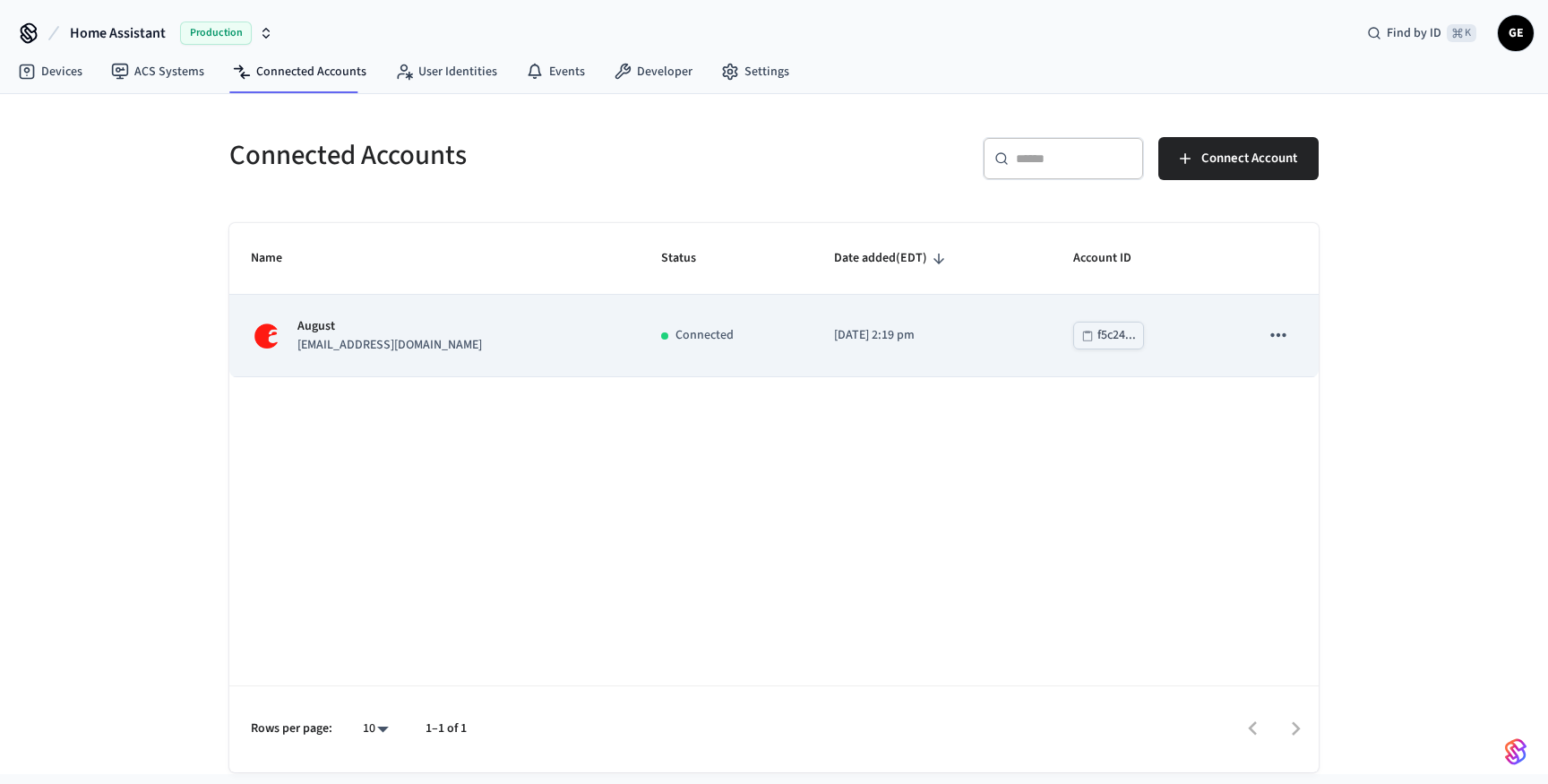
click at [368, 328] on p "August" at bounding box center [389, 327] width 185 height 19
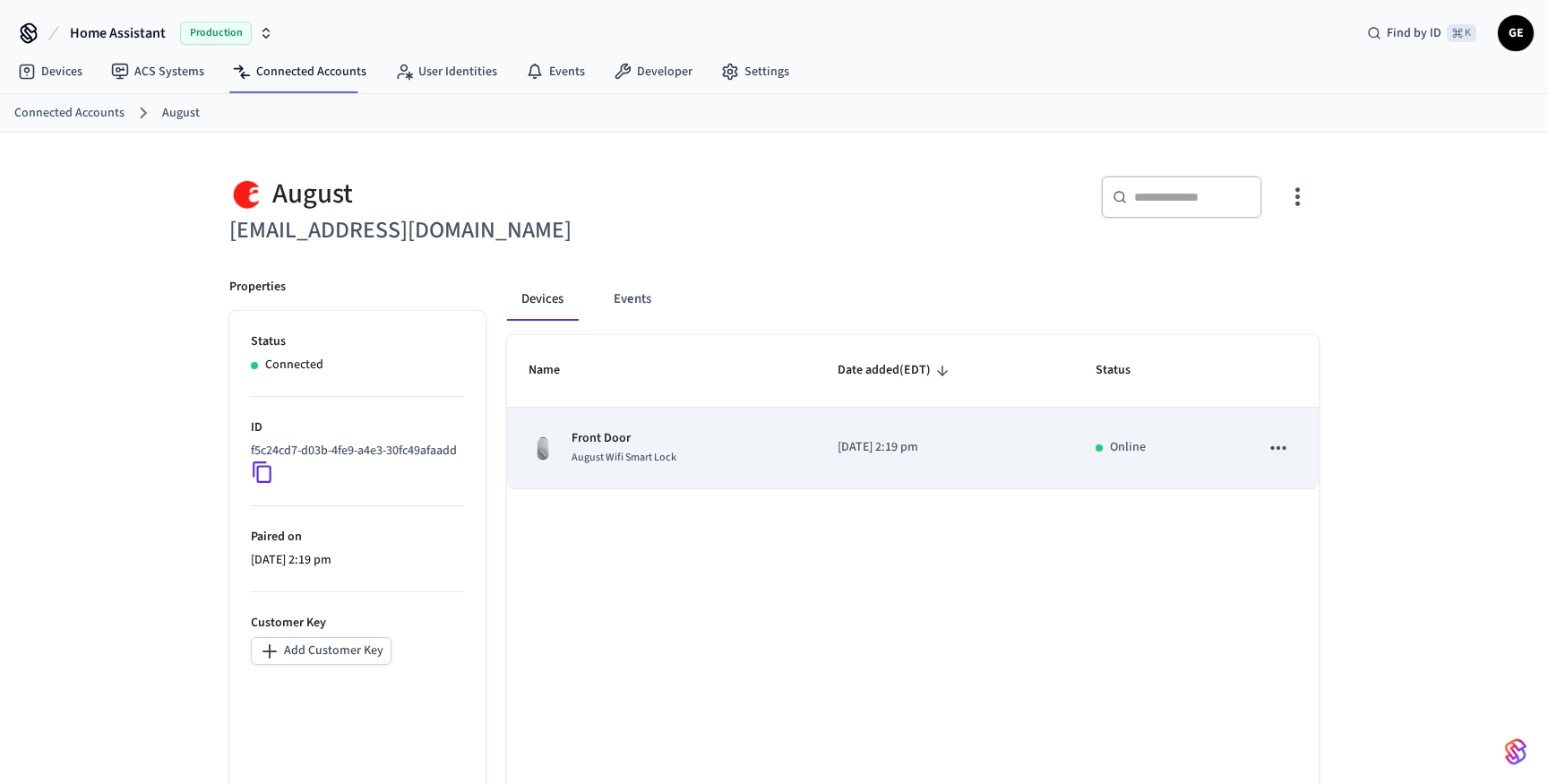
click at [672, 435] on p "Front Door" at bounding box center [624, 439] width 105 height 19
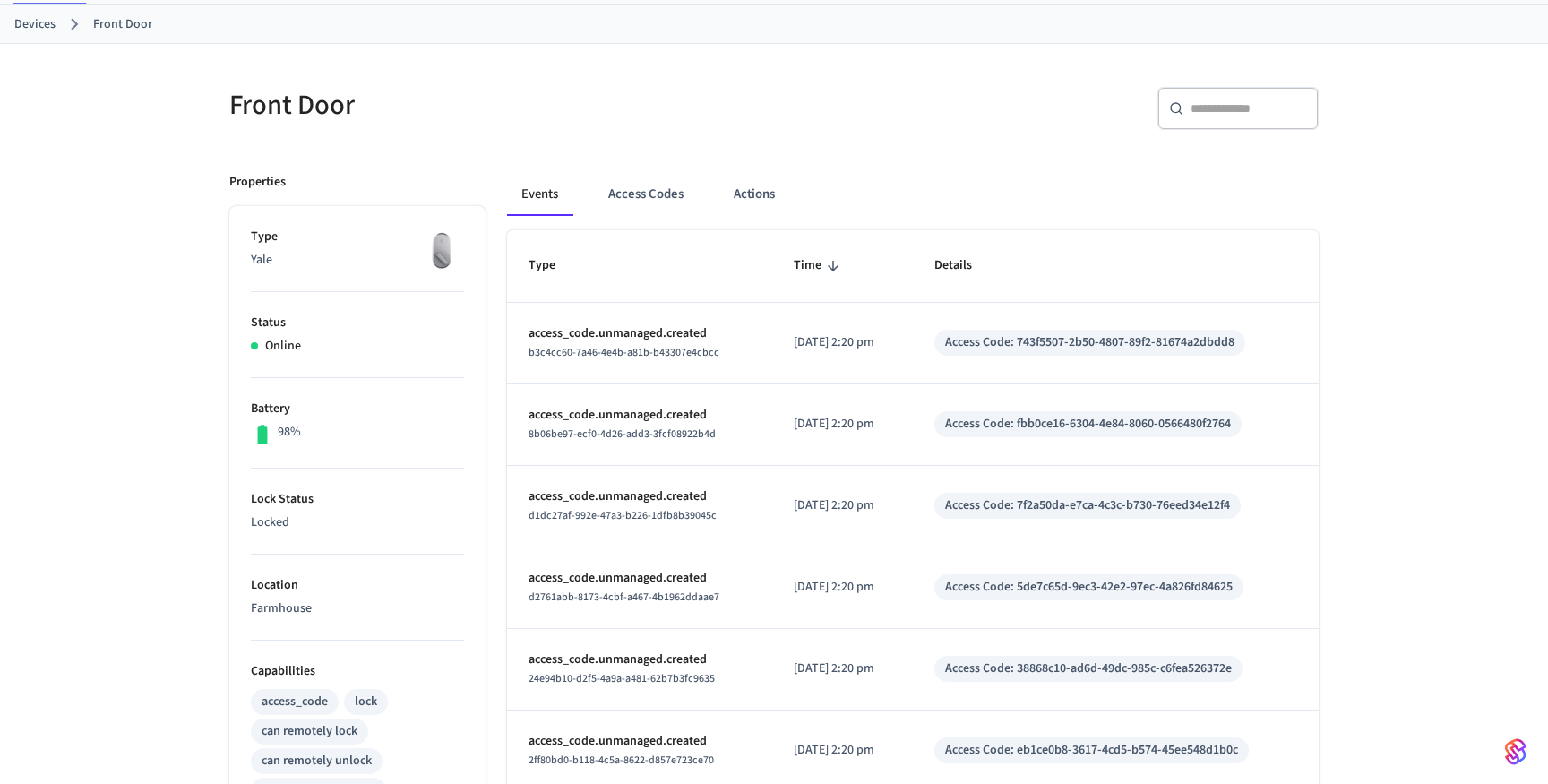
scroll to position [82, 0]
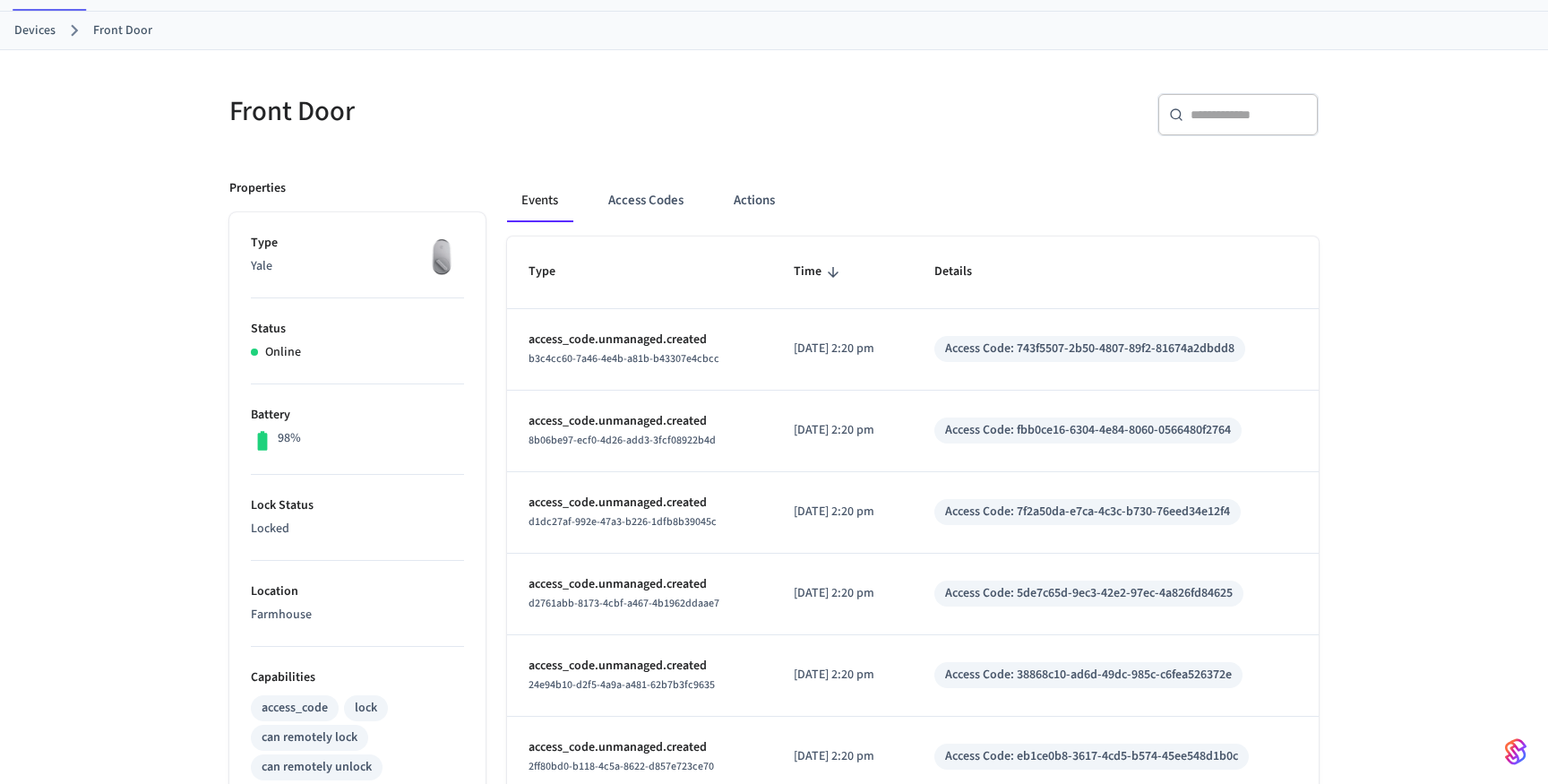
click at [657, 338] on p "access_code.unmanaged.created" at bounding box center [640, 340] width 222 height 19
click at [658, 205] on button "Access Codes" at bounding box center [645, 200] width 104 height 43
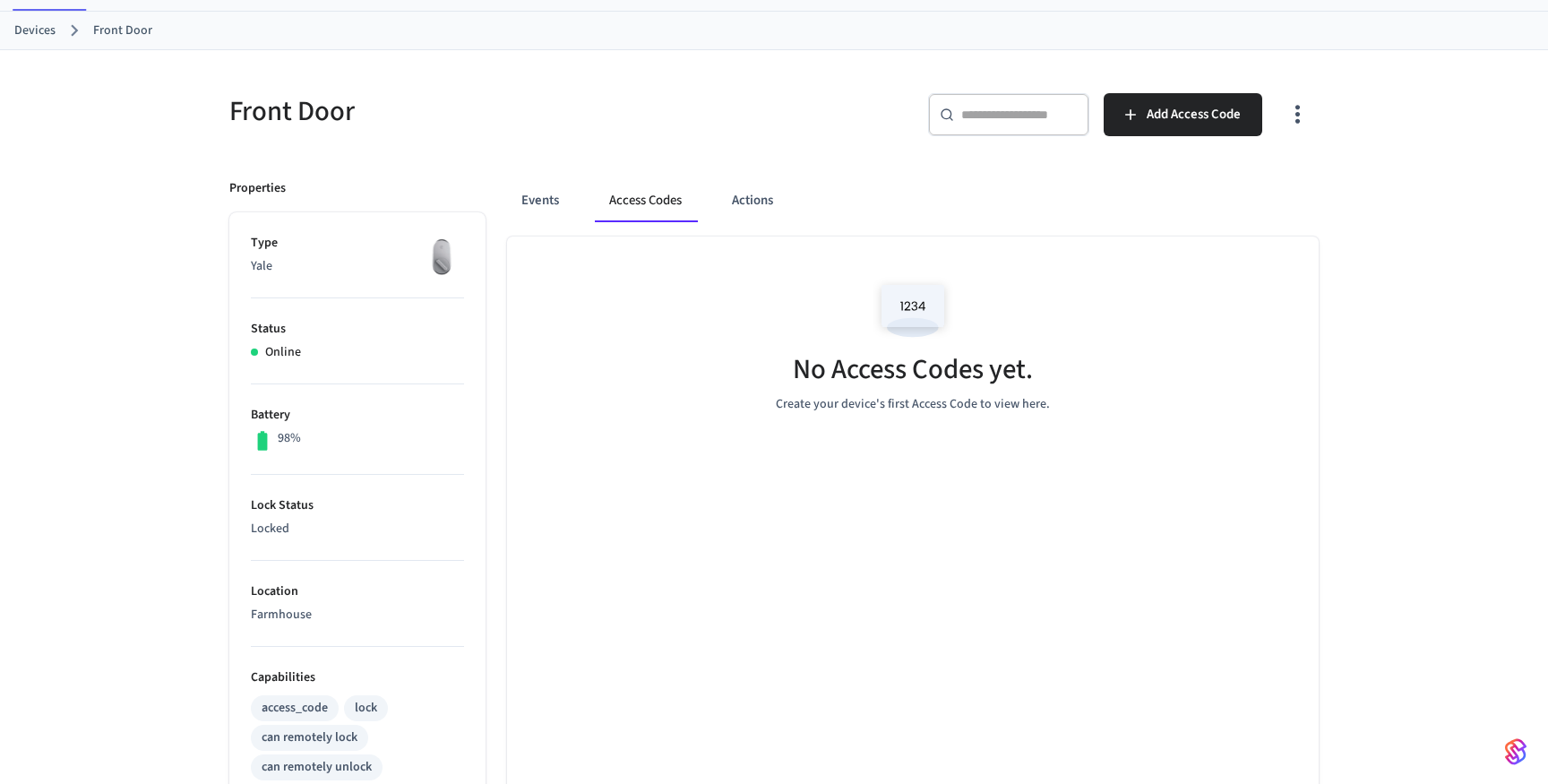
click at [637, 192] on button "Access Codes" at bounding box center [645, 200] width 101 height 43
click at [507, 207] on div "Events Access Codes Actions No Access Codes yet. Create your device's first Acc…" at bounding box center [903, 692] width 834 height 1070
click at [567, 198] on button "Events" at bounding box center [539, 200] width 66 height 43
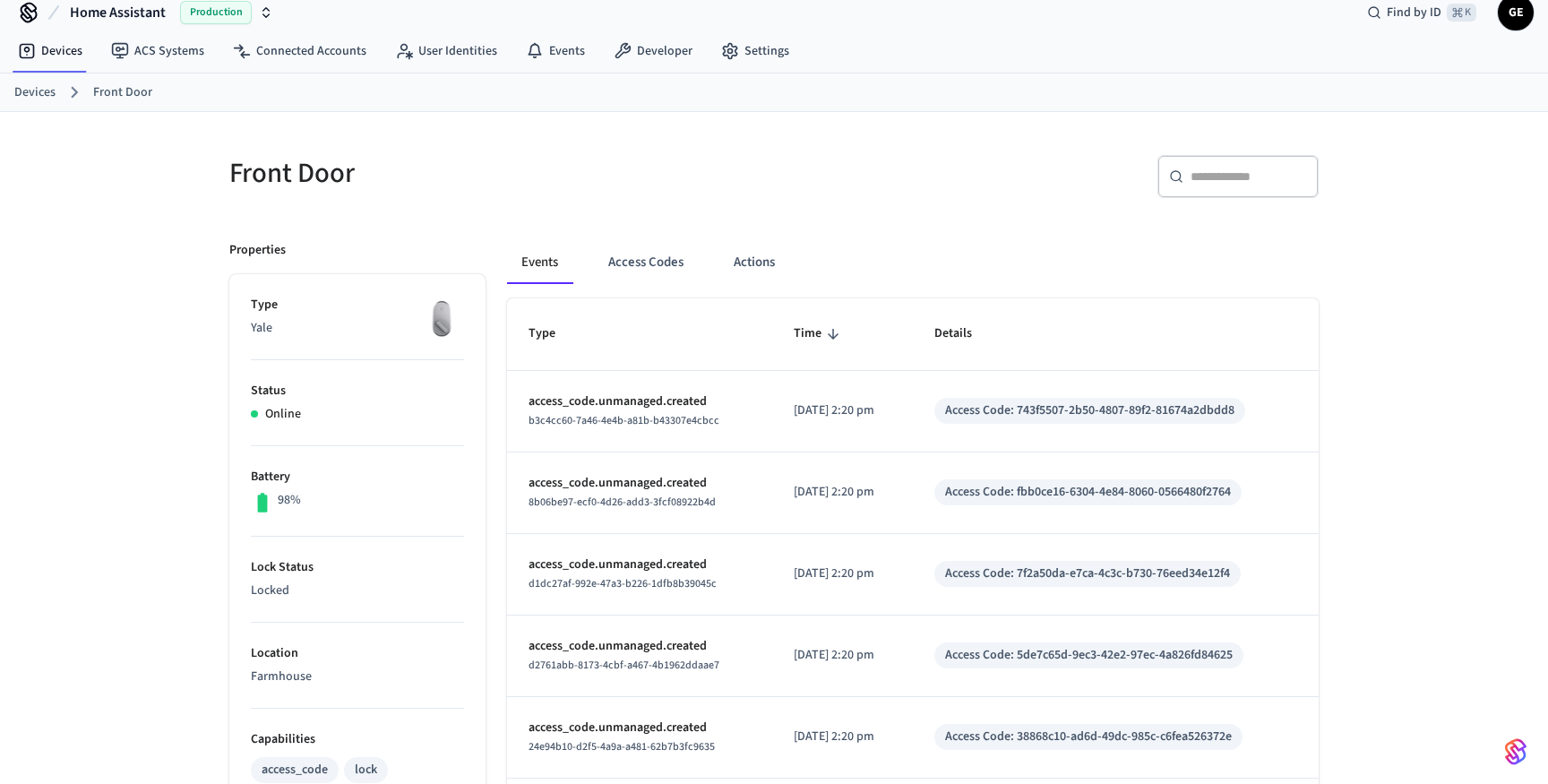
scroll to position [12, 0]
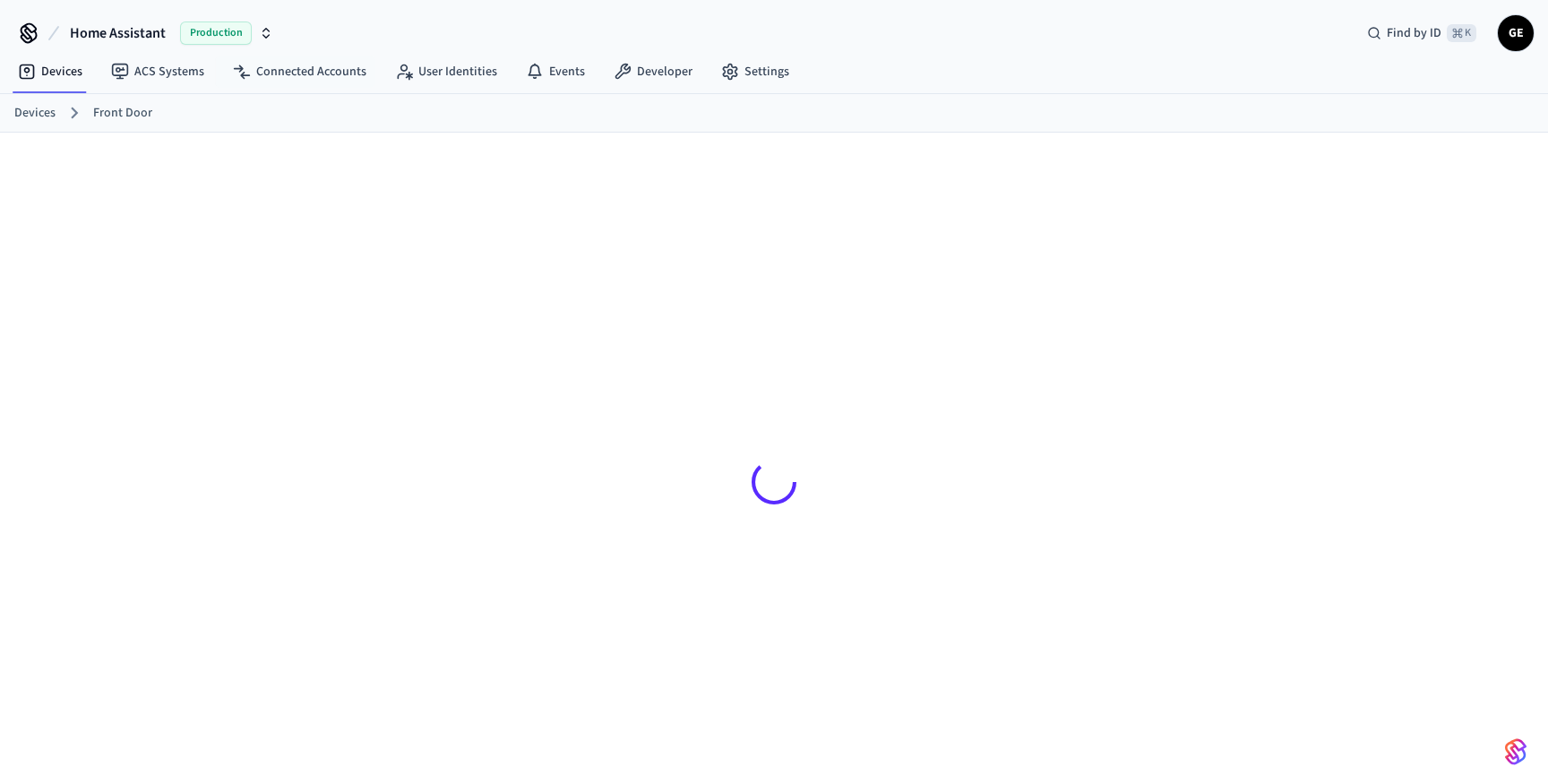
scroll to position [12, 0]
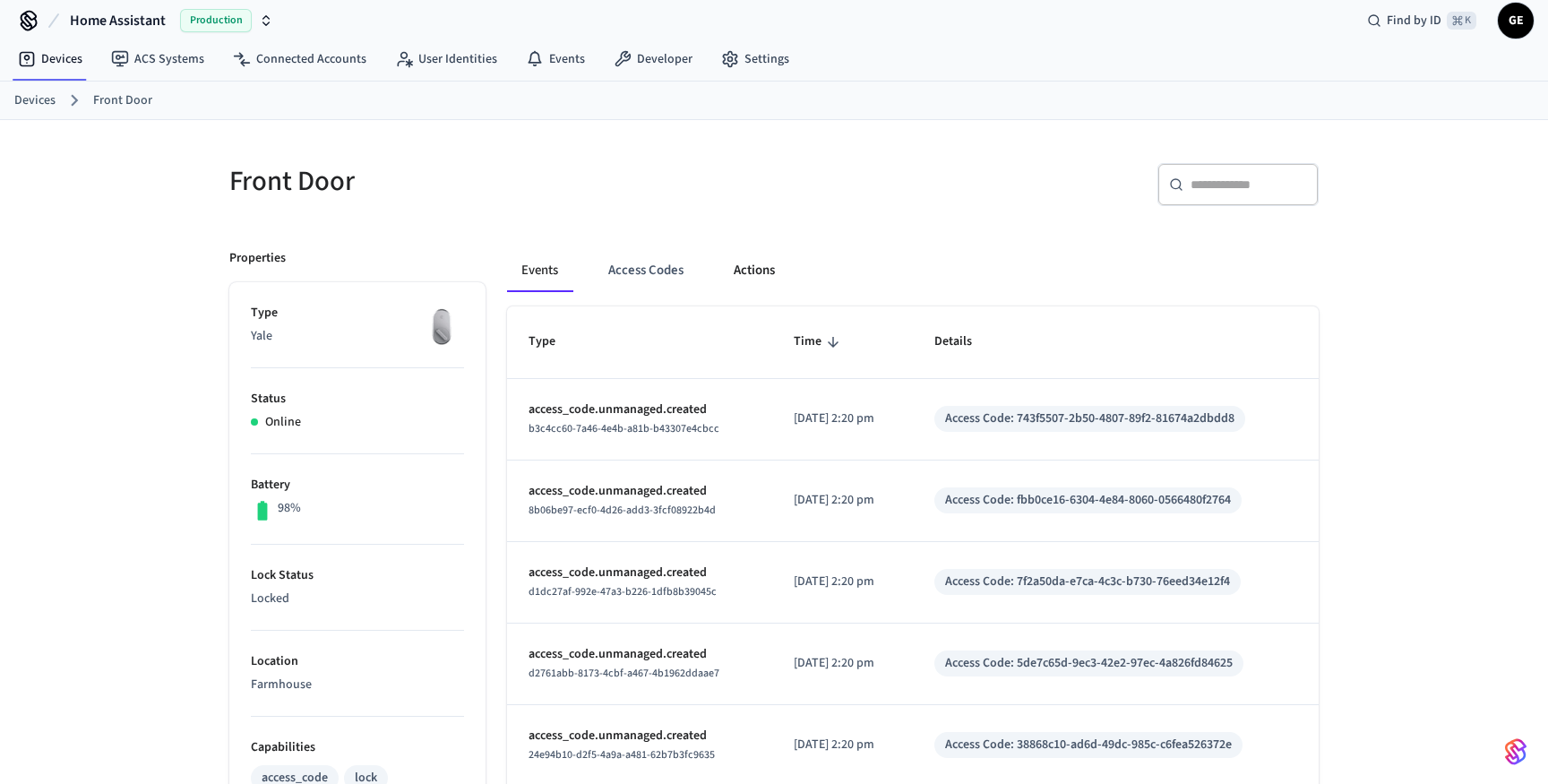
click at [741, 269] on button "Actions" at bounding box center [754, 271] width 70 height 43
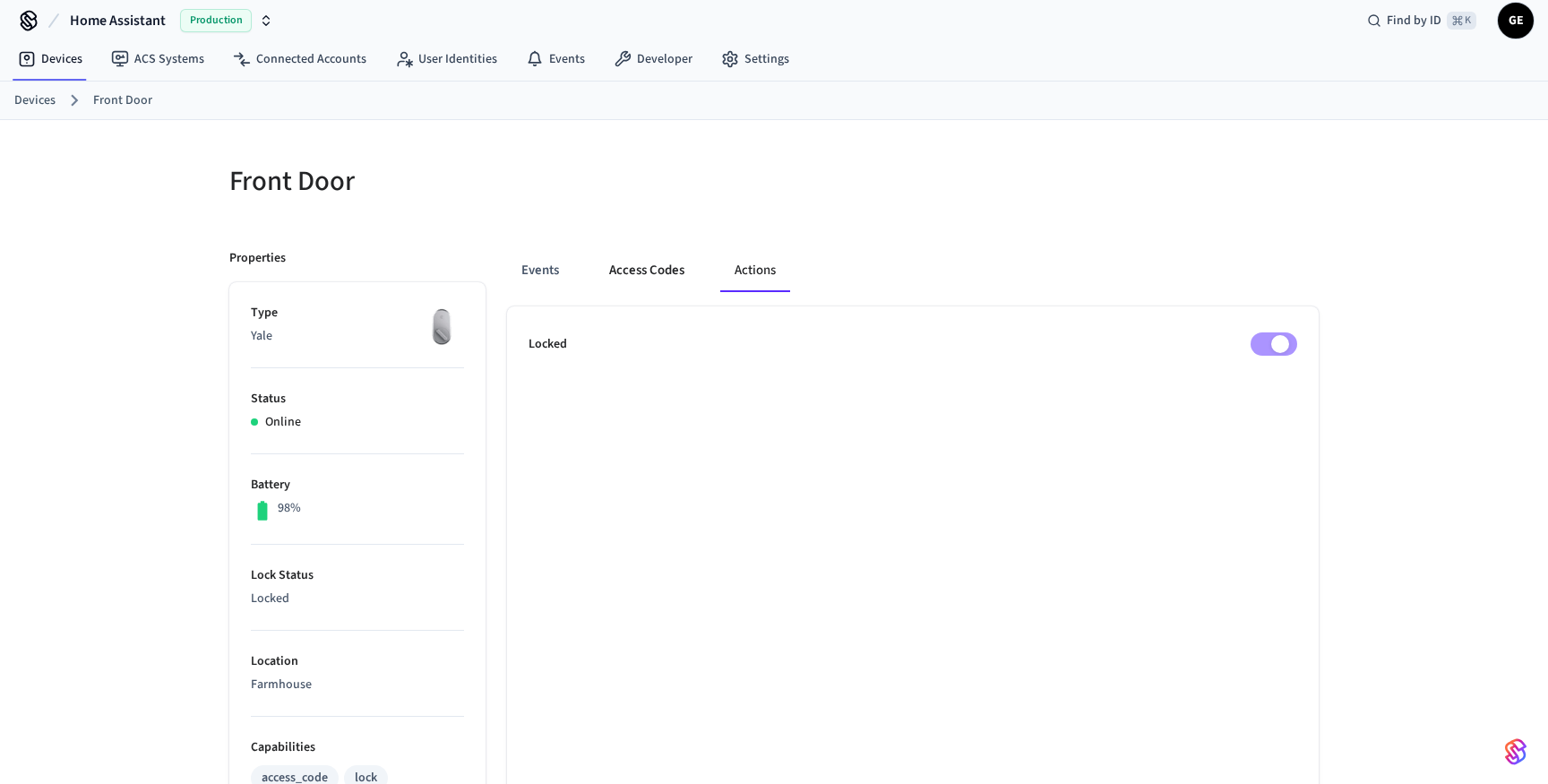
click at [664, 270] on button "Access Codes" at bounding box center [646, 271] width 104 height 43
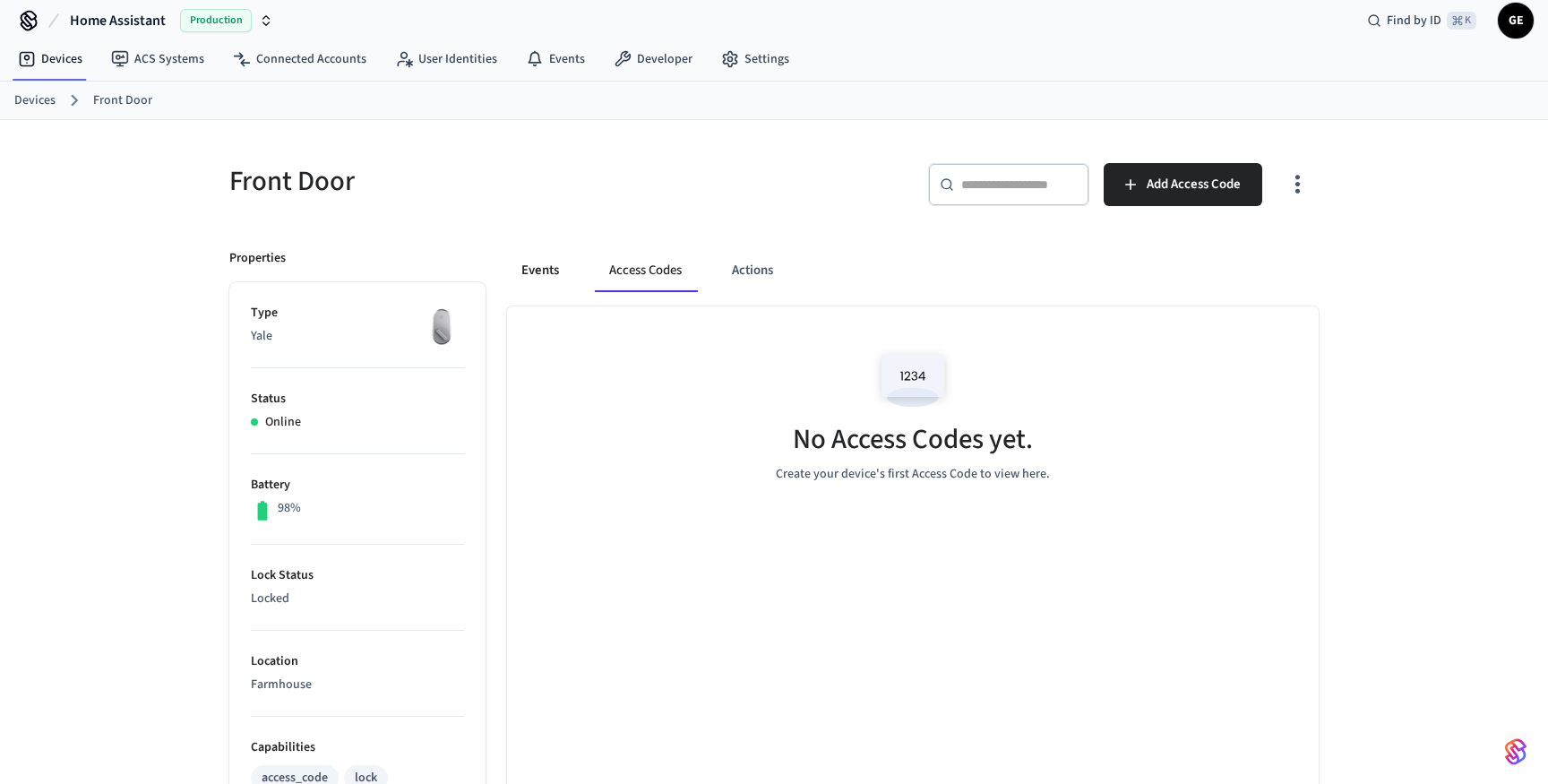
click at [536, 265] on button "Events" at bounding box center [539, 271] width 66 height 43
